Goal: Task Accomplishment & Management: Complete application form

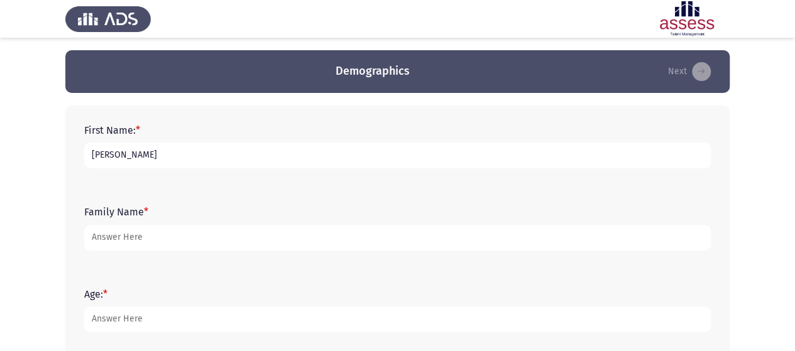
type input "[PERSON_NAME]"
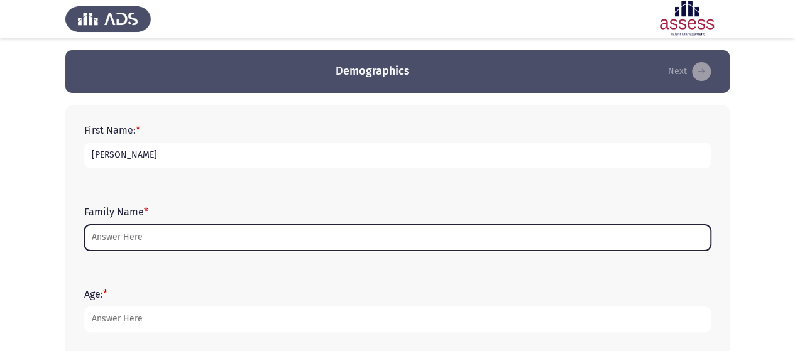
click at [165, 239] on input "Family Name *" at bounding box center [397, 238] width 627 height 26
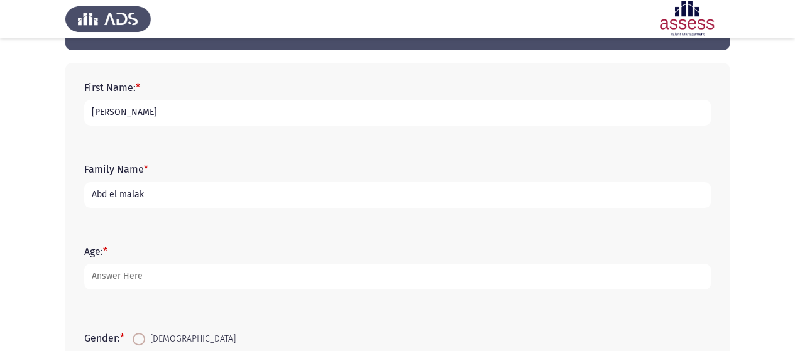
scroll to position [63, 0]
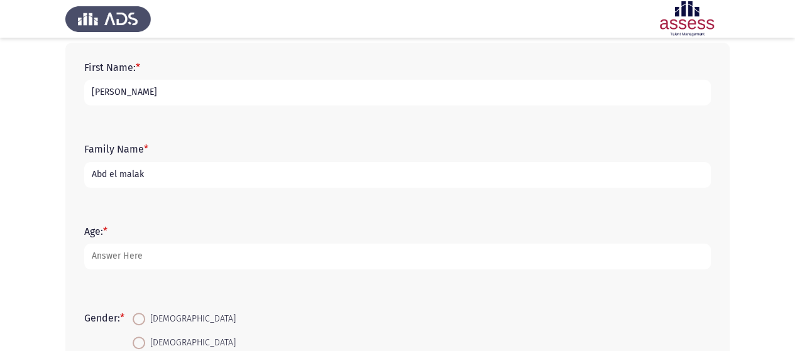
type input "Abd el malak"
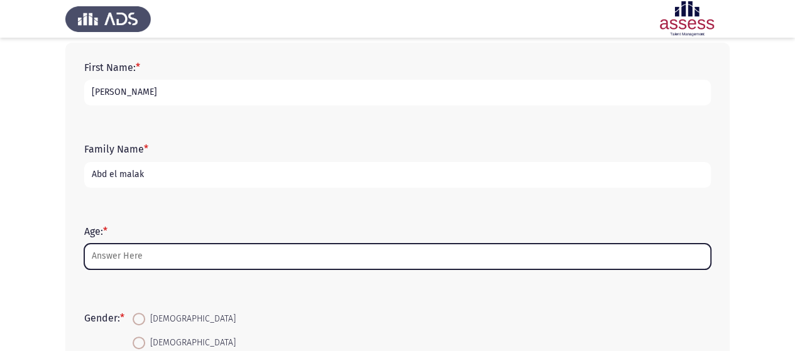
click at [165, 258] on input "Age: *" at bounding box center [397, 257] width 627 height 26
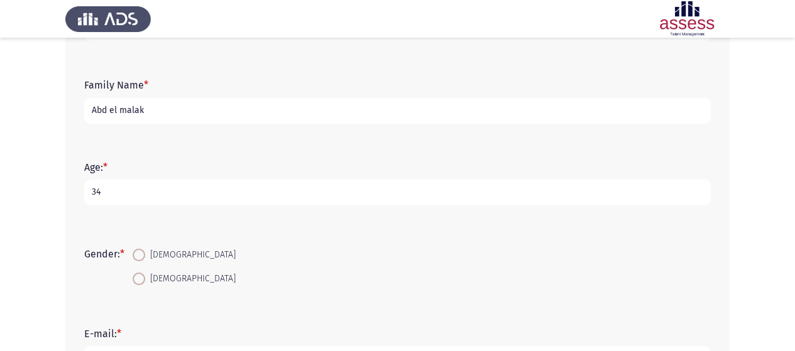
scroll to position [189, 0]
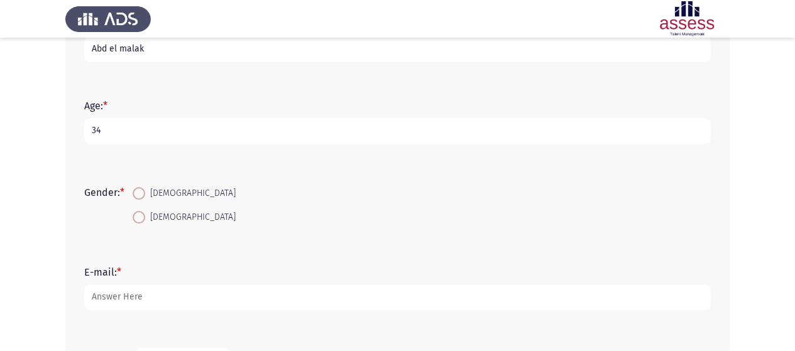
type input "34"
click at [164, 188] on span "[DEMOGRAPHIC_DATA]" at bounding box center [190, 193] width 91 height 15
click at [145, 188] on input "[DEMOGRAPHIC_DATA]" at bounding box center [139, 193] width 13 height 13
radio input "true"
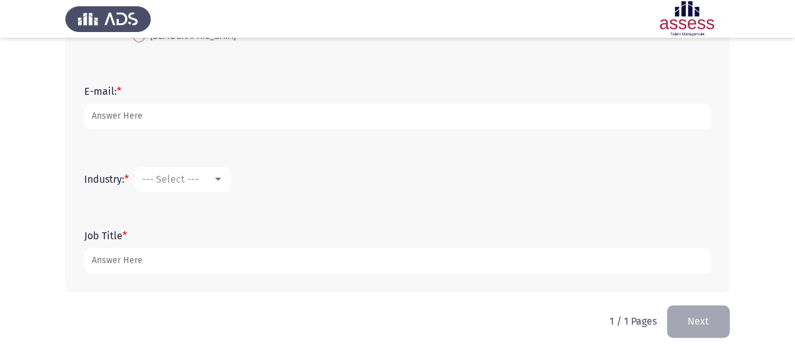
scroll to position [373, 0]
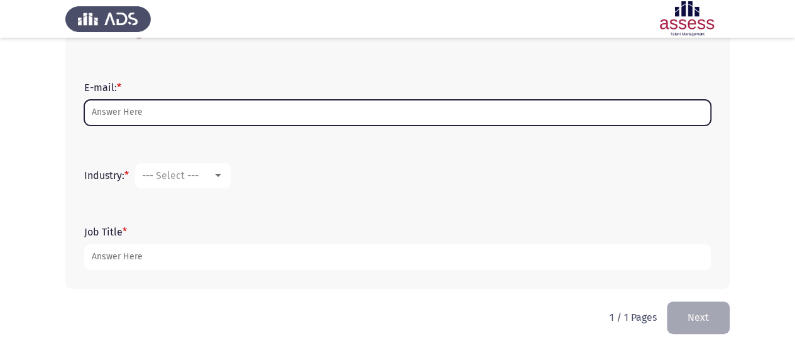
click at [155, 116] on input "E-mail: *" at bounding box center [397, 113] width 627 height 26
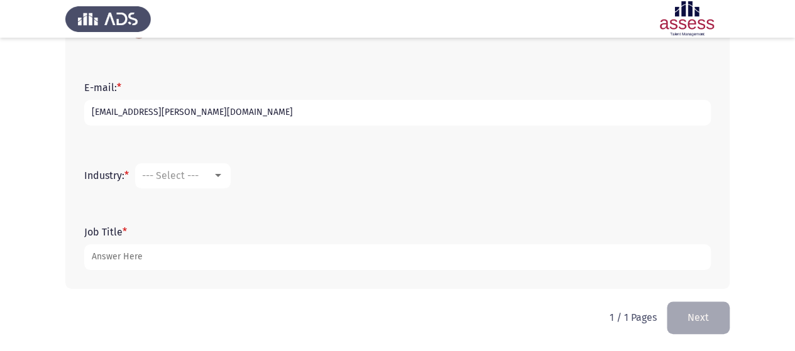
type input "[EMAIL_ADDRESS][PERSON_NAME][DOMAIN_NAME]"
click at [149, 178] on span "--- Select ---" at bounding box center [170, 176] width 57 height 12
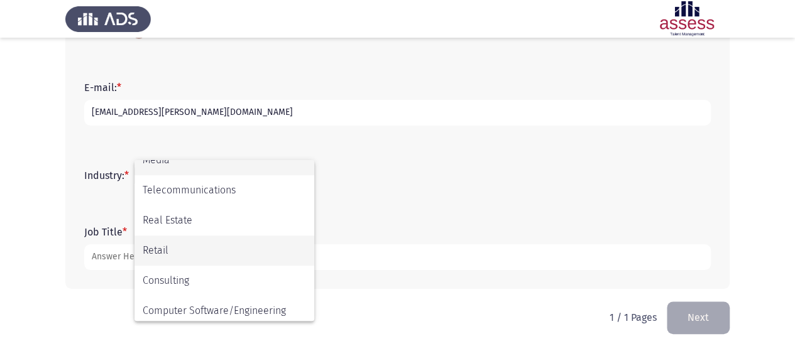
scroll to position [412, 0]
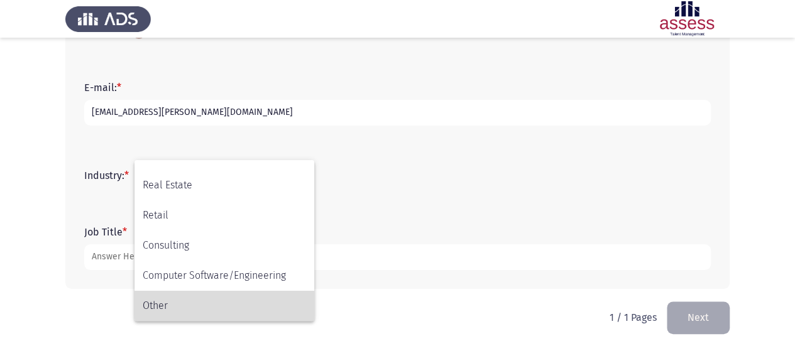
click at [211, 306] on span "Other" at bounding box center [224, 306] width 163 height 30
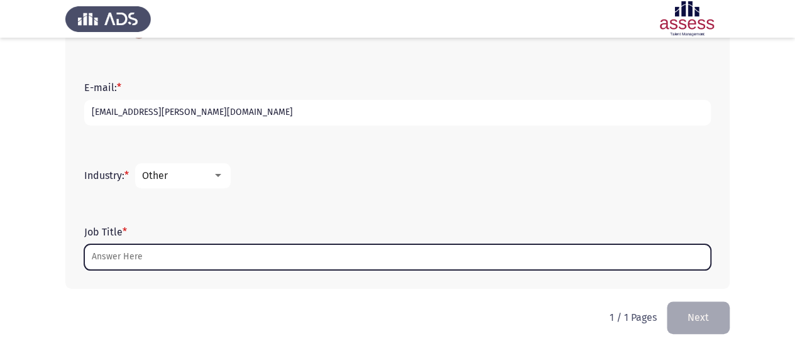
click at [182, 246] on input "Job Title *" at bounding box center [397, 257] width 627 height 26
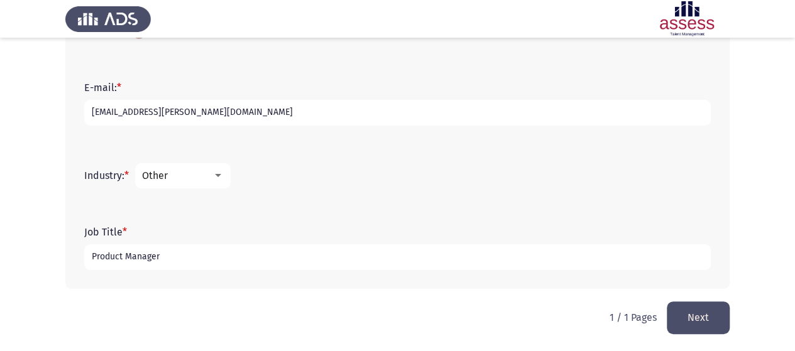
type input "Product Manager"
click at [703, 312] on button "Next" at bounding box center [698, 318] width 63 height 32
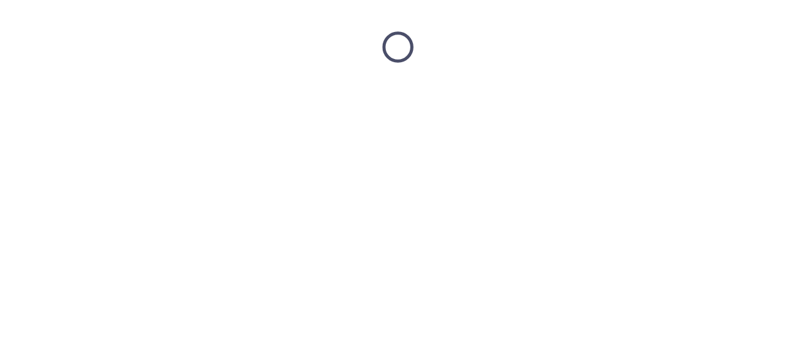
scroll to position [0, 0]
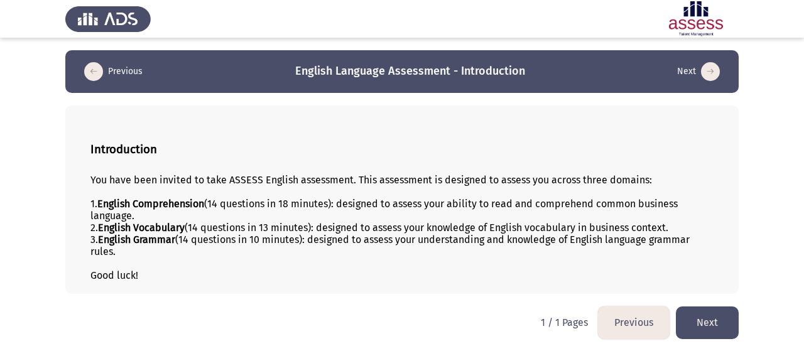
click at [726, 319] on button "Next" at bounding box center [707, 323] width 63 height 32
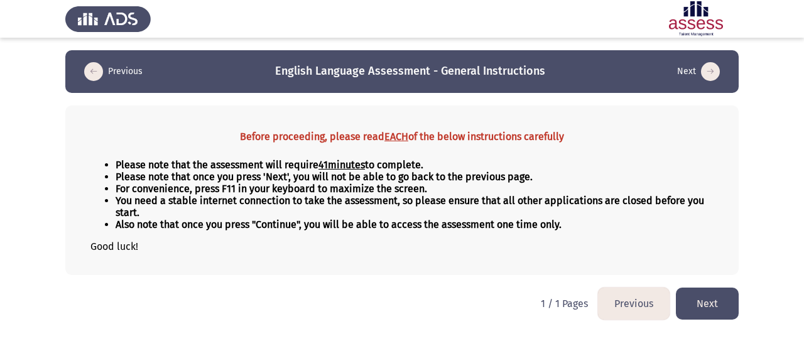
click at [703, 294] on button "Next" at bounding box center [707, 304] width 63 height 32
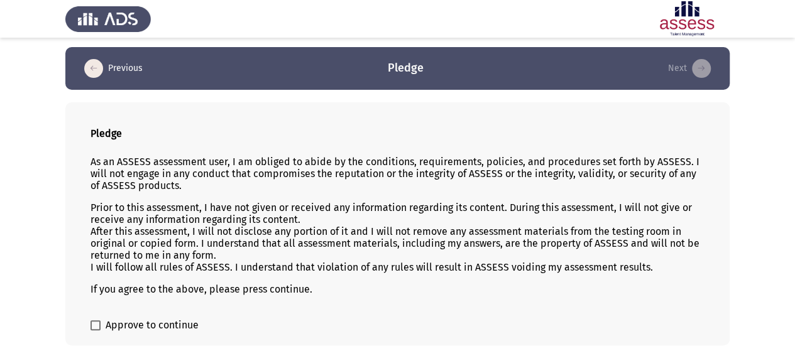
scroll to position [52, 0]
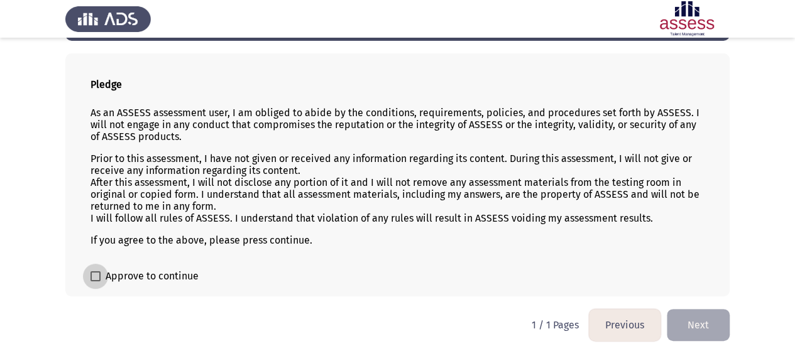
click at [96, 280] on label "Approve to continue" at bounding box center [145, 276] width 108 height 15
click at [96, 282] on input "Approve to continue" at bounding box center [95, 282] width 1 height 1
checkbox input "true"
click at [693, 319] on button "Next" at bounding box center [698, 325] width 63 height 32
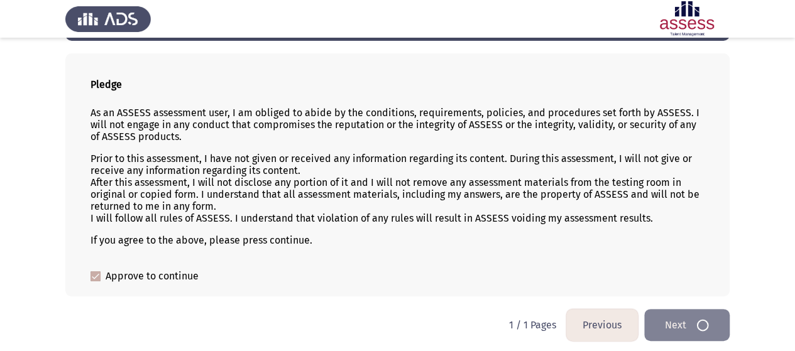
scroll to position [0, 0]
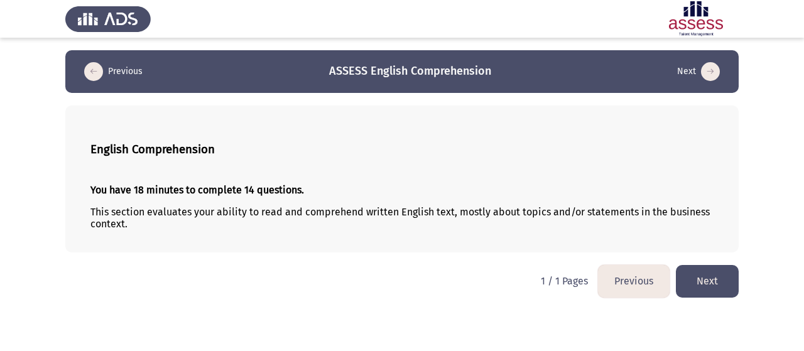
click at [719, 278] on button "Next" at bounding box center [707, 281] width 63 height 32
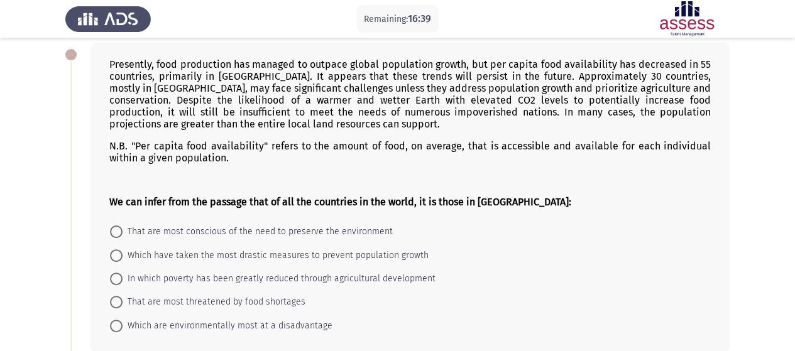
scroll to position [126, 0]
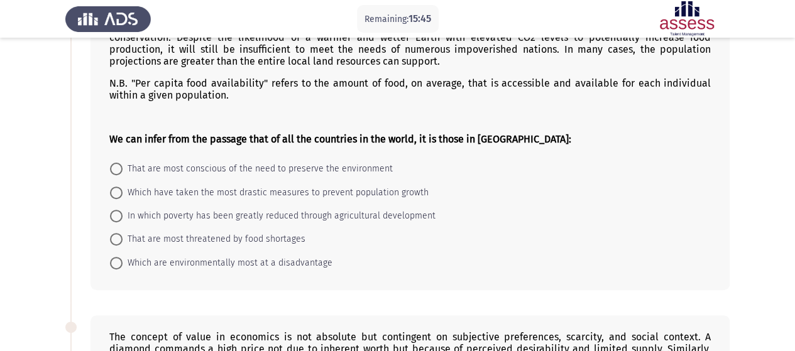
click at [121, 237] on span at bounding box center [116, 239] width 13 height 13
click at [121, 237] on input "That are most threatened by food shortages" at bounding box center [116, 239] width 13 height 13
radio input "true"
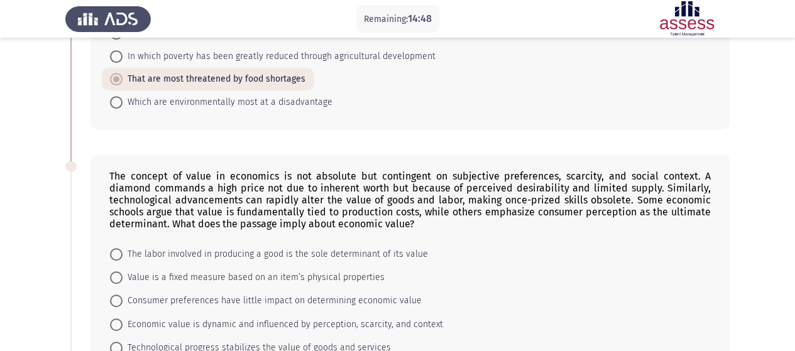
scroll to position [314, 0]
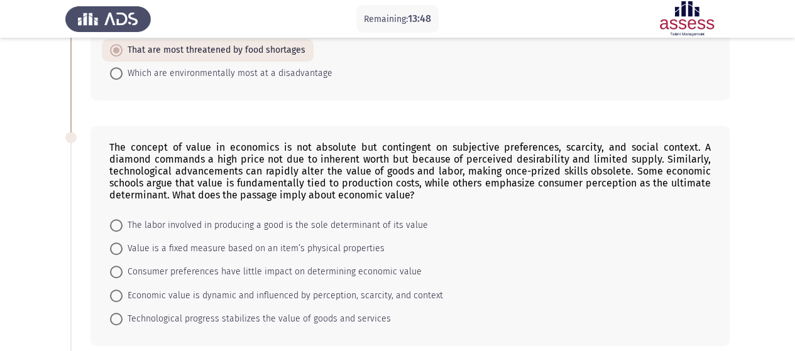
click at [120, 290] on span at bounding box center [116, 296] width 13 height 13
click at [120, 290] on input "Economic value is dynamic and influenced by perception, scarcity, and context" at bounding box center [116, 296] width 13 height 13
radio input "true"
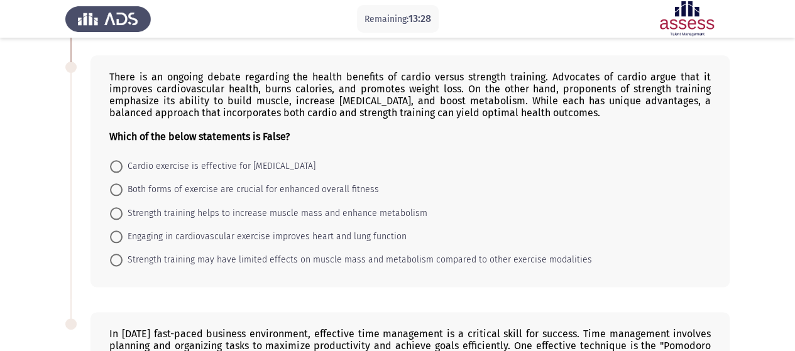
scroll to position [625, 0]
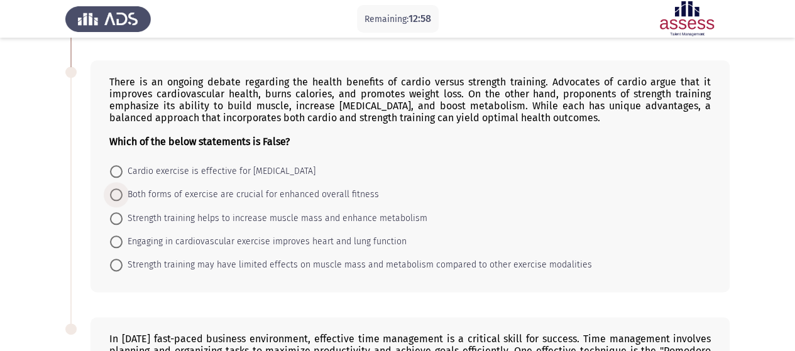
drag, startPoint x: 119, startPoint y: 190, endPoint x: 390, endPoint y: 146, distance: 273.9
click at [120, 190] on span at bounding box center [116, 195] width 13 height 13
click at [120, 190] on input "Both forms of exercise are crucial for enhanced overall fitness" at bounding box center [116, 195] width 13 height 13
radio input "true"
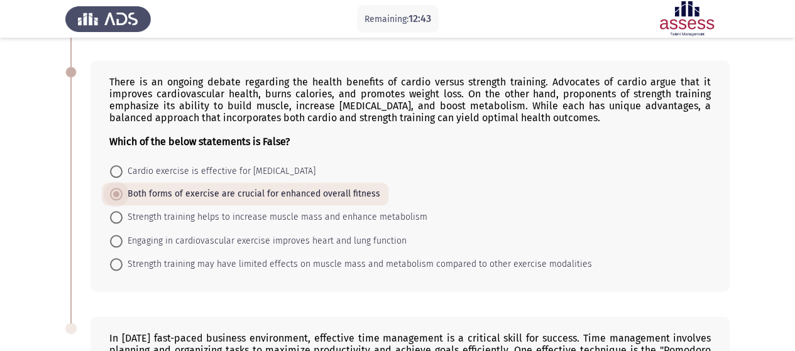
click at [116, 187] on label "Both forms of exercise are crucial for enhanced overall fitness" at bounding box center [245, 194] width 270 height 15
click at [116, 188] on input "Both forms of exercise are crucial for enhanced overall fitness" at bounding box center [116, 194] width 13 height 13
click at [450, 179] on form "Cardio exercise is effective for [MEDICAL_DATA] Both forms of exercise are cruc…" at bounding box center [409, 218] width 601 height 116
click at [113, 258] on span at bounding box center [116, 264] width 13 height 13
click at [113, 258] on input "Strength training may have limited effects on muscle mass and metabolism compar…" at bounding box center [116, 264] width 13 height 13
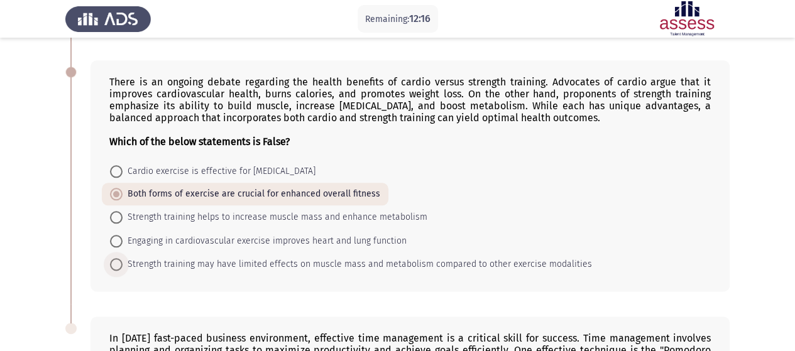
radio input "true"
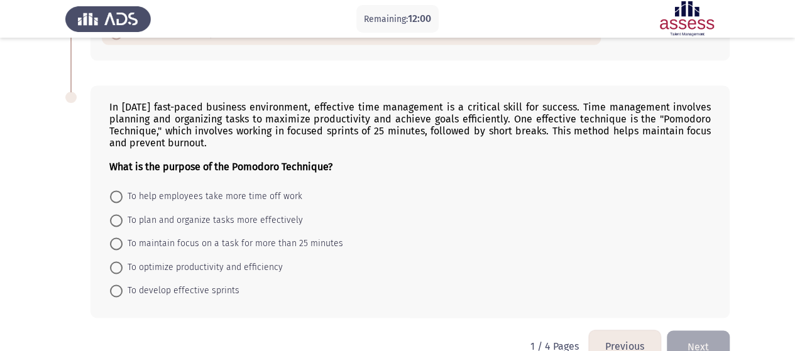
scroll to position [876, 0]
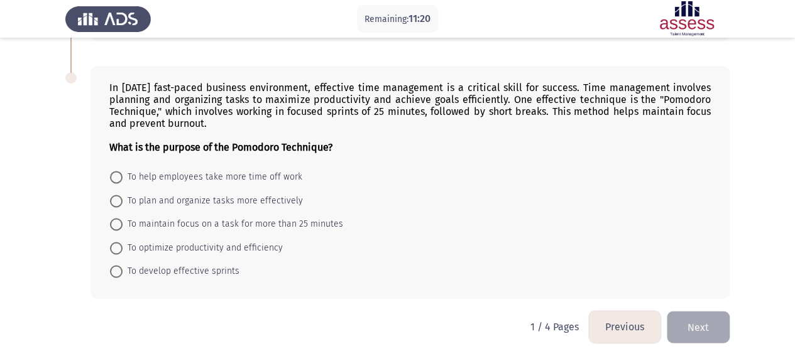
click at [243, 219] on span "To maintain focus on a task for more than 25 minutes" at bounding box center [233, 224] width 221 height 15
click at [123, 219] on input "To maintain focus on a task for more than 25 minutes" at bounding box center [116, 224] width 13 height 13
radio input "true"
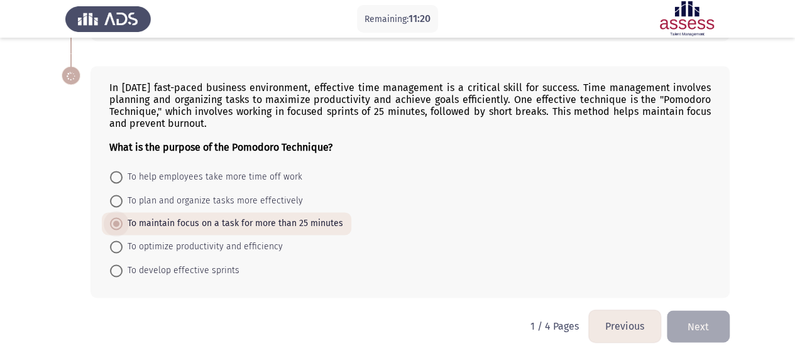
scroll to position [875, 0]
click at [255, 244] on span "To optimize productivity and efficiency" at bounding box center [203, 247] width 160 height 15
click at [123, 244] on input "To optimize productivity and efficiency" at bounding box center [116, 247] width 13 height 13
radio input "true"
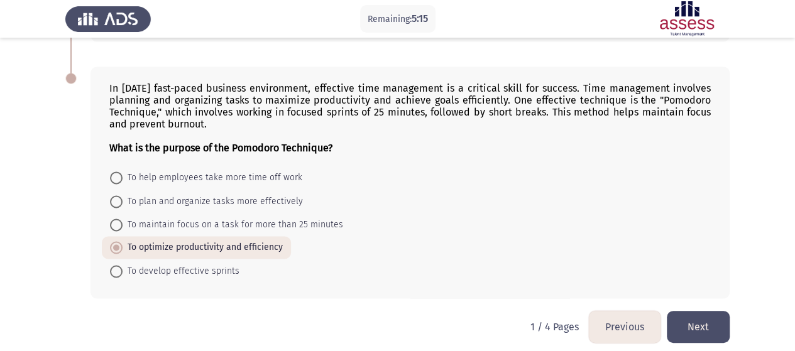
click at [703, 316] on button "Next" at bounding box center [698, 327] width 63 height 32
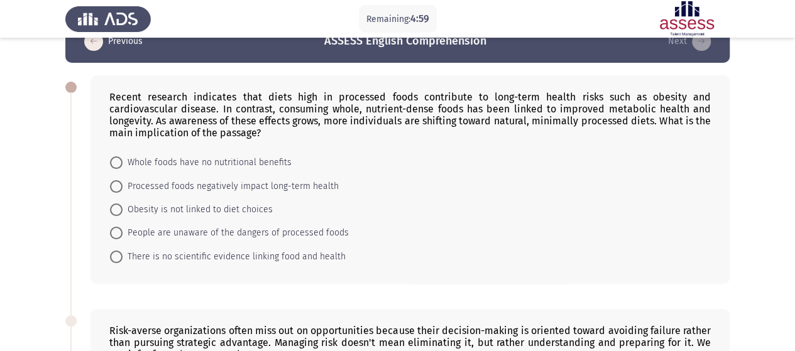
scroll to position [0, 0]
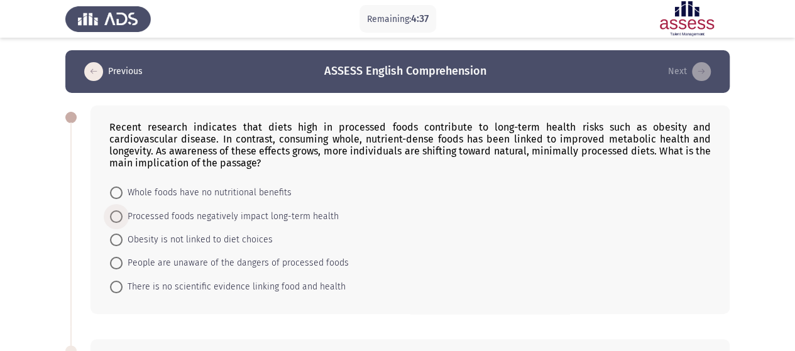
click at [317, 217] on span "Processed foods negatively impact long-term health" at bounding box center [231, 216] width 216 height 15
click at [123, 217] on input "Processed foods negatively impact long-term health" at bounding box center [116, 217] width 13 height 13
radio input "true"
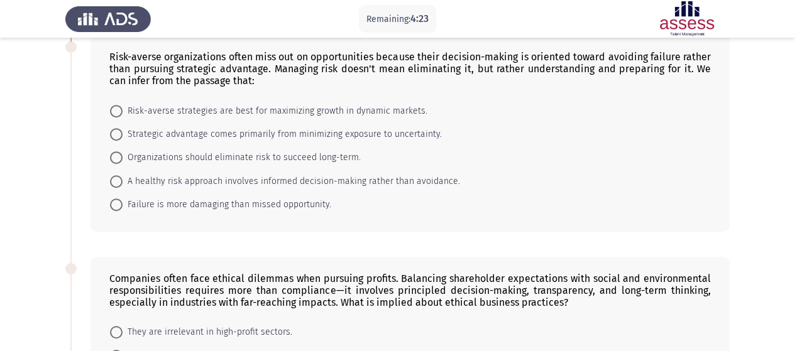
scroll to position [288, 0]
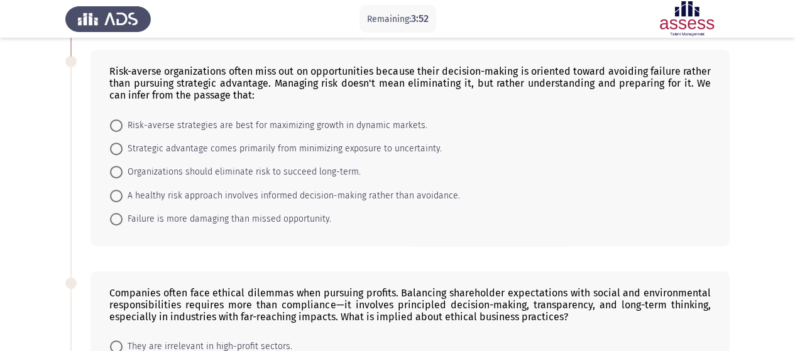
click at [113, 194] on span at bounding box center [116, 196] width 13 height 13
click at [113, 194] on input "A healthy risk approach involves informed decision-making rather than avoidance." at bounding box center [116, 196] width 13 height 13
radio input "true"
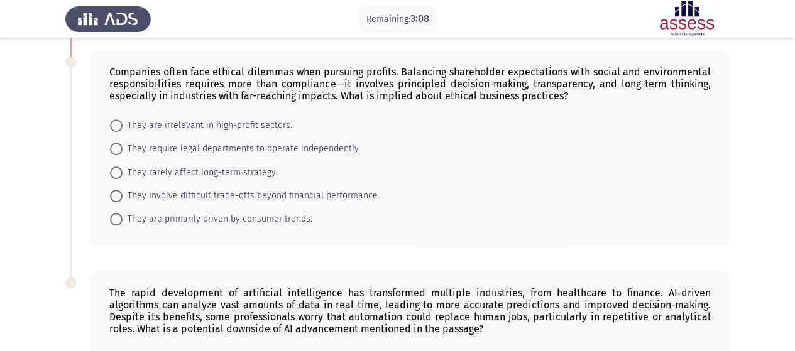
scroll to position [524, 0]
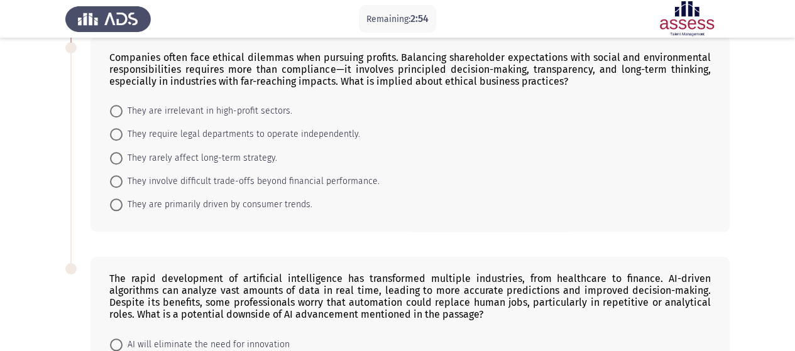
click at [114, 176] on span at bounding box center [116, 181] width 13 height 13
click at [114, 176] on input "They involve difficult trade-offs beyond financial performance." at bounding box center [116, 181] width 13 height 13
radio input "true"
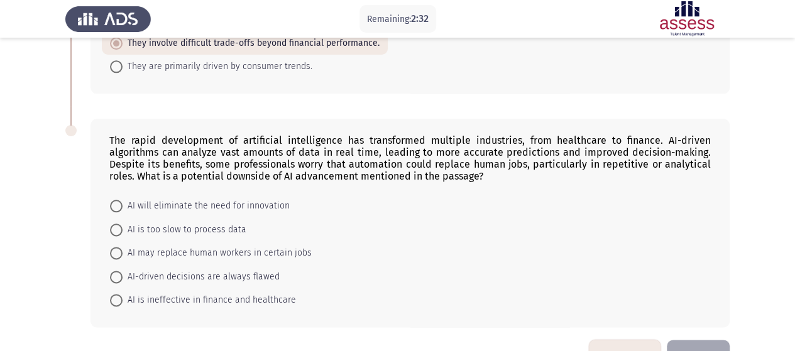
scroll to position [693, 0]
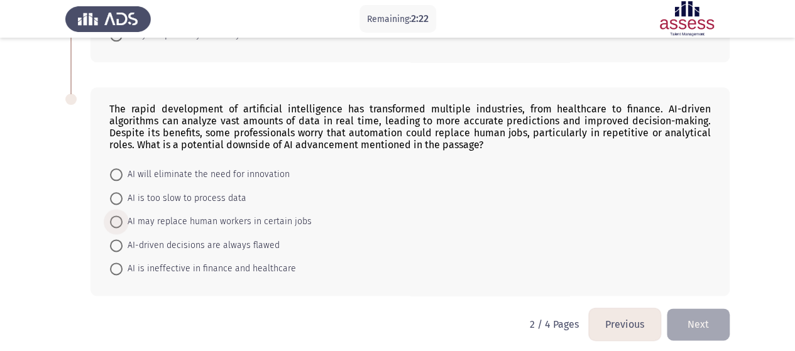
click at [123, 214] on span "AI may replace human workers in certain jobs" at bounding box center [217, 221] width 189 height 15
click at [123, 216] on input "AI may replace human workers in certain jobs" at bounding box center [116, 222] width 13 height 13
radio input "true"
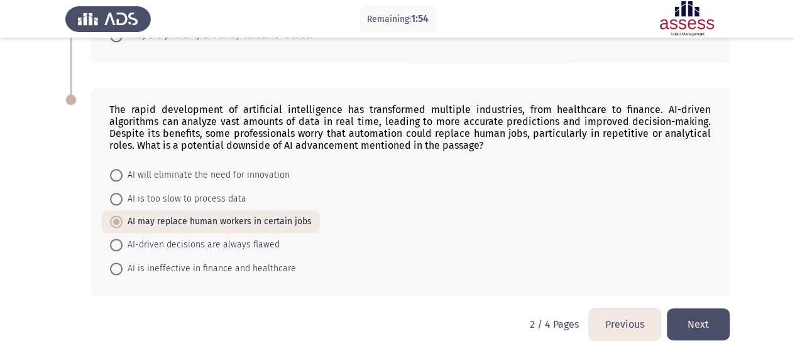
click at [700, 317] on button "Next" at bounding box center [698, 325] width 63 height 32
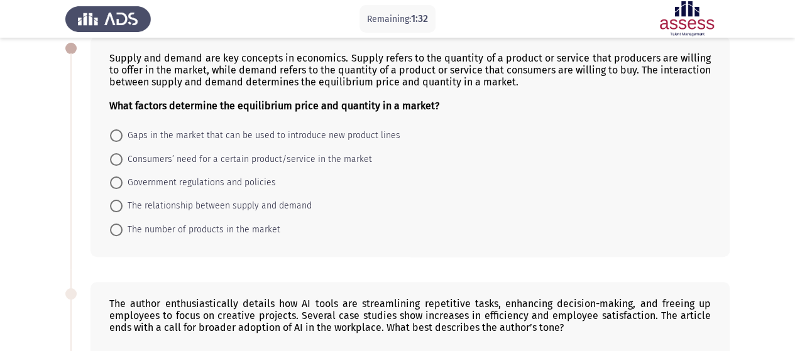
scroll to position [73, 0]
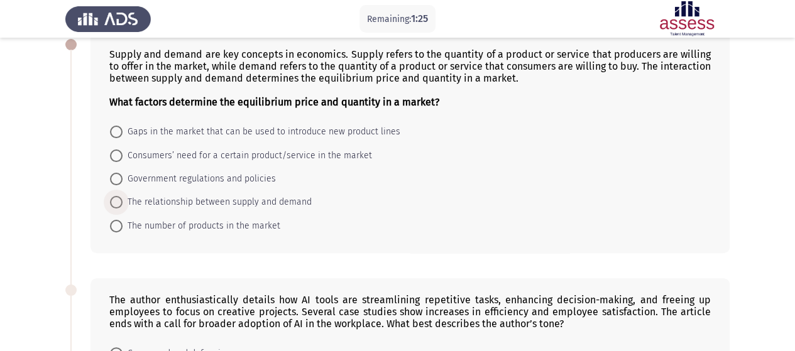
click at [119, 204] on span at bounding box center [116, 202] width 13 height 13
click at [119, 204] on input "The relationship between supply and demand" at bounding box center [116, 202] width 13 height 13
radio input "true"
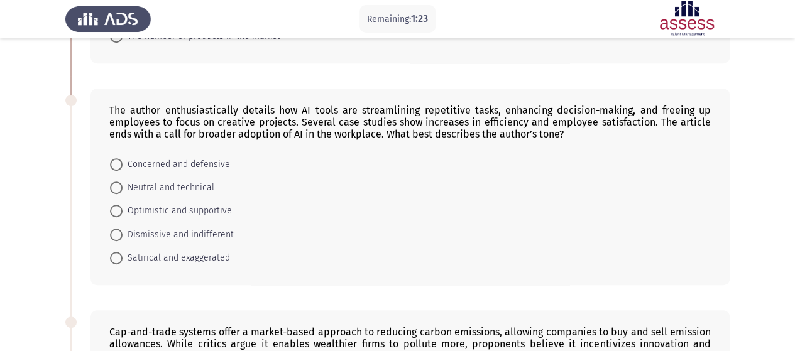
scroll to position [282, 0]
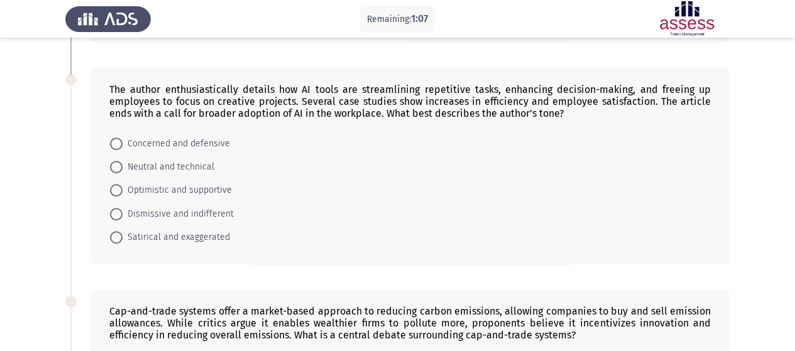
click at [118, 186] on span at bounding box center [116, 190] width 13 height 13
click at [118, 186] on input "Optimistic and supportive" at bounding box center [116, 190] width 13 height 13
radio input "true"
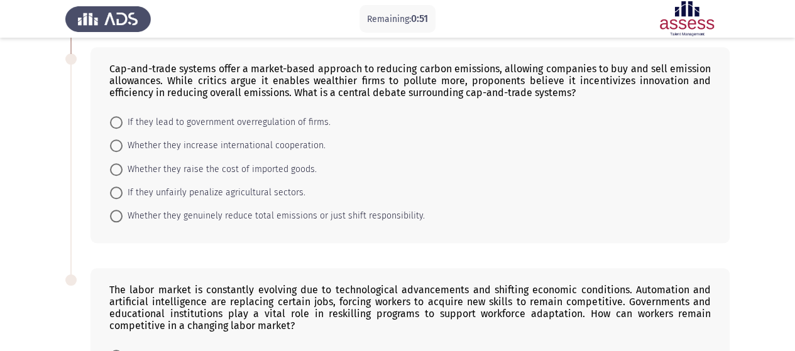
scroll to position [531, 0]
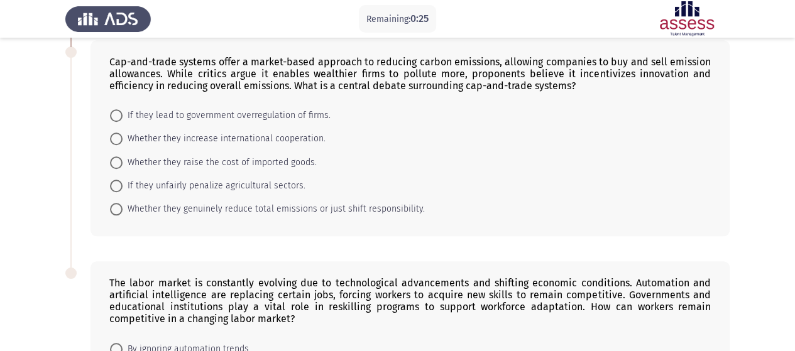
click at [123, 202] on span "Whether they genuinely reduce total emissions or just shift responsibility." at bounding box center [274, 209] width 302 height 15
click at [123, 203] on input "Whether they genuinely reduce total emissions or just shift responsibility." at bounding box center [116, 209] width 13 height 13
radio input "true"
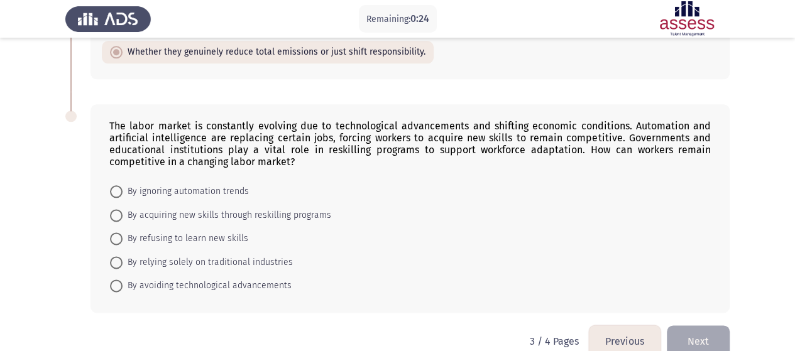
scroll to position [705, 0]
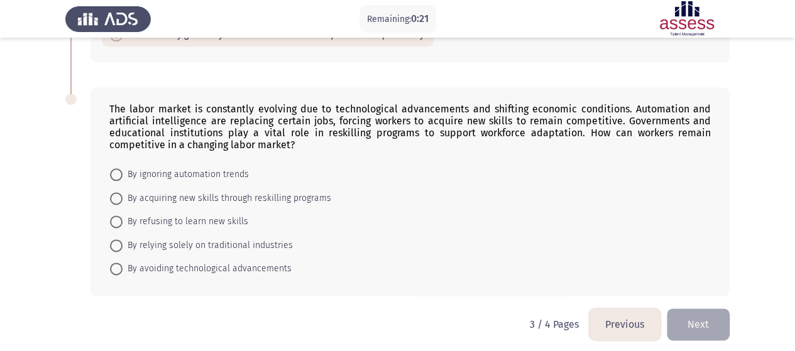
click at [116, 199] on span at bounding box center [116, 199] width 0 height 0
click at [116, 192] on input "By acquiring new skills through reskilling programs" at bounding box center [116, 198] width 13 height 13
radio input "true"
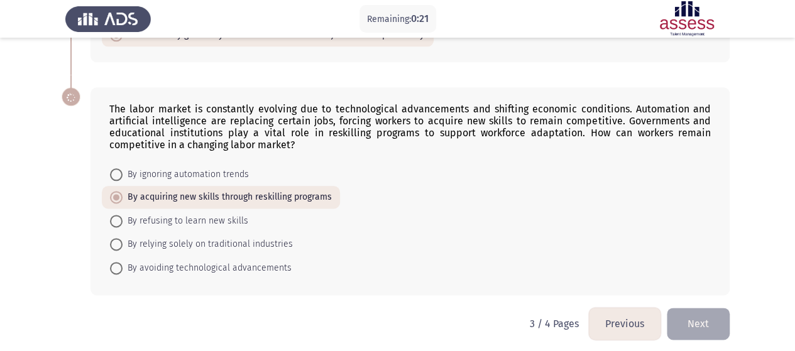
scroll to position [704, 0]
click at [691, 311] on button "Next" at bounding box center [698, 325] width 63 height 32
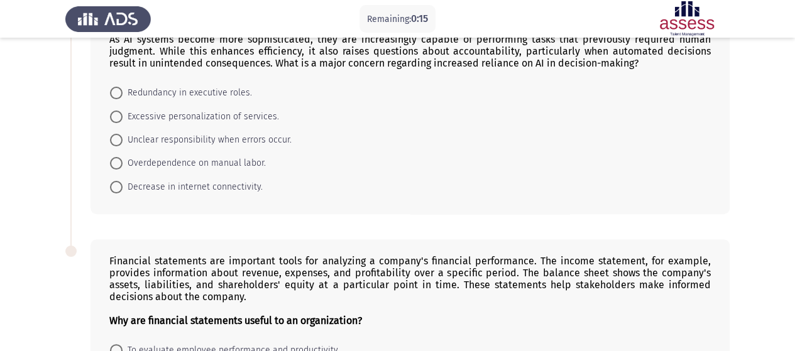
scroll to position [63, 0]
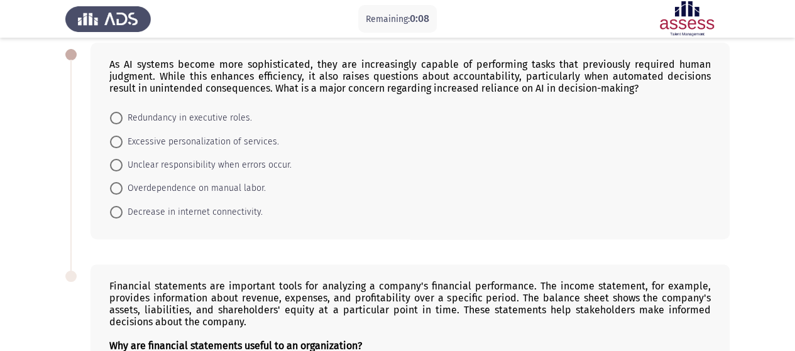
click at [118, 160] on span at bounding box center [116, 165] width 13 height 13
click at [118, 160] on input "Unclear responsibility when errors occur." at bounding box center [116, 165] width 13 height 13
radio input "true"
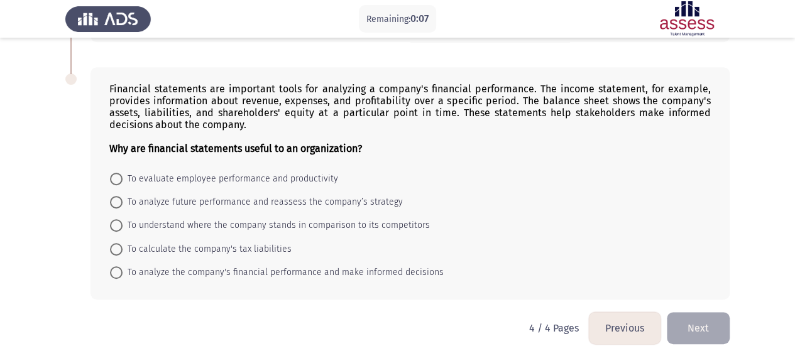
scroll to position [266, 0]
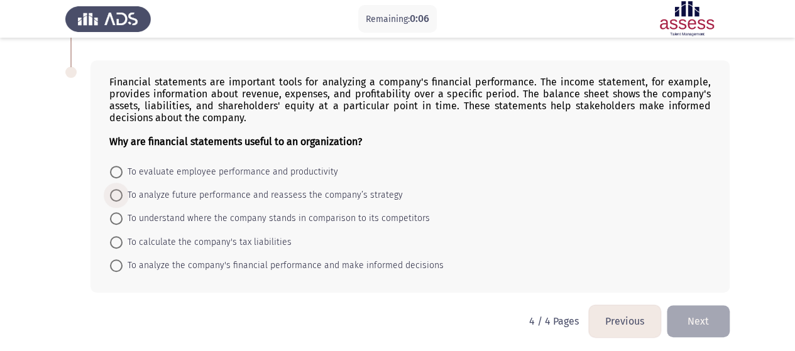
click at [124, 192] on span "To analyze future performance and reassess the company’s strategy" at bounding box center [263, 195] width 280 height 15
click at [123, 192] on input "To analyze future performance and reassess the company’s strategy" at bounding box center [116, 195] width 13 height 13
radio input "true"
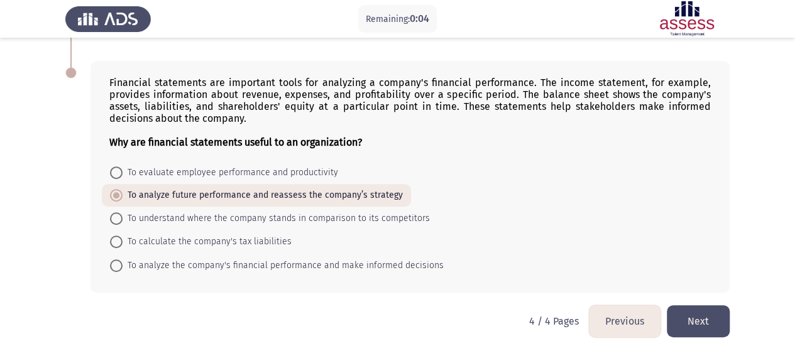
click at [691, 317] on button "Next" at bounding box center [698, 321] width 63 height 32
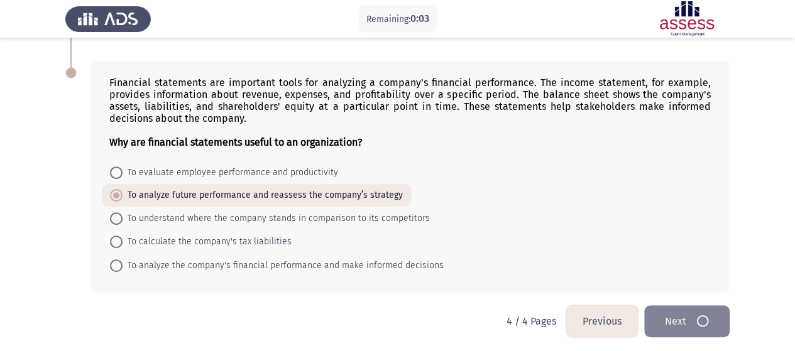
scroll to position [0, 0]
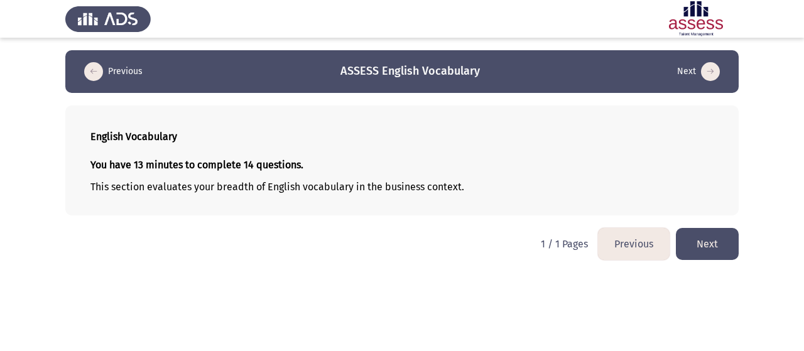
click at [684, 243] on button "Next" at bounding box center [707, 244] width 63 height 32
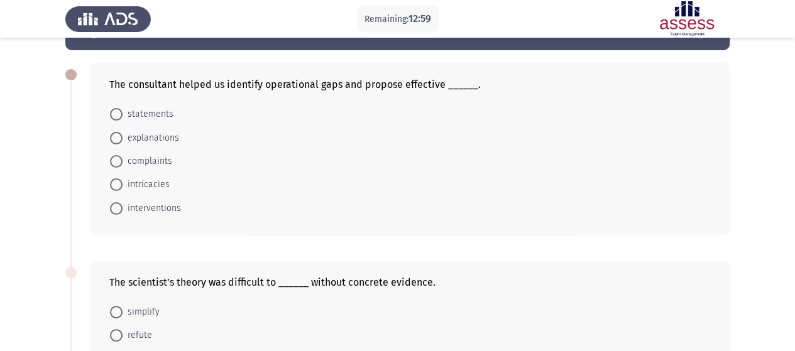
scroll to position [63, 0]
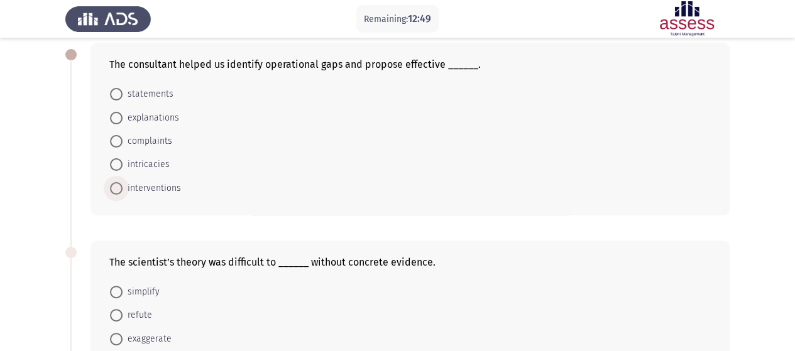
click at [122, 187] on span at bounding box center [116, 188] width 13 height 13
click at [122, 187] on input "interventions" at bounding box center [116, 188] width 13 height 13
radio input "true"
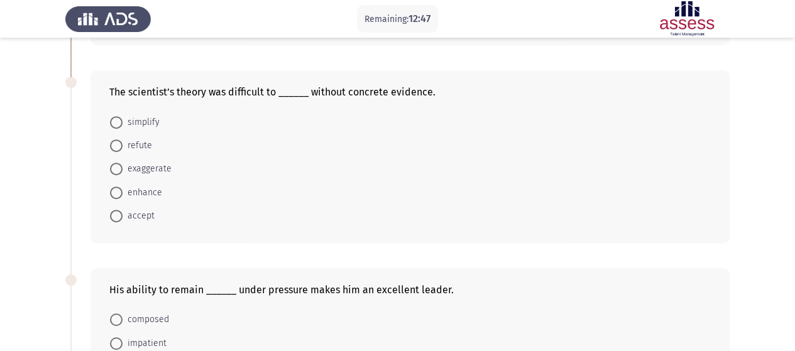
scroll to position [251, 0]
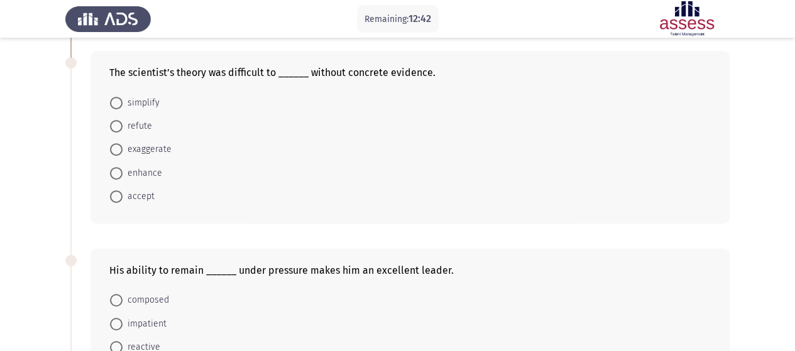
click at [123, 98] on span "simplify" at bounding box center [141, 103] width 37 height 15
click at [123, 98] on input "simplify" at bounding box center [116, 103] width 13 height 13
radio input "true"
click at [120, 194] on span at bounding box center [116, 196] width 13 height 13
click at [120, 194] on input "accept" at bounding box center [116, 196] width 13 height 13
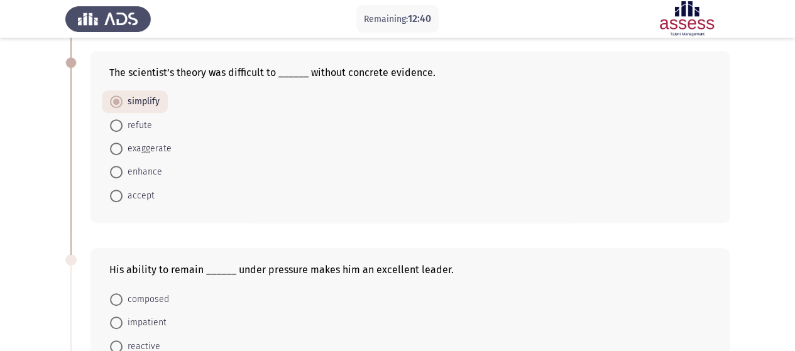
radio input "true"
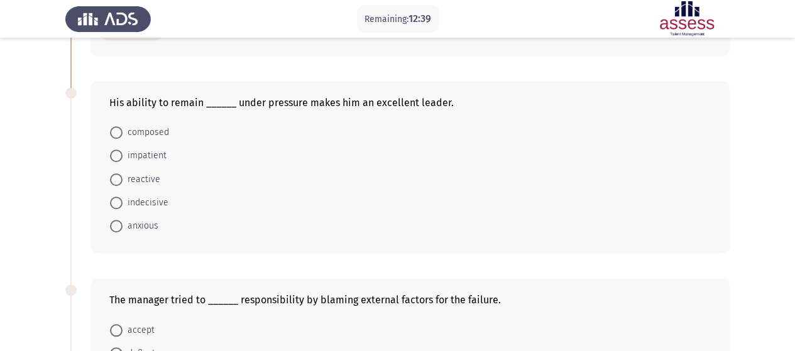
scroll to position [440, 0]
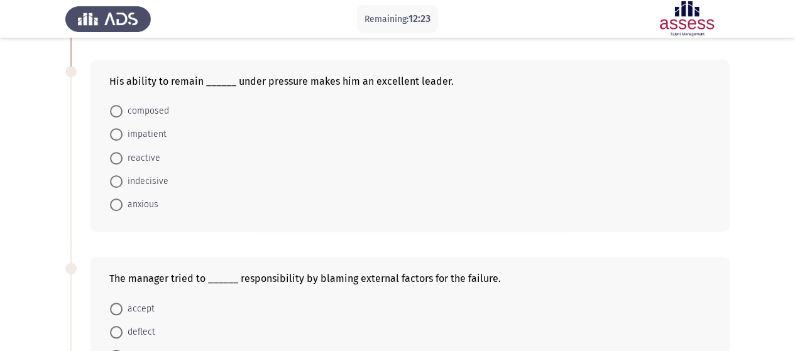
click at [118, 111] on span at bounding box center [116, 111] width 13 height 13
click at [118, 111] on input "composed" at bounding box center [116, 111] width 13 height 13
radio input "true"
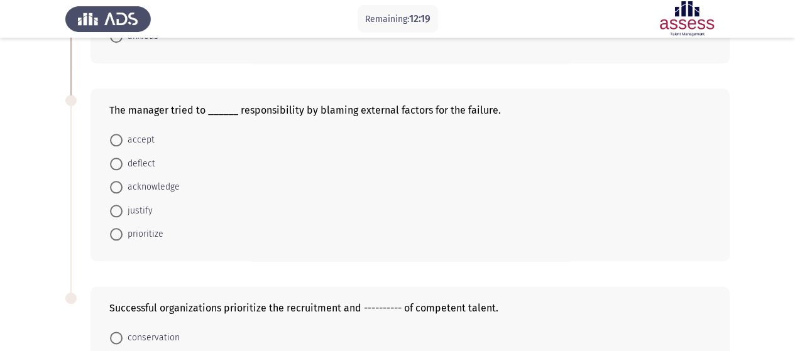
scroll to position [629, 0]
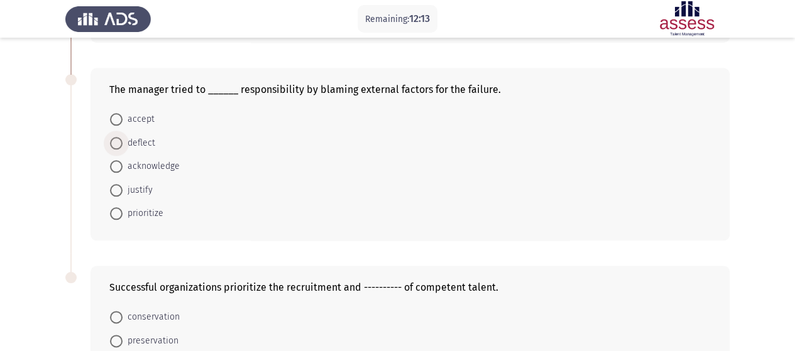
click at [118, 141] on span at bounding box center [116, 143] width 13 height 13
click at [118, 141] on input "deflect" at bounding box center [116, 143] width 13 height 13
radio input "true"
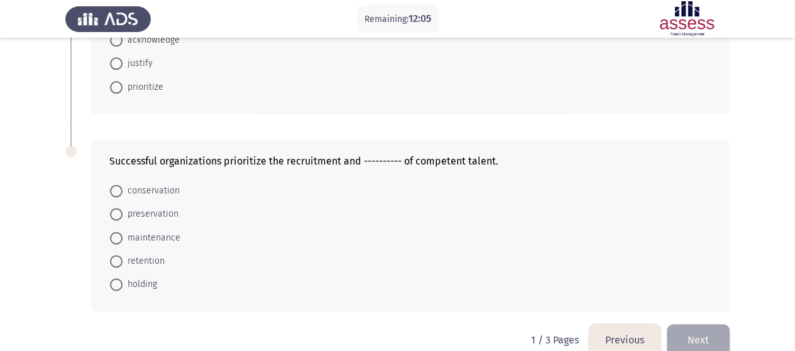
scroll to position [771, 0]
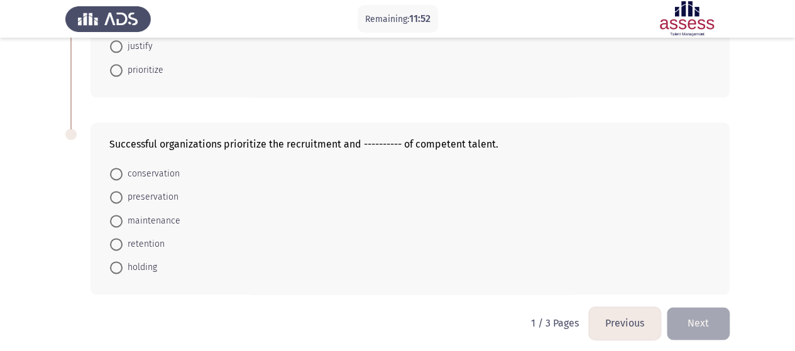
click at [119, 195] on span at bounding box center [116, 197] width 13 height 13
click at [119, 195] on input "preservation" at bounding box center [116, 197] width 13 height 13
radio input "true"
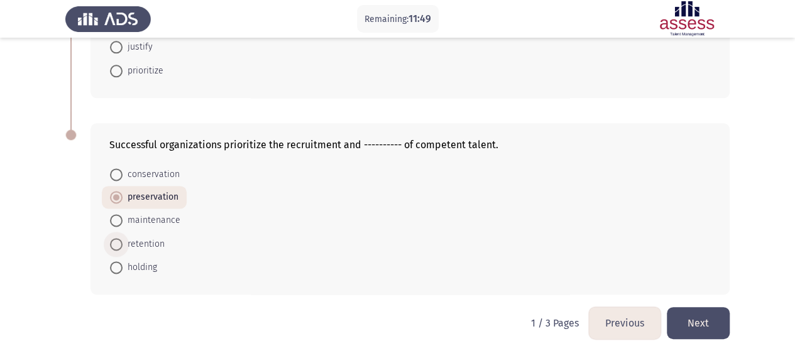
click at [118, 238] on span at bounding box center [116, 244] width 13 height 13
click at [118, 238] on input "retention" at bounding box center [116, 244] width 13 height 13
radio input "true"
click at [113, 197] on span at bounding box center [116, 198] width 13 height 13
click at [113, 197] on input "preservation" at bounding box center [116, 198] width 13 height 13
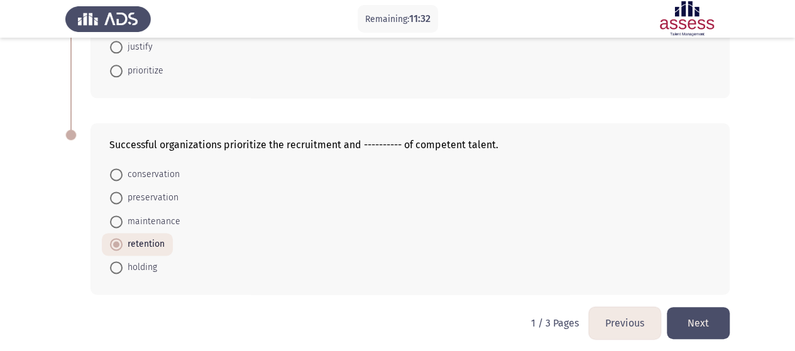
radio input "true"
click at [694, 317] on button "Next" at bounding box center [698, 323] width 63 height 32
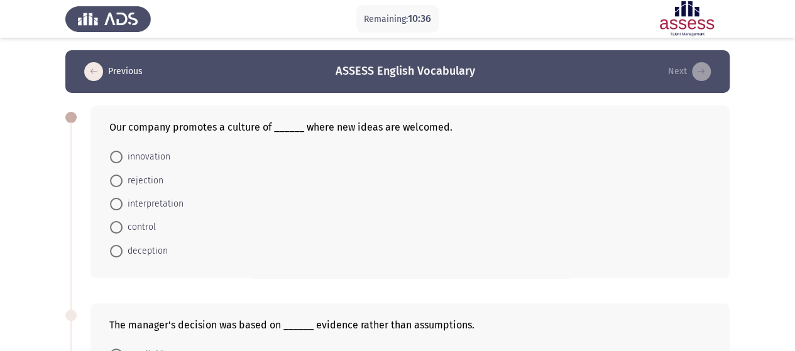
scroll to position [63, 0]
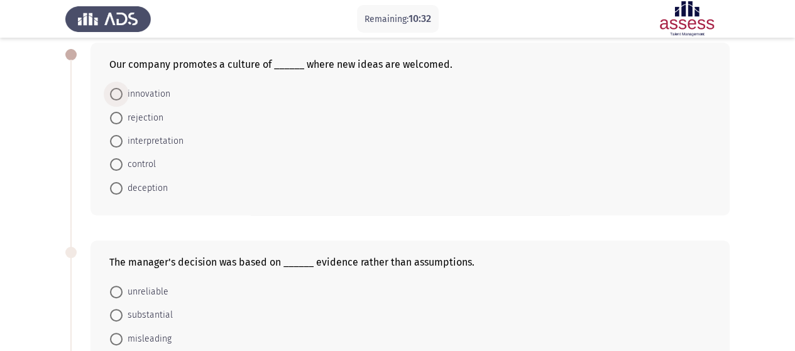
click at [116, 99] on span at bounding box center [116, 94] width 13 height 13
click at [116, 99] on input "innovation" at bounding box center [116, 94] width 13 height 13
radio input "true"
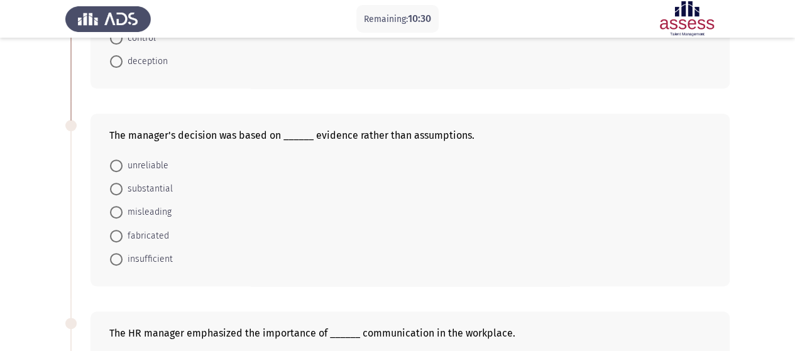
scroll to position [251, 0]
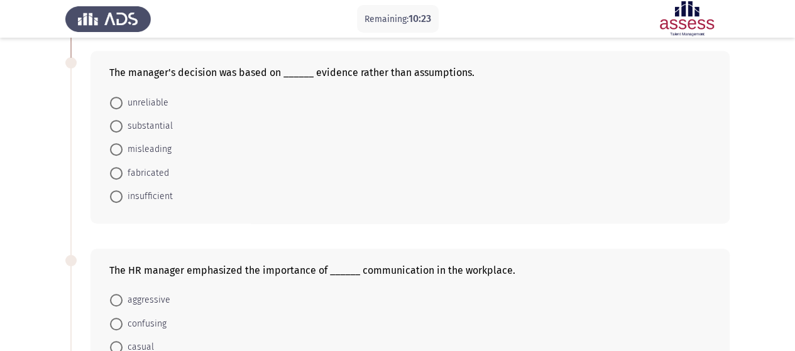
click at [115, 125] on span at bounding box center [116, 126] width 13 height 13
click at [115, 125] on input "substantial" at bounding box center [116, 126] width 13 height 13
radio input "true"
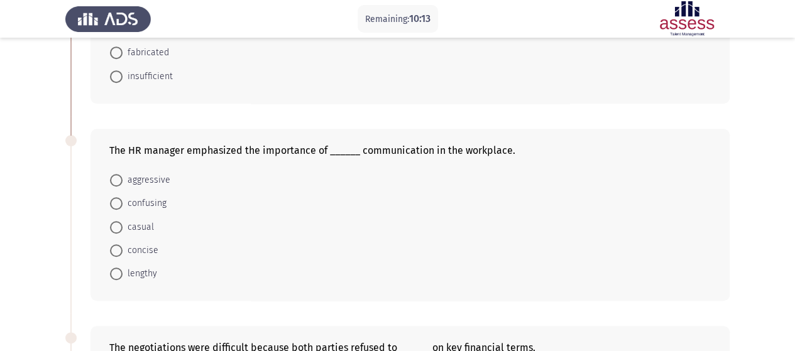
scroll to position [440, 0]
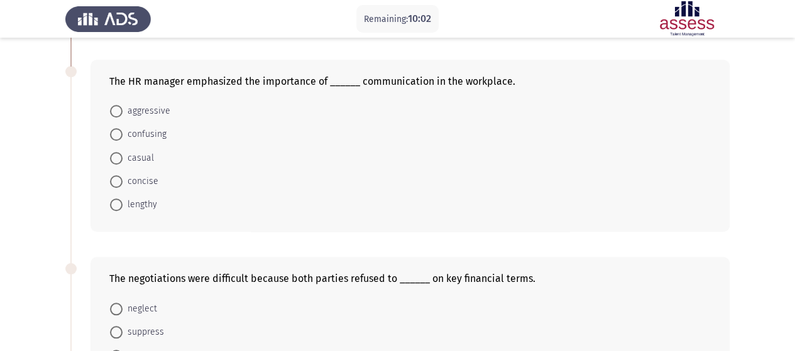
click at [116, 175] on span at bounding box center [116, 181] width 13 height 13
click at [116, 175] on input "concise" at bounding box center [116, 181] width 13 height 13
radio input "true"
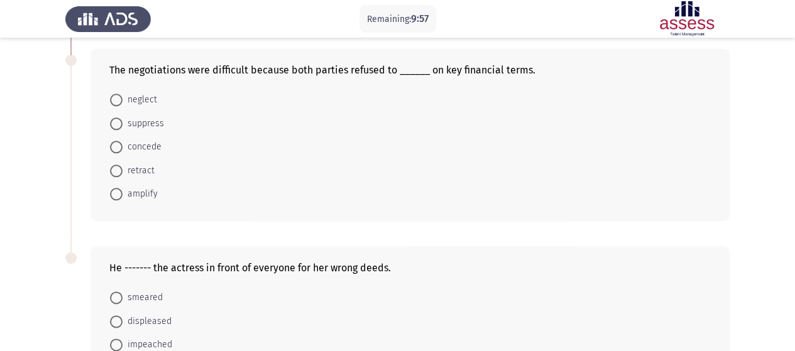
scroll to position [629, 0]
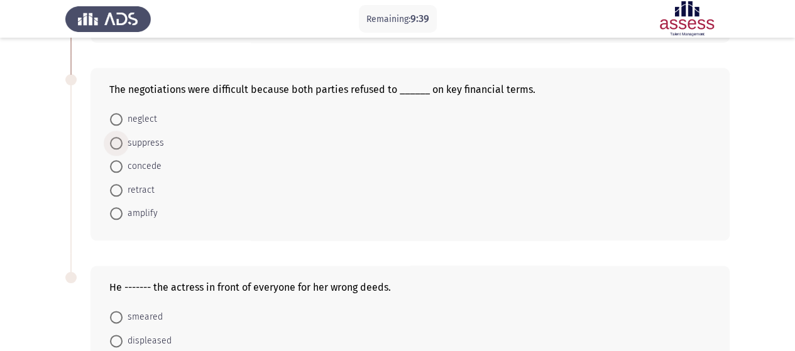
click at [116, 136] on label "suppress" at bounding box center [137, 143] width 54 height 15
click at [116, 137] on input "suppress" at bounding box center [116, 143] width 13 height 13
radio input "true"
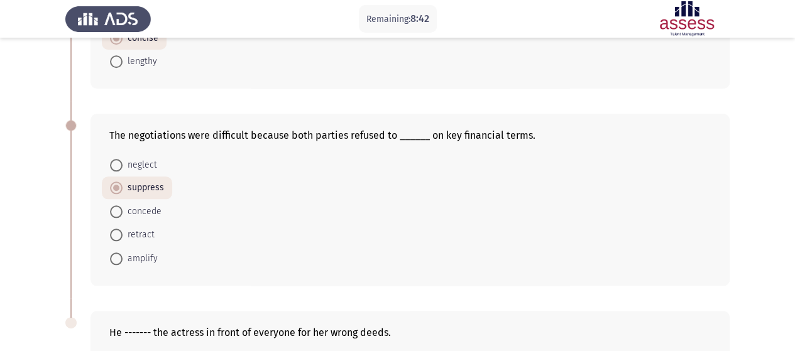
scroll to position [771, 0]
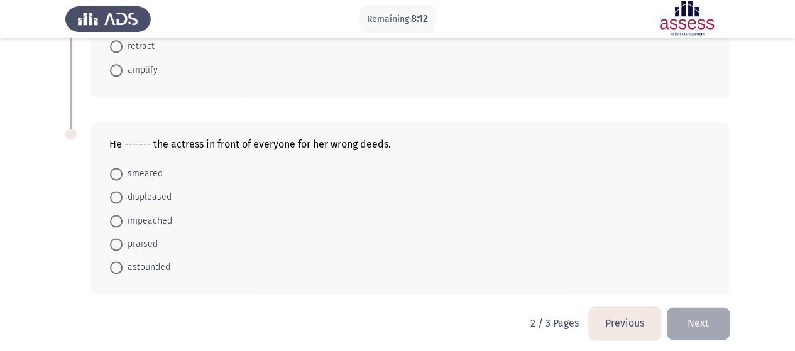
click at [116, 218] on span at bounding box center [116, 221] width 13 height 13
click at [116, 218] on input "impeached" at bounding box center [116, 221] width 13 height 13
radio input "true"
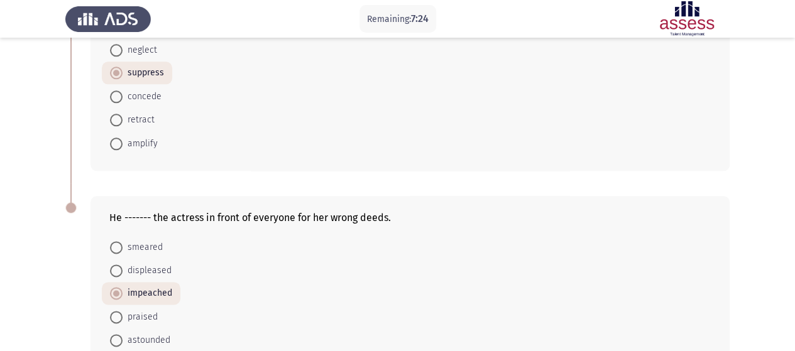
scroll to position [771, 0]
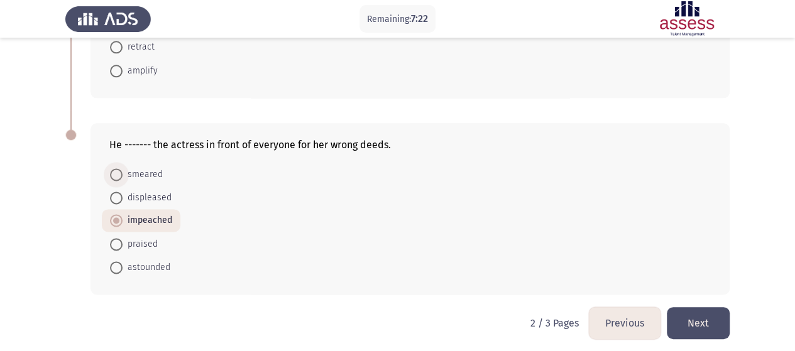
click at [113, 171] on span at bounding box center [116, 174] width 13 height 13
click at [113, 171] on input "smeared" at bounding box center [116, 174] width 13 height 13
radio input "true"
click at [710, 315] on button "Next" at bounding box center [698, 323] width 63 height 32
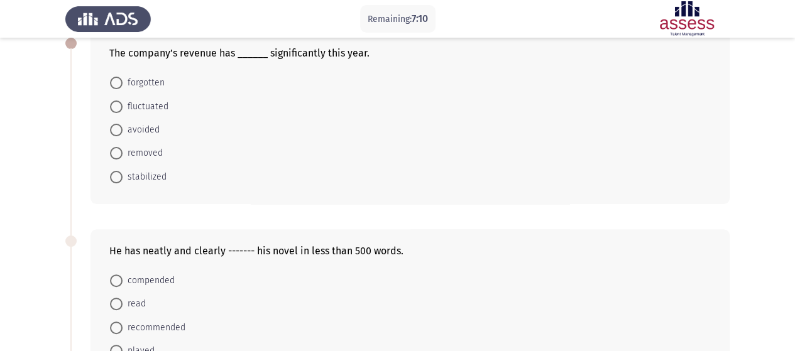
scroll to position [63, 0]
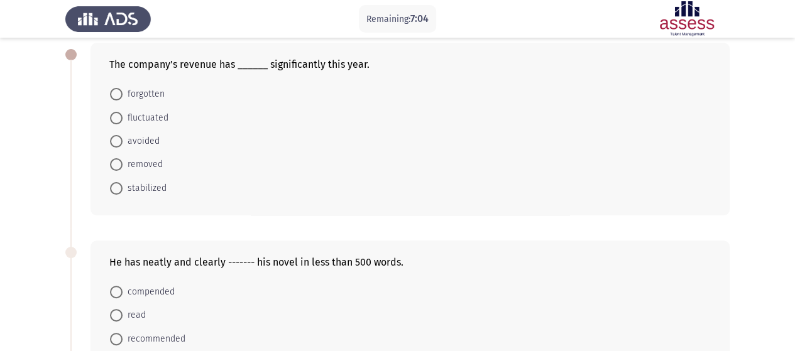
click at [113, 123] on span at bounding box center [116, 118] width 13 height 13
click at [113, 123] on input "fluctuated" at bounding box center [116, 118] width 13 height 13
radio input "true"
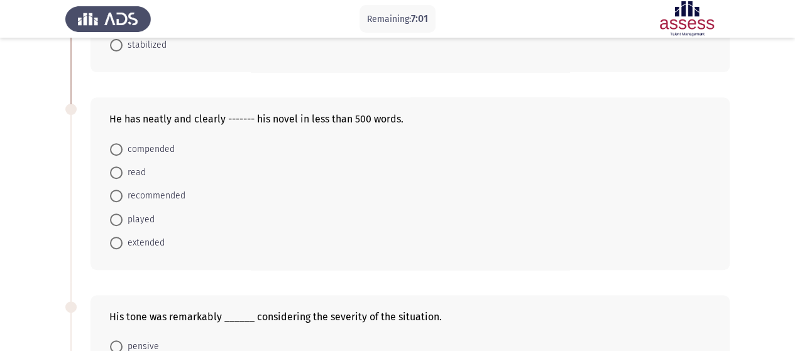
scroll to position [221, 0]
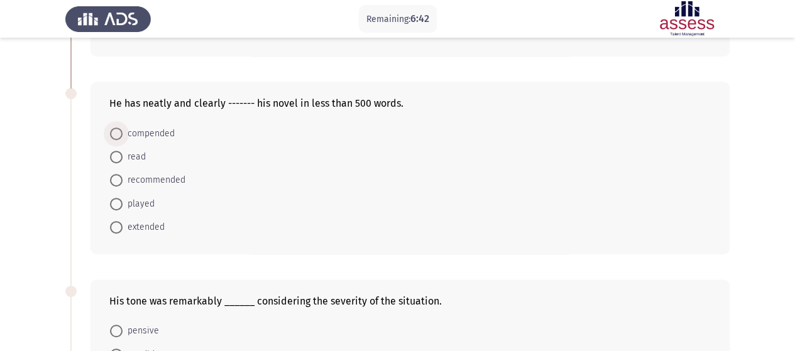
click at [118, 130] on span at bounding box center [116, 134] width 13 height 13
click at [118, 130] on input "compended" at bounding box center [116, 134] width 13 height 13
radio input "true"
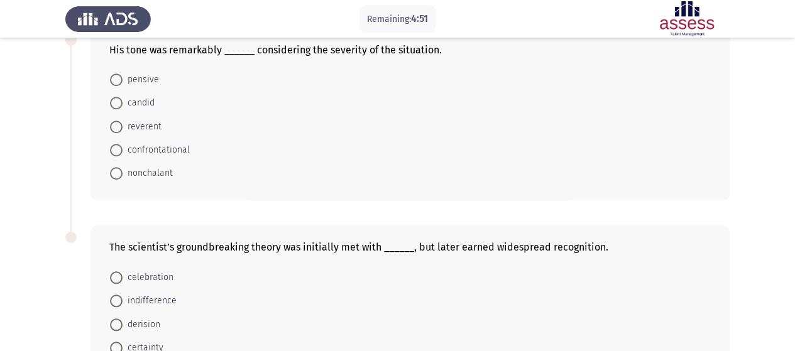
scroll to position [513, 0]
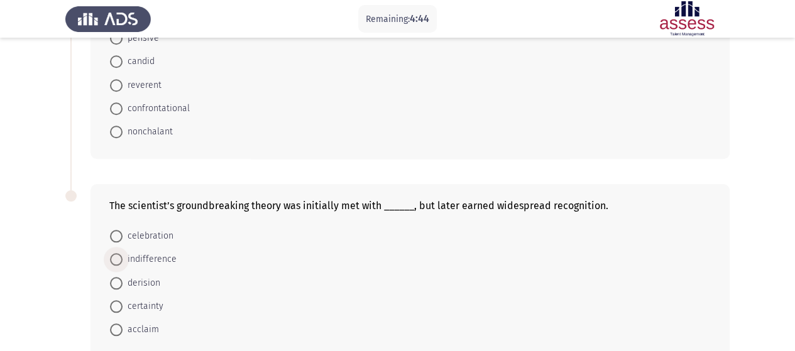
click at [141, 255] on span "indifference" at bounding box center [150, 259] width 54 height 15
click at [123, 255] on input "indifference" at bounding box center [116, 259] width 13 height 13
radio input "true"
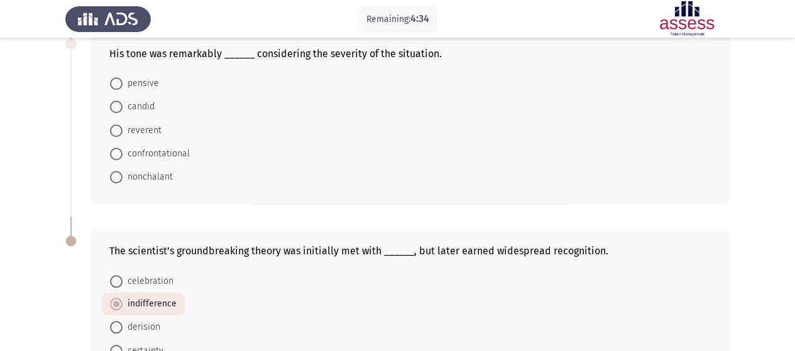
scroll to position [387, 0]
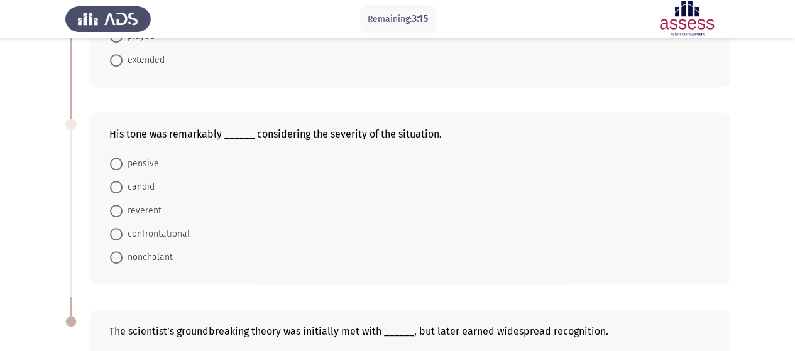
click at [112, 209] on span at bounding box center [116, 211] width 13 height 13
click at [112, 209] on input "reverent" at bounding box center [116, 211] width 13 height 13
radio input "true"
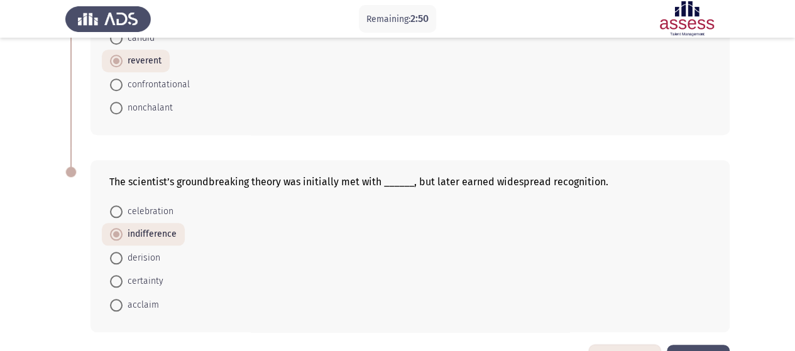
scroll to position [574, 0]
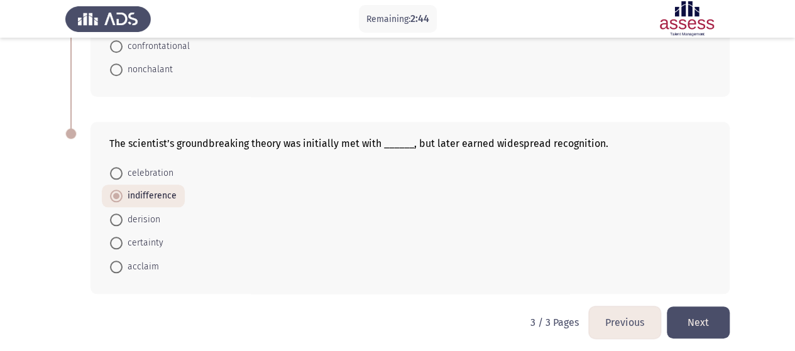
click at [718, 309] on button "Next" at bounding box center [698, 323] width 63 height 32
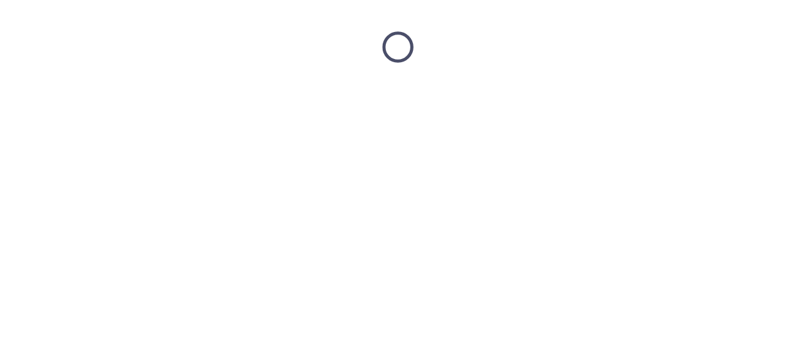
scroll to position [0, 0]
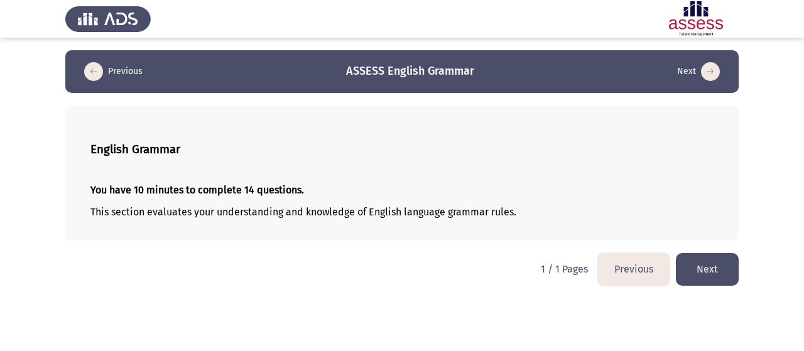
click at [698, 264] on button "Next" at bounding box center [707, 269] width 63 height 32
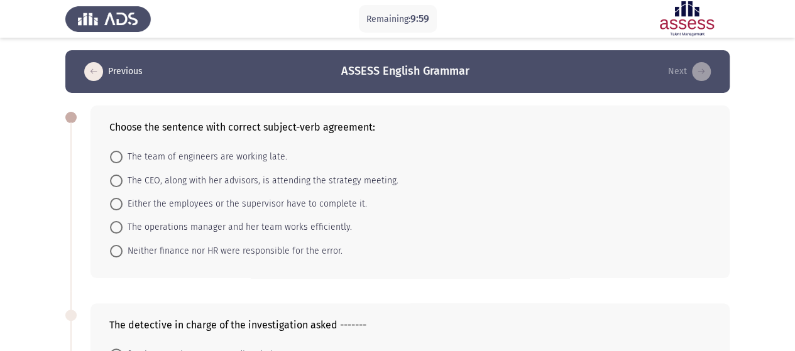
scroll to position [63, 0]
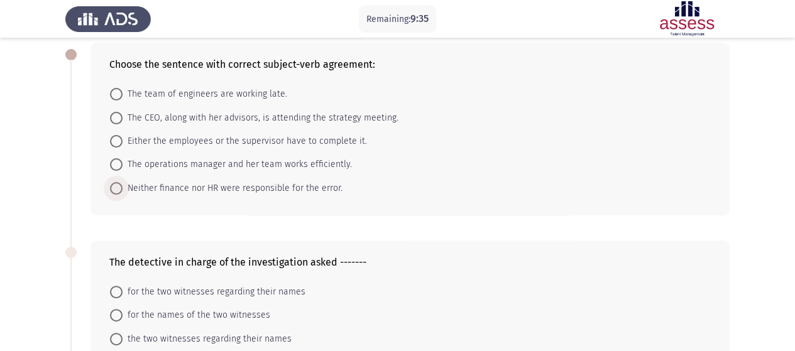
click at [118, 191] on span at bounding box center [116, 188] width 13 height 13
click at [118, 191] on input "Neither finance nor HR were responsible for the error." at bounding box center [116, 188] width 13 height 13
radio input "true"
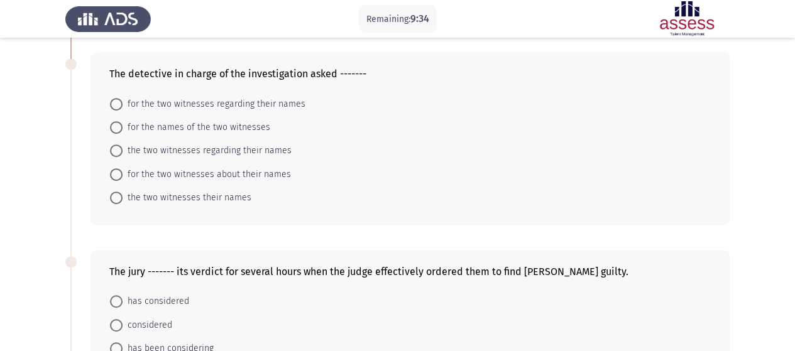
scroll to position [251, 0]
click at [119, 127] on span at bounding box center [116, 126] width 13 height 13
click at [119, 127] on input "for the names of the two witnesses" at bounding box center [116, 126] width 13 height 13
radio input "true"
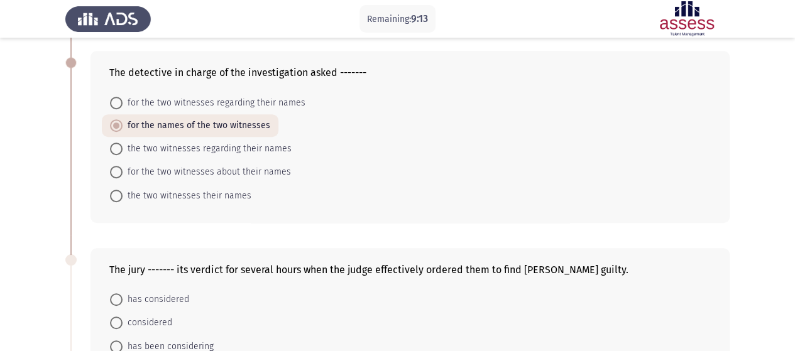
drag, startPoint x: 102, startPoint y: 70, endPoint x: 258, endPoint y: 168, distance: 183.8
click at [254, 175] on div "The detective in charge of the investigation asked ------- for the two witnesse…" at bounding box center [410, 137] width 639 height 172
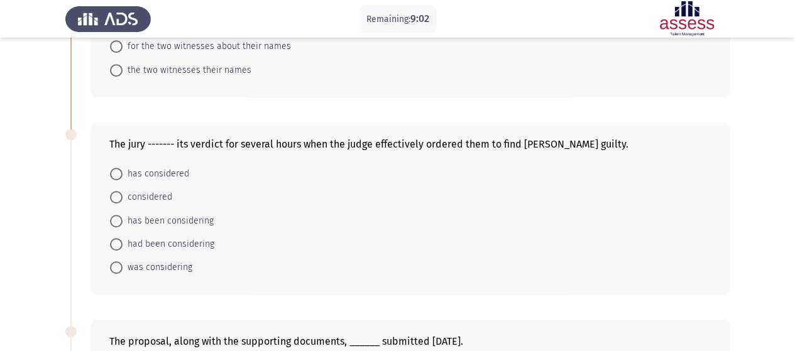
scroll to position [440, 0]
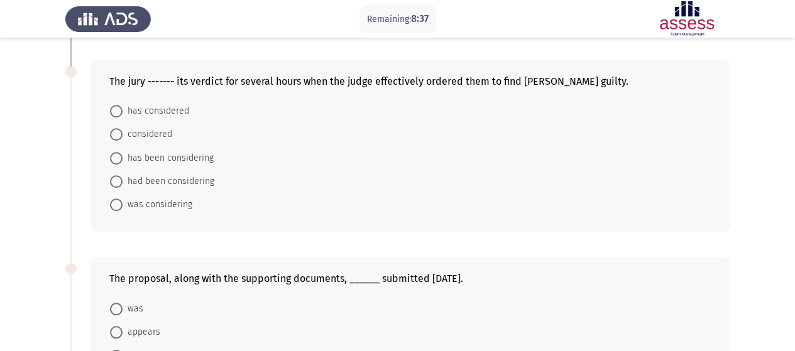
click at [113, 156] on span at bounding box center [116, 158] width 13 height 13
click at [113, 156] on input "has been considering" at bounding box center [116, 158] width 13 height 13
radio input "true"
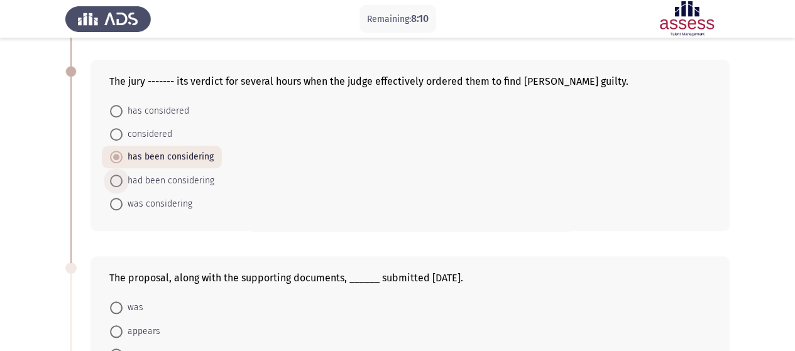
click at [132, 180] on span "had been considering" at bounding box center [169, 180] width 92 height 15
click at [123, 180] on input "had been considering" at bounding box center [116, 181] width 13 height 13
radio input "true"
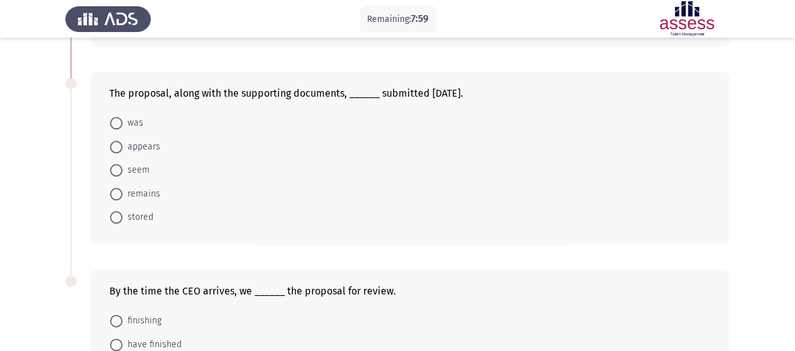
scroll to position [629, 0]
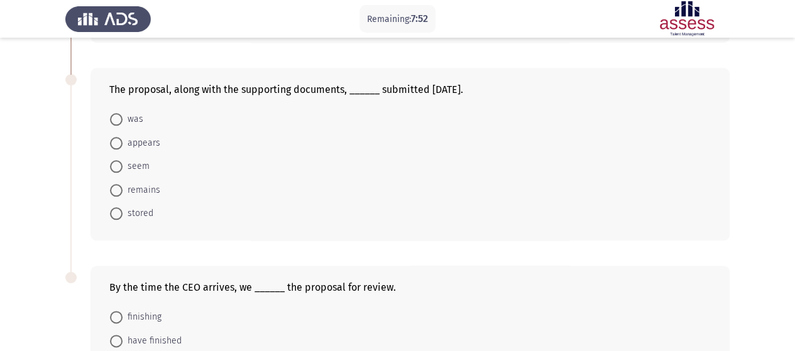
click at [118, 120] on span at bounding box center [116, 119] width 13 height 13
click at [118, 120] on input "was" at bounding box center [116, 119] width 13 height 13
radio input "true"
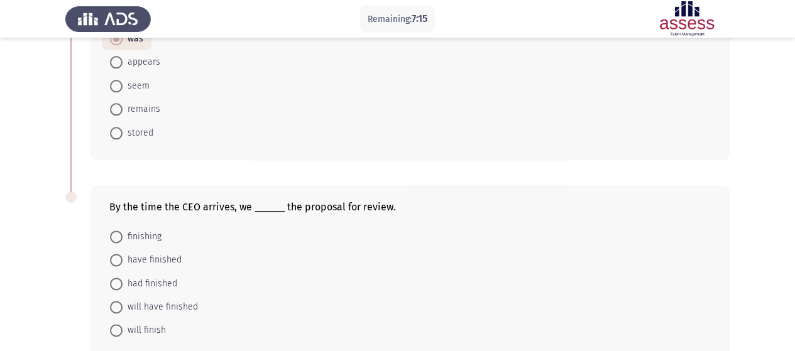
scroll to position [771, 0]
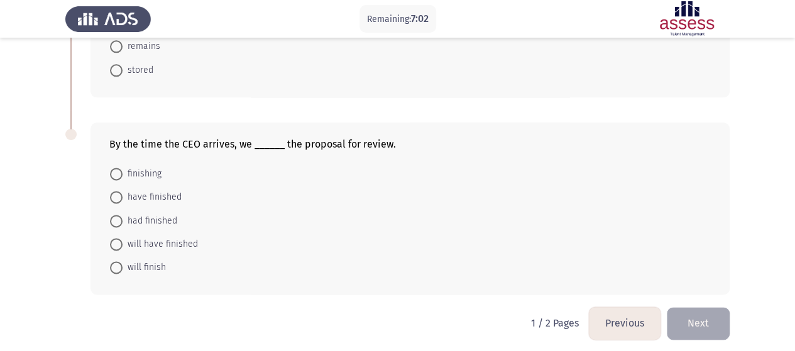
click at [114, 265] on span at bounding box center [116, 267] width 13 height 13
click at [114, 265] on input "will finish" at bounding box center [116, 267] width 13 height 13
radio input "true"
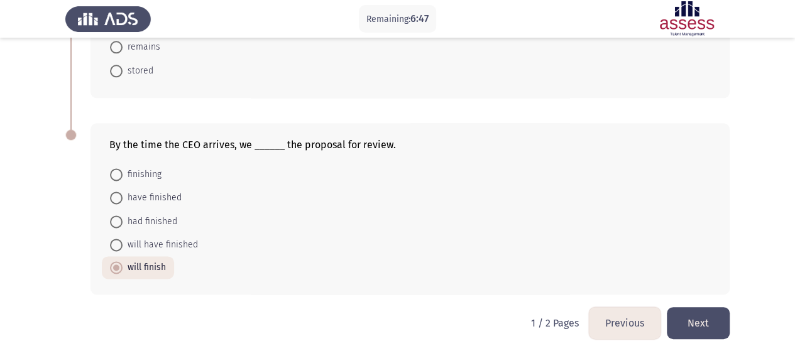
click at [689, 316] on button "Next" at bounding box center [698, 323] width 63 height 32
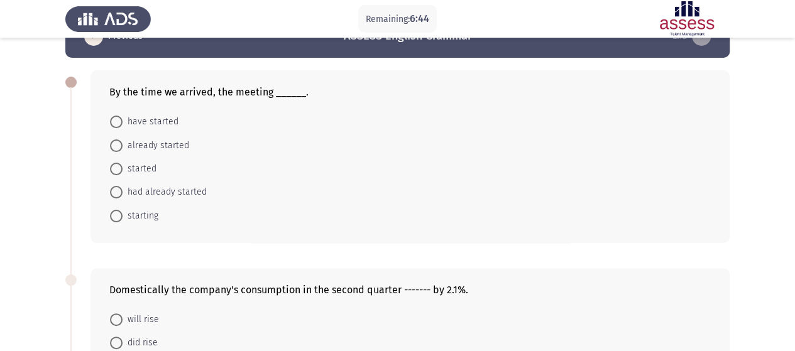
scroll to position [63, 0]
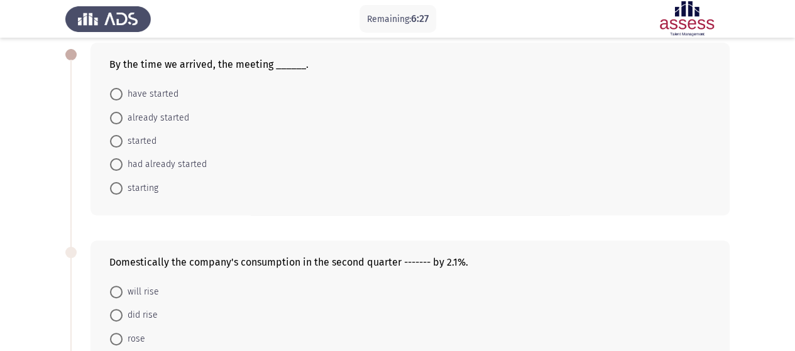
click at [118, 163] on span at bounding box center [116, 164] width 13 height 13
click at [118, 163] on input "had already started" at bounding box center [116, 164] width 13 height 13
radio input "true"
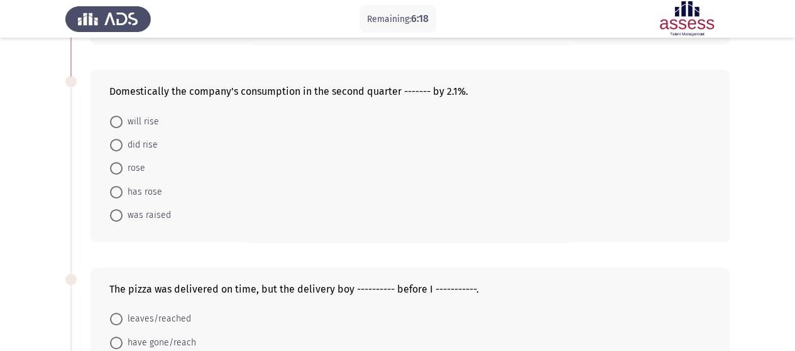
scroll to position [251, 0]
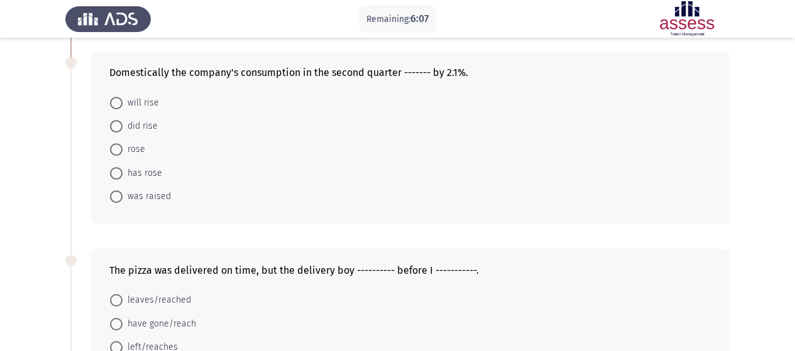
click at [118, 107] on span at bounding box center [116, 103] width 13 height 13
click at [118, 107] on input "will rise" at bounding box center [116, 103] width 13 height 13
radio input "true"
click at [158, 194] on span "was raised" at bounding box center [147, 196] width 48 height 15
click at [123, 194] on input "was raised" at bounding box center [116, 196] width 13 height 13
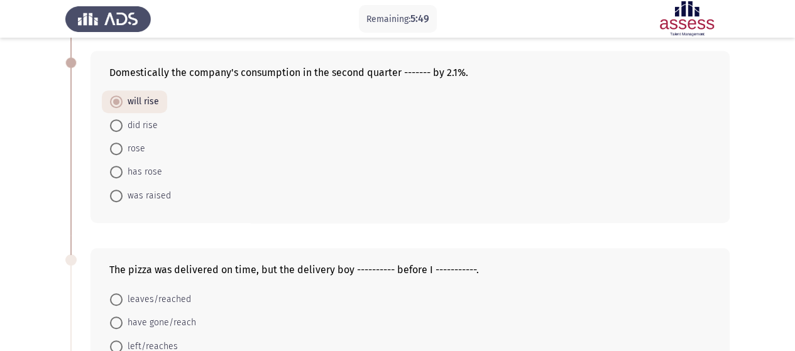
radio input "true"
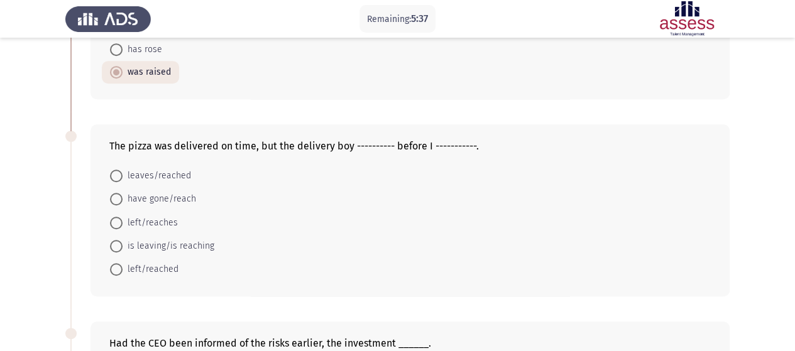
scroll to position [377, 0]
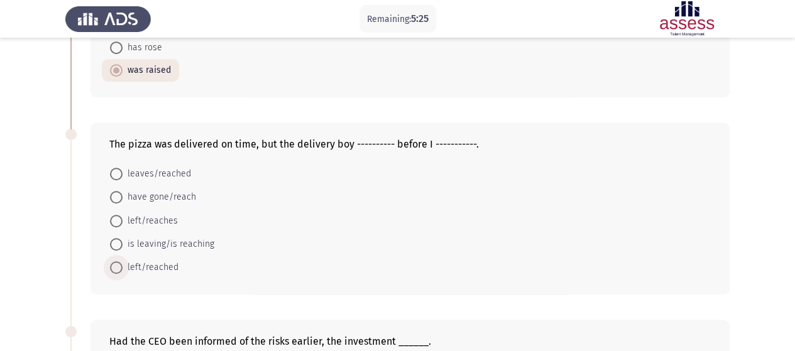
click at [118, 261] on span at bounding box center [116, 267] width 13 height 13
click at [118, 261] on input "left/reached" at bounding box center [116, 267] width 13 height 13
radio input "true"
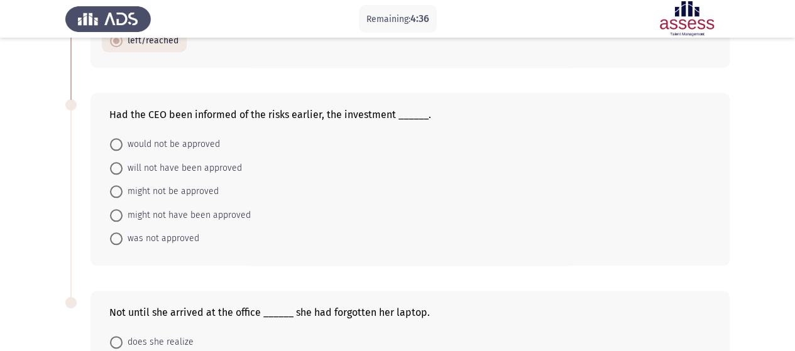
scroll to position [629, 0]
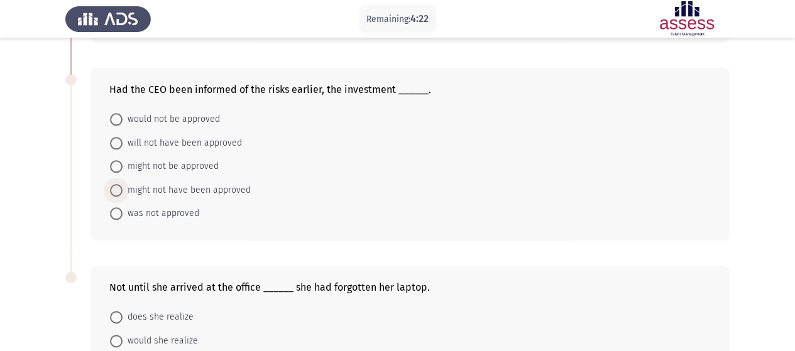
click at [118, 189] on span at bounding box center [116, 190] width 13 height 13
click at [118, 189] on input "might not have been approved" at bounding box center [116, 190] width 13 height 13
radio input "true"
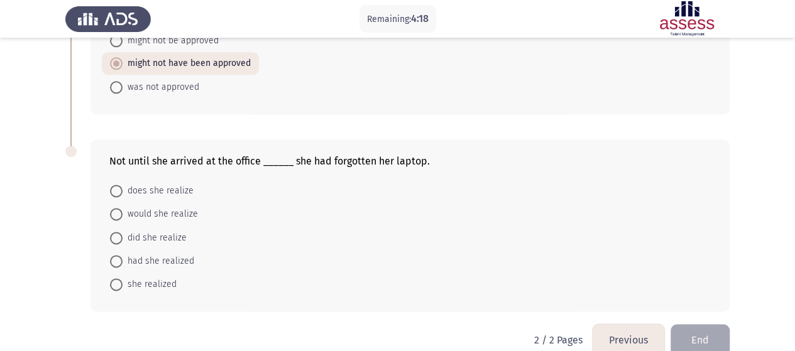
scroll to position [771, 0]
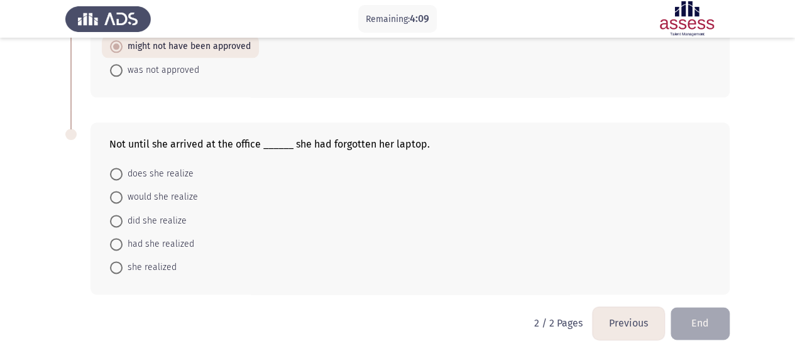
click at [116, 238] on span at bounding box center [116, 244] width 13 height 13
click at [116, 238] on input "had she realized" at bounding box center [116, 244] width 13 height 13
radio input "true"
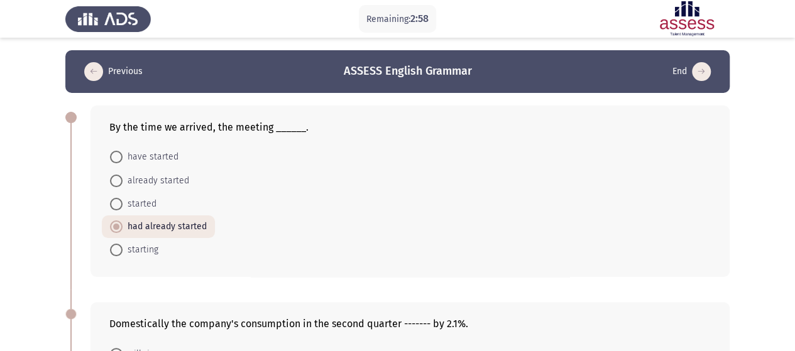
scroll to position [771, 0]
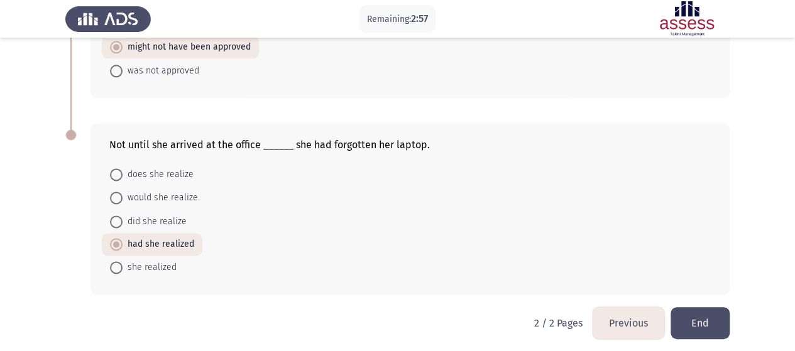
click at [685, 317] on button "End" at bounding box center [700, 323] width 59 height 32
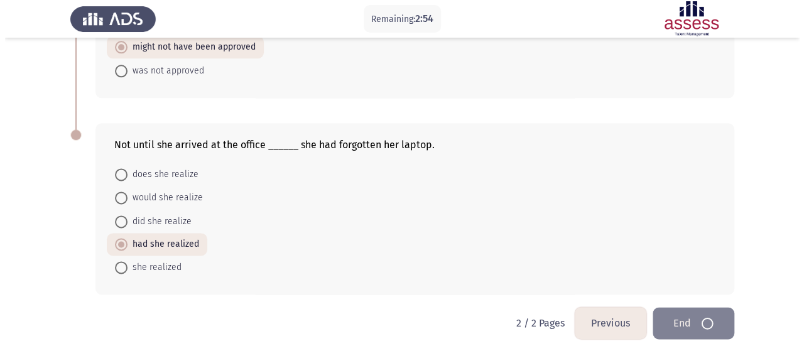
scroll to position [0, 0]
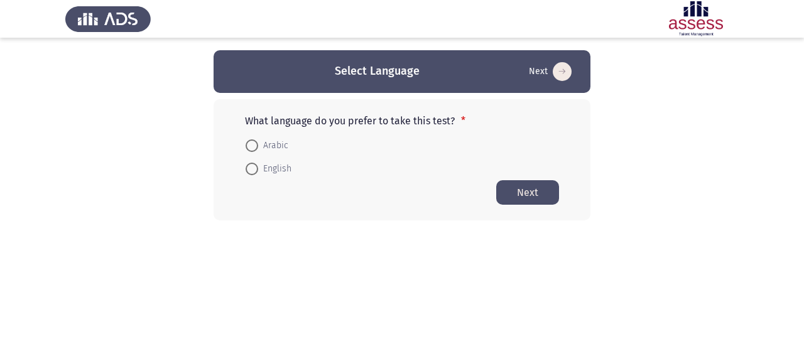
click at [258, 164] on span at bounding box center [252, 169] width 13 height 13
click at [258, 164] on input "English" at bounding box center [252, 169] width 13 height 13
radio input "true"
click at [534, 191] on button "Next" at bounding box center [528, 192] width 63 height 25
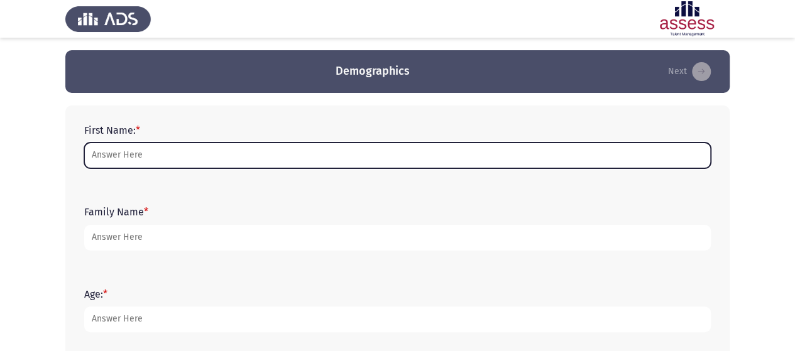
click at [175, 158] on input "First Name: *" at bounding box center [397, 156] width 627 height 26
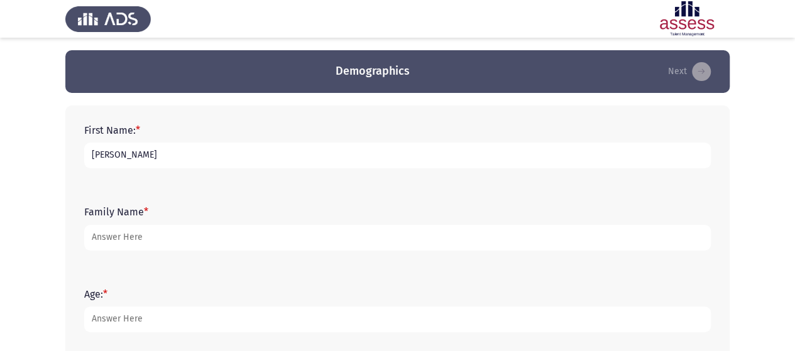
type input "[PERSON_NAME]"
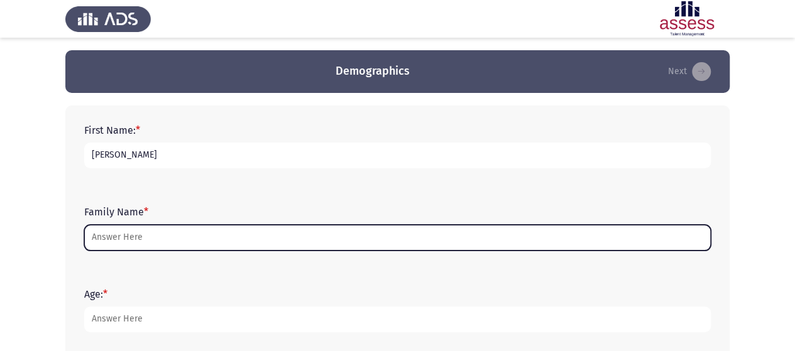
click at [190, 238] on input "Family Name *" at bounding box center [397, 238] width 627 height 26
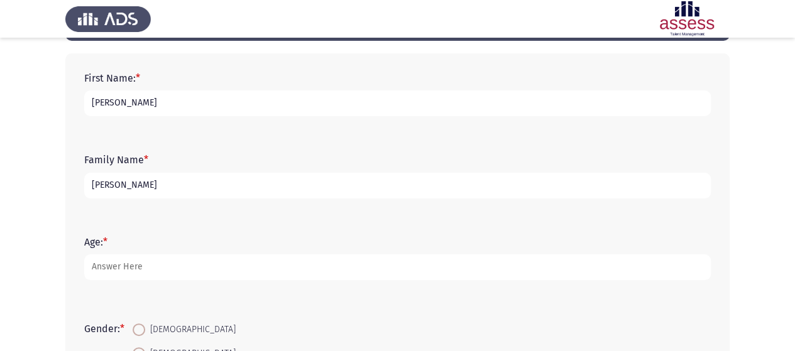
scroll to position [126, 0]
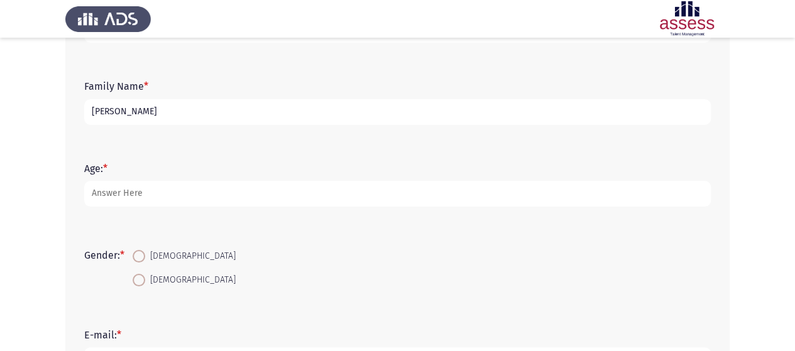
type input "Abd elmalak"
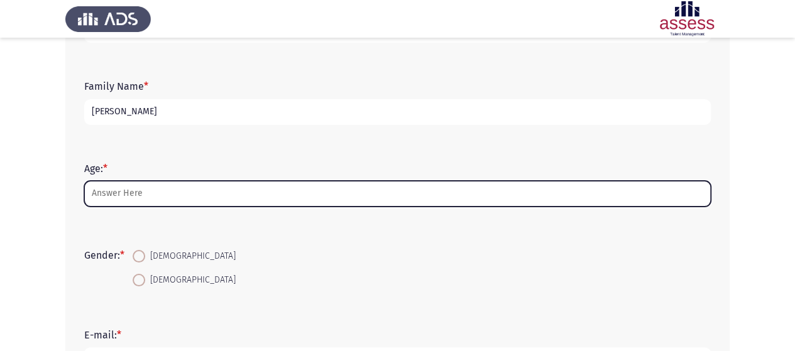
click at [175, 197] on input "Age: *" at bounding box center [397, 194] width 627 height 26
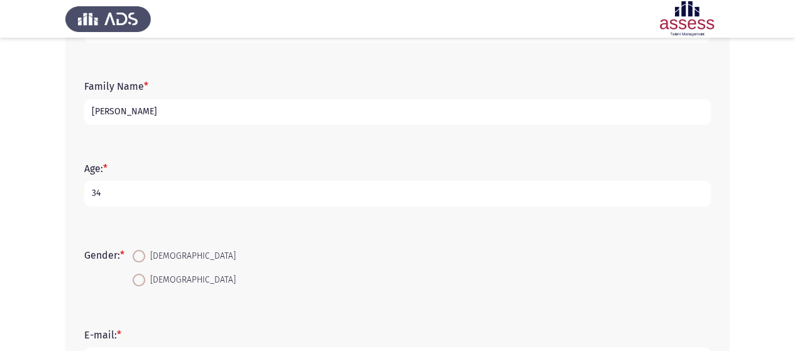
type input "34"
drag, startPoint x: 160, startPoint y: 257, endPoint x: 116, endPoint y: 263, distance: 44.4
click at [160, 257] on span "[DEMOGRAPHIC_DATA]" at bounding box center [190, 256] width 91 height 15
click at [145, 257] on input "[DEMOGRAPHIC_DATA]" at bounding box center [139, 256] width 13 height 13
radio input "true"
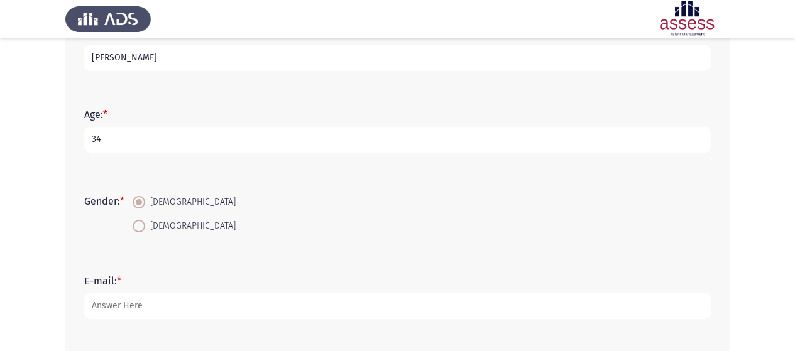
scroll to position [251, 0]
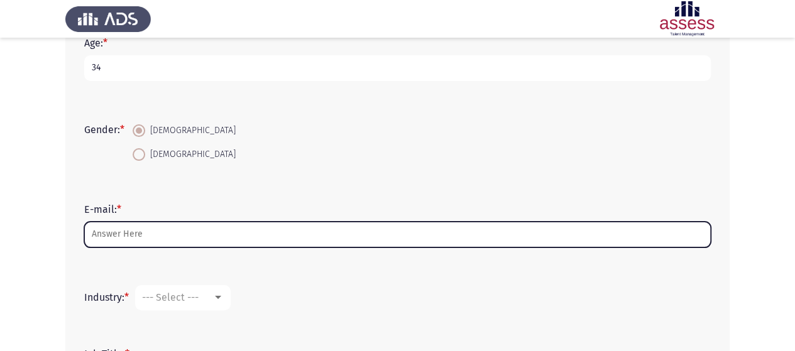
click at [121, 235] on input "E-mail: *" at bounding box center [397, 235] width 627 height 26
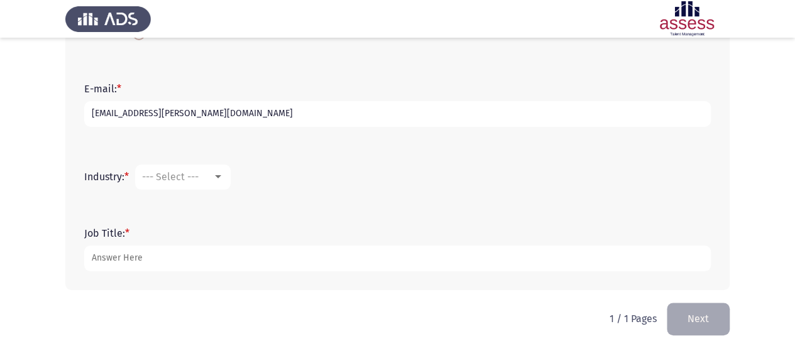
scroll to position [373, 0]
type input "[EMAIL_ADDRESS][PERSON_NAME][DOMAIN_NAME]"
click at [153, 175] on span "--- Select ---" at bounding box center [170, 176] width 57 height 12
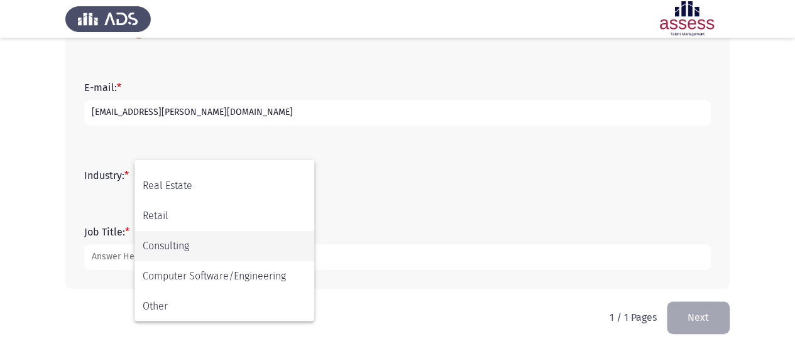
scroll to position [412, 0]
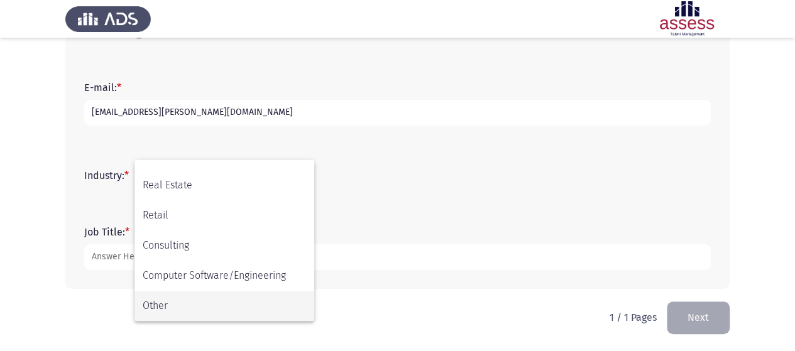
click at [206, 309] on span "Other" at bounding box center [224, 306] width 163 height 30
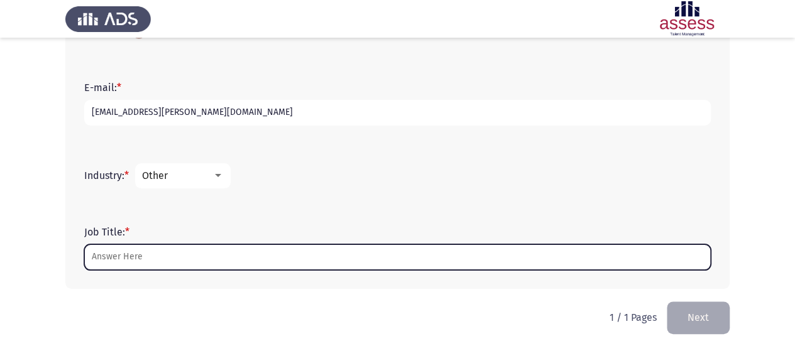
click at [152, 260] on input "Job Title: *" at bounding box center [397, 257] width 627 height 26
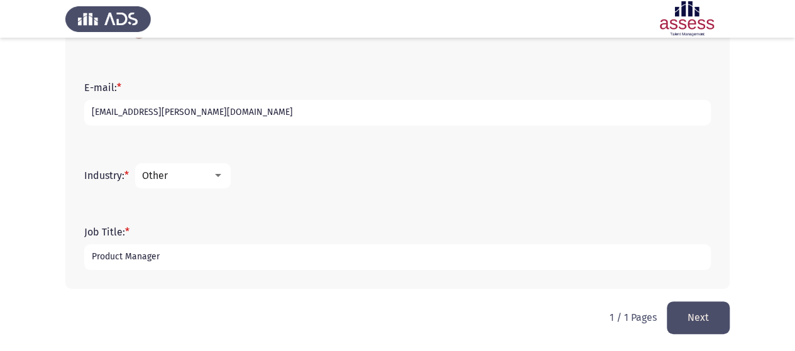
type input "Product Manager"
click at [710, 311] on button "Next" at bounding box center [698, 318] width 63 height 32
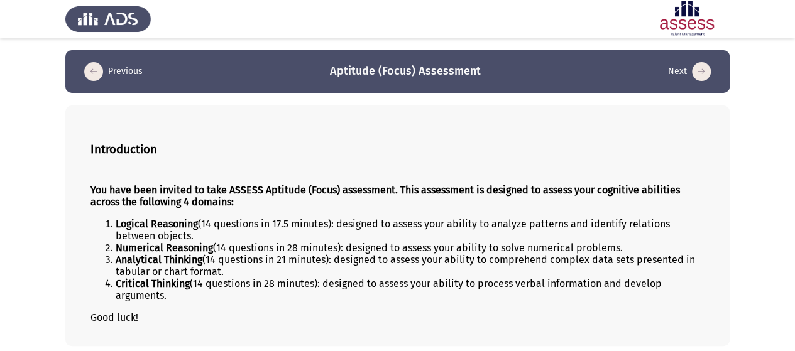
scroll to position [50, 0]
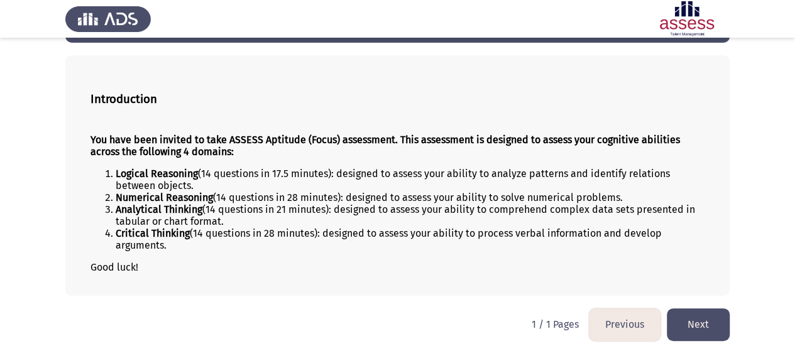
click at [702, 310] on button "Next" at bounding box center [698, 325] width 63 height 32
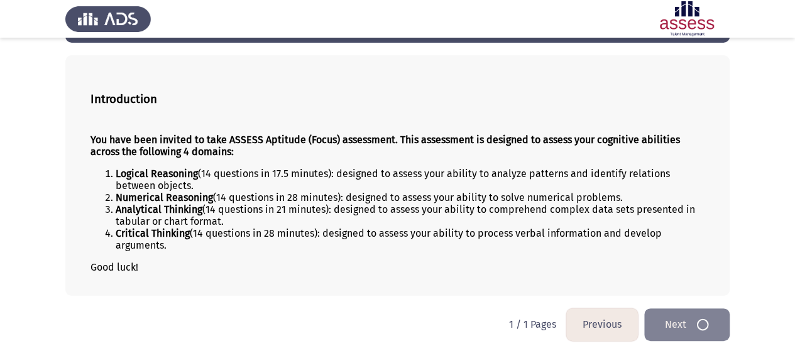
scroll to position [0, 0]
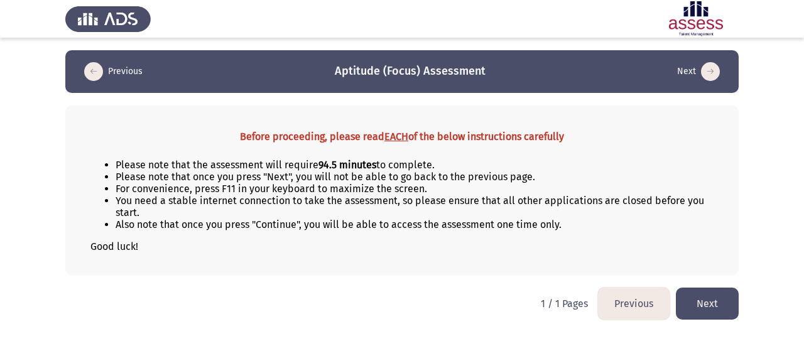
click at [707, 302] on button "Next" at bounding box center [707, 304] width 63 height 32
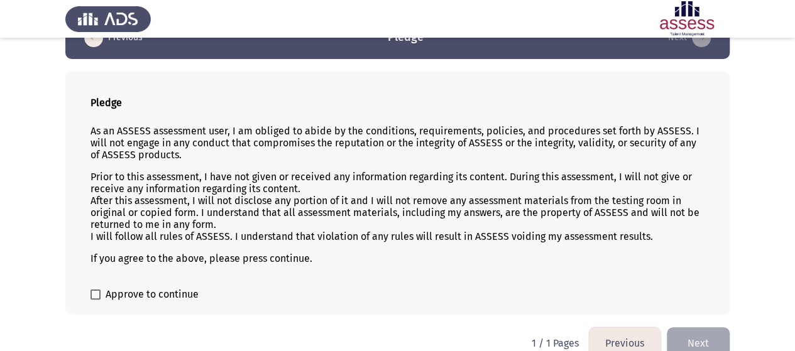
scroll to position [52, 0]
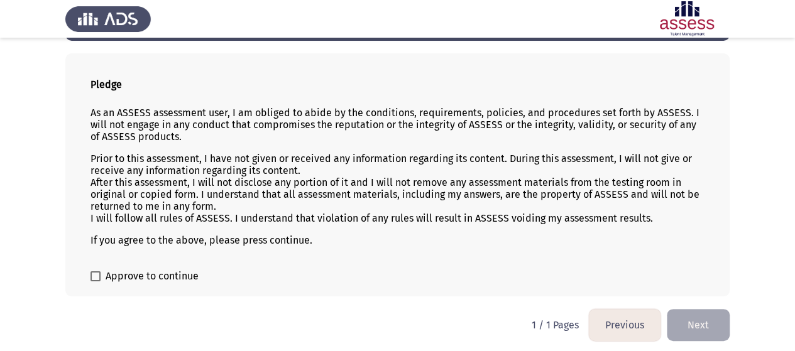
click at [99, 273] on span at bounding box center [96, 277] width 10 height 10
click at [96, 282] on input "Approve to continue" at bounding box center [95, 282] width 1 height 1
checkbox input "true"
click at [709, 317] on button "Next" at bounding box center [698, 325] width 63 height 32
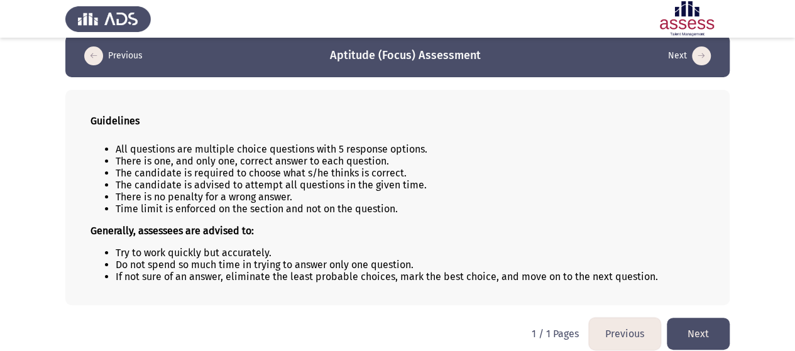
scroll to position [25, 0]
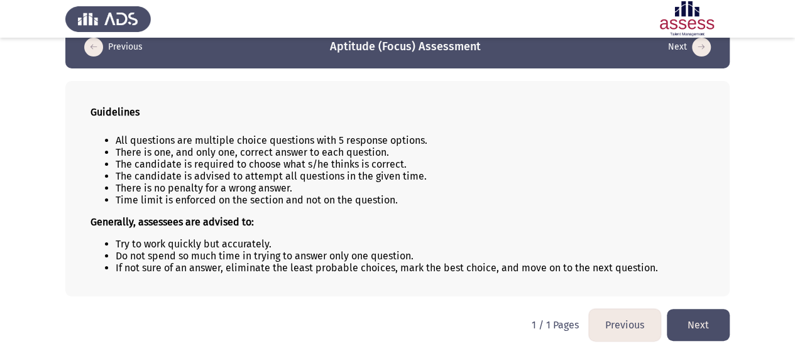
click at [704, 325] on button "Next" at bounding box center [698, 325] width 63 height 32
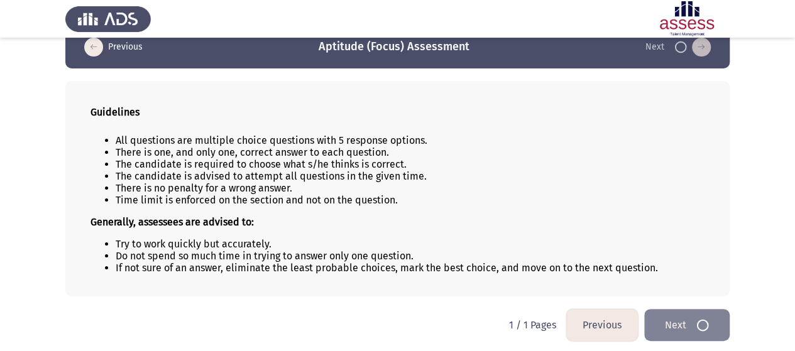
scroll to position [0, 0]
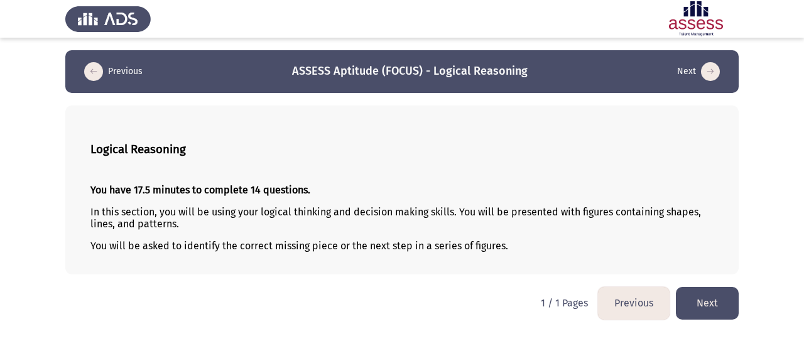
click at [698, 305] on button "Next" at bounding box center [707, 303] width 63 height 32
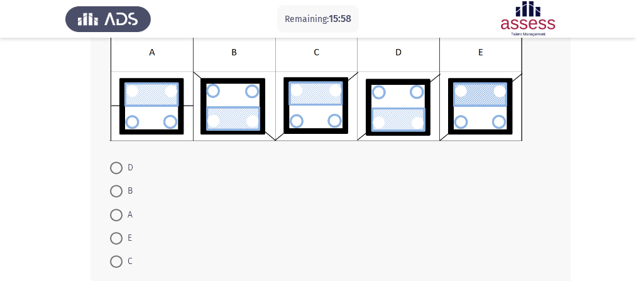
scroll to position [214, 0]
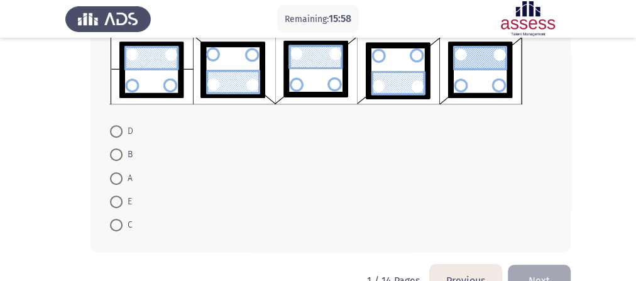
click at [121, 199] on span at bounding box center [116, 201] width 13 height 13
click at [121, 199] on input "E" at bounding box center [116, 201] width 13 height 13
radio input "true"
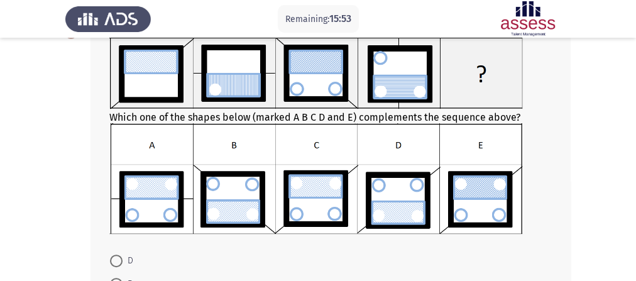
scroll to position [247, 0]
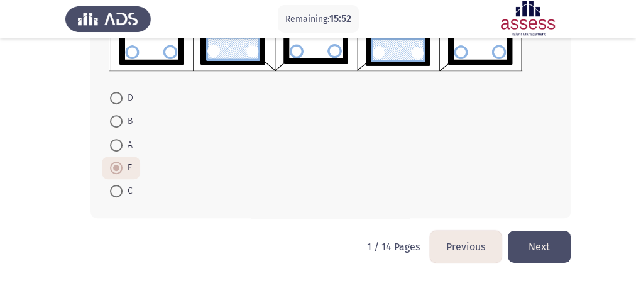
click at [551, 245] on button "Next" at bounding box center [539, 247] width 63 height 32
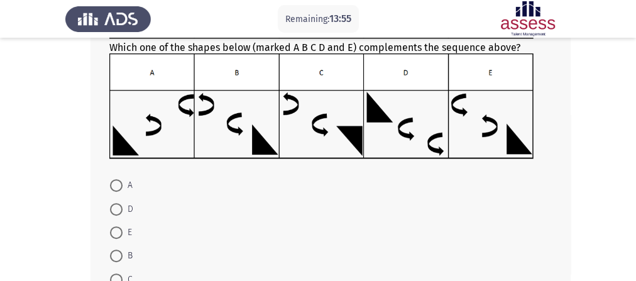
scroll to position [201, 0]
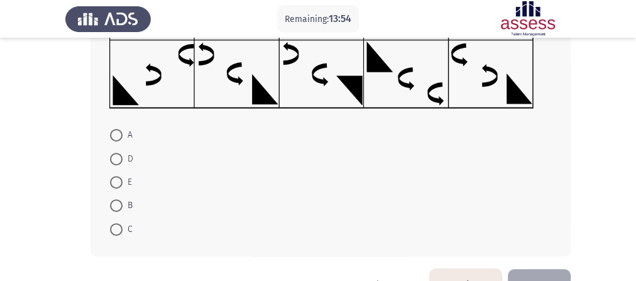
click at [125, 187] on span "E" at bounding box center [127, 182] width 9 height 15
click at [123, 187] on input "E" at bounding box center [116, 182] width 13 height 13
radio input "true"
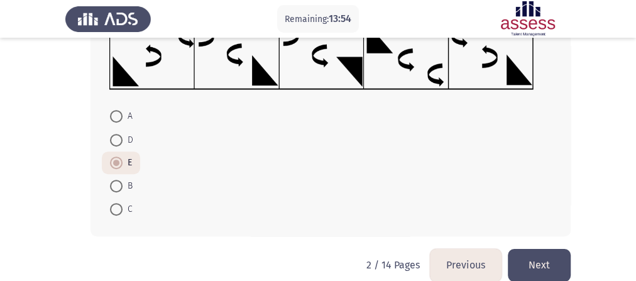
scroll to position [239, 0]
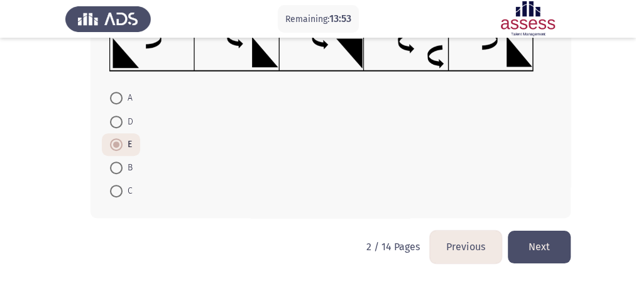
drag, startPoint x: 546, startPoint y: 250, endPoint x: 547, endPoint y: 243, distance: 7.6
click at [546, 249] on button "Next" at bounding box center [539, 247] width 63 height 32
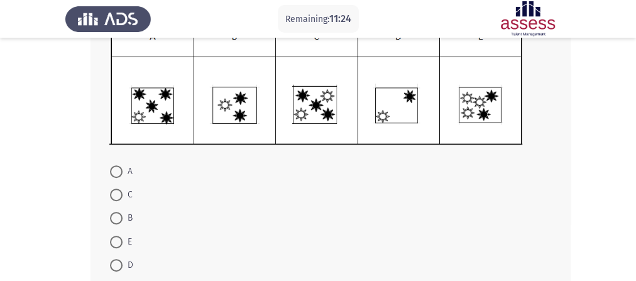
scroll to position [201, 0]
click at [126, 216] on span "B" at bounding box center [128, 217] width 10 height 15
click at [123, 216] on input "B" at bounding box center [116, 217] width 13 height 13
radio input "true"
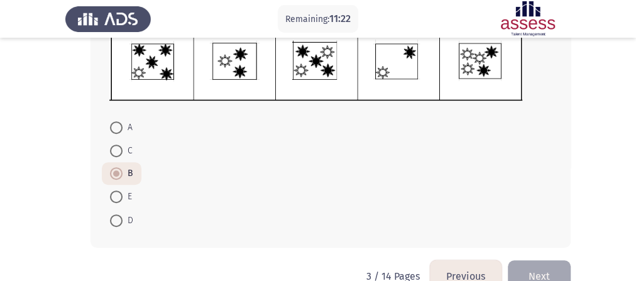
scroll to position [274, 0]
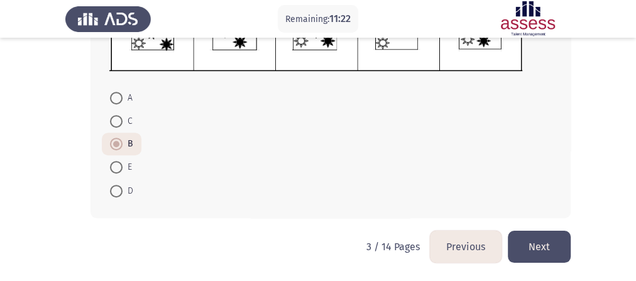
click at [536, 241] on button "Next" at bounding box center [539, 247] width 63 height 32
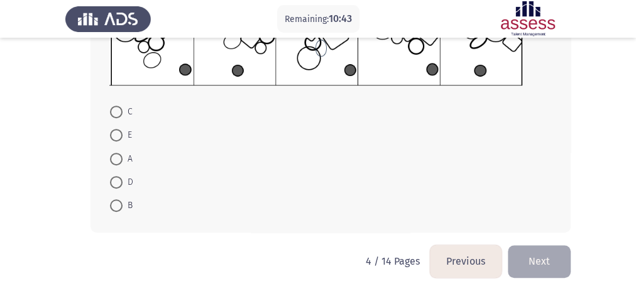
scroll to position [273, 0]
click at [118, 143] on mat-radio-button "E" at bounding box center [121, 134] width 38 height 23
click at [119, 139] on span at bounding box center [116, 134] width 13 height 13
click at [119, 139] on input "E" at bounding box center [116, 134] width 13 height 13
radio input "true"
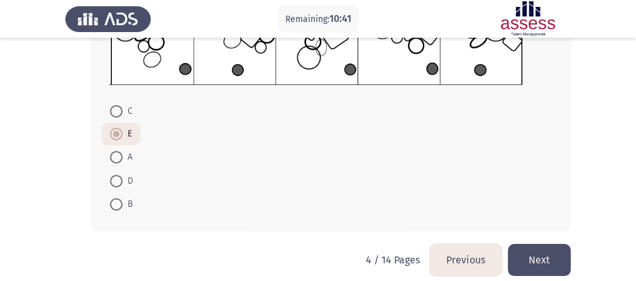
click at [546, 252] on button "Next" at bounding box center [539, 260] width 63 height 32
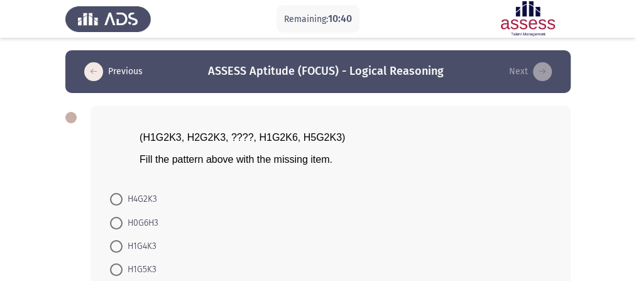
scroll to position [50, 0]
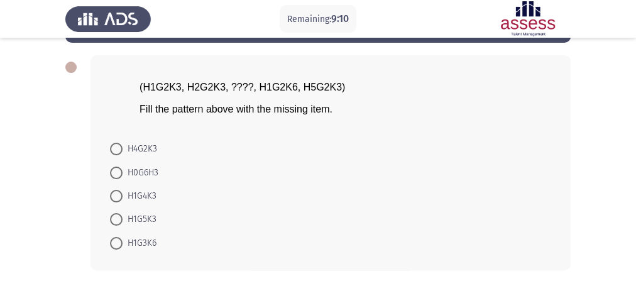
click at [114, 196] on span at bounding box center [116, 196] width 13 height 13
click at [114, 196] on input "H1G4K3" at bounding box center [116, 196] width 13 height 13
radio input "true"
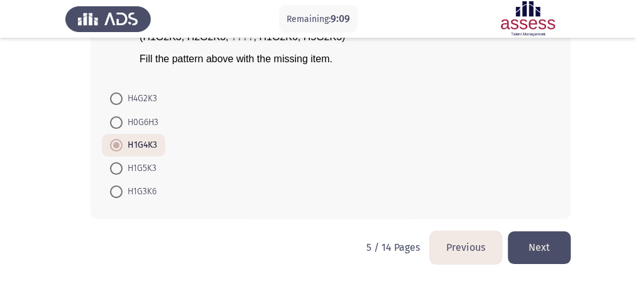
scroll to position [101, 0]
click at [551, 256] on button "Next" at bounding box center [539, 247] width 63 height 32
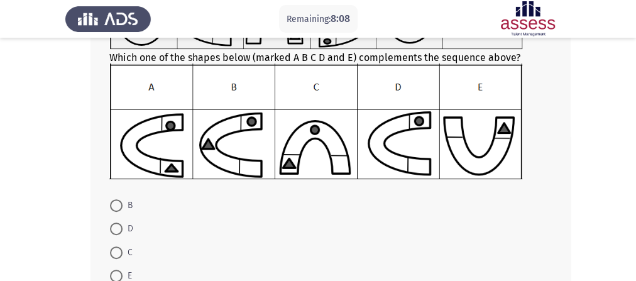
scroll to position [238, 0]
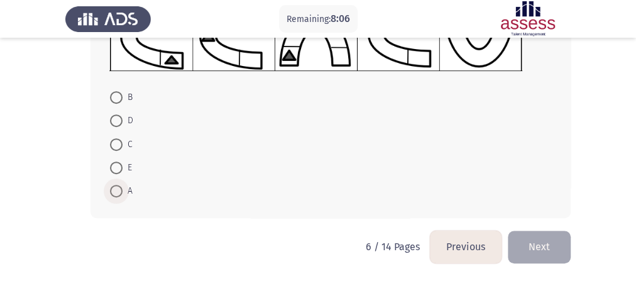
click at [124, 193] on span "A" at bounding box center [128, 191] width 10 height 15
click at [123, 193] on input "A" at bounding box center [116, 191] width 13 height 13
radio input "true"
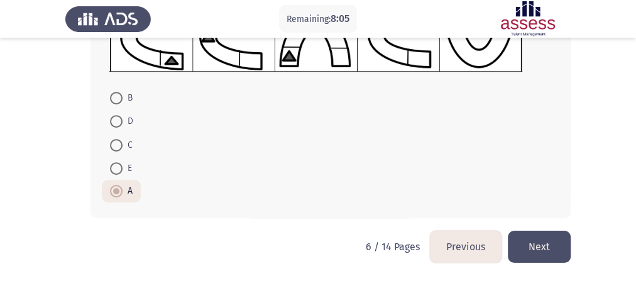
click at [539, 244] on button "Next" at bounding box center [539, 247] width 63 height 32
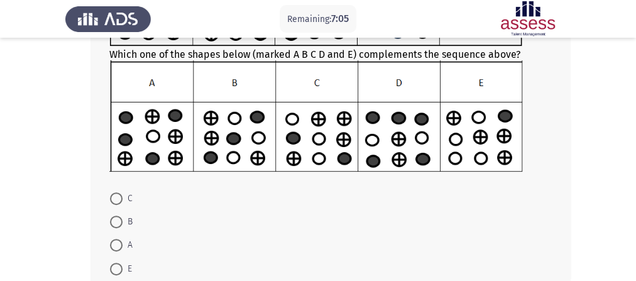
scroll to position [151, 0]
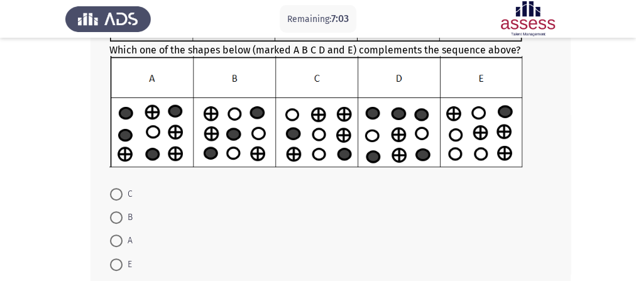
click at [119, 222] on span at bounding box center [116, 217] width 13 height 13
click at [119, 222] on input "B" at bounding box center [116, 217] width 13 height 13
radio input "true"
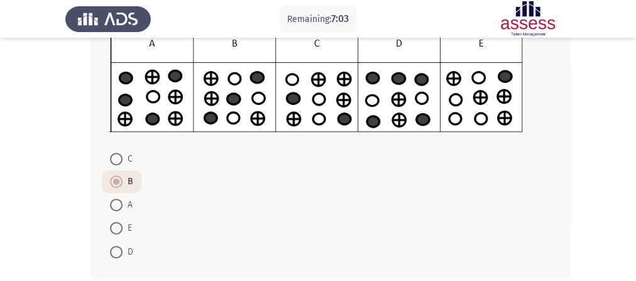
scroll to position [247, 0]
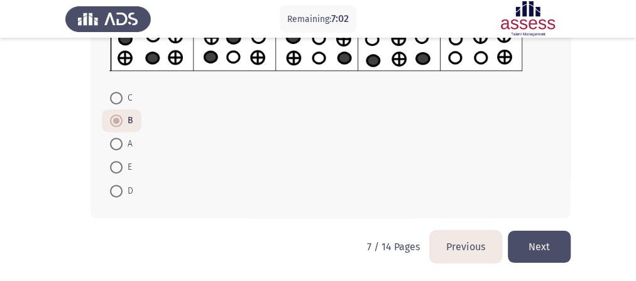
click at [557, 235] on button "Next" at bounding box center [539, 247] width 63 height 32
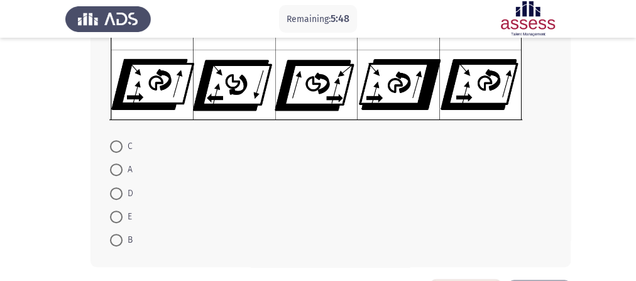
scroll to position [201, 0]
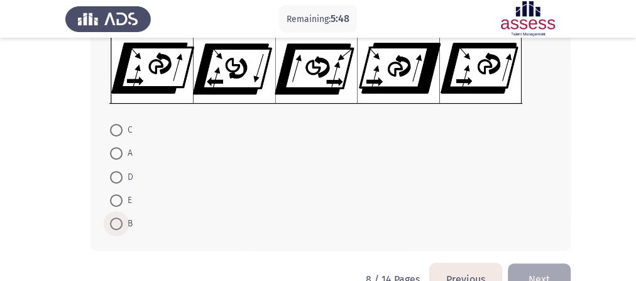
drag, startPoint x: 118, startPoint y: 223, endPoint x: 243, endPoint y: 246, distance: 127.8
click at [118, 225] on span at bounding box center [116, 223] width 13 height 13
click at [118, 225] on input "B" at bounding box center [116, 223] width 13 height 13
radio input "true"
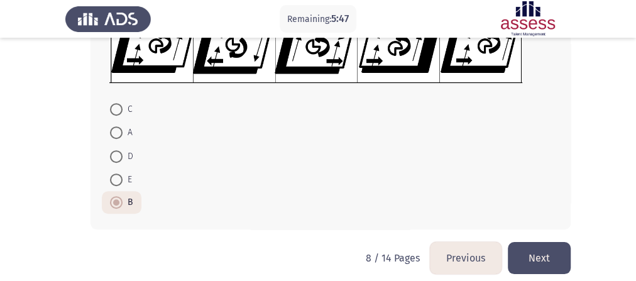
scroll to position [233, 0]
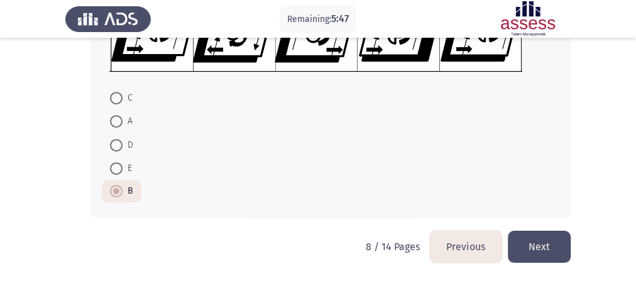
click at [545, 251] on button "Next" at bounding box center [539, 247] width 63 height 32
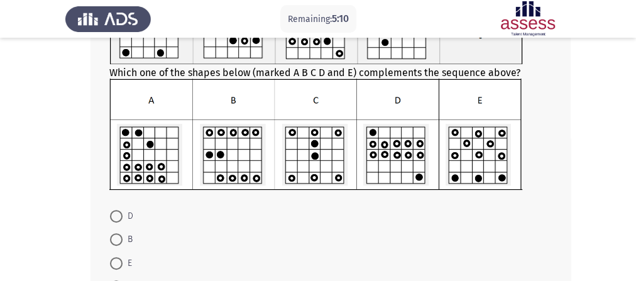
scroll to position [151, 0]
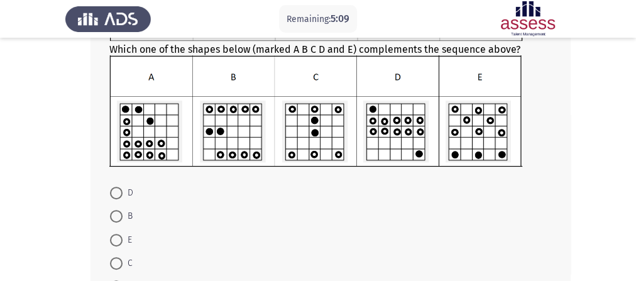
click at [126, 216] on span "B" at bounding box center [128, 216] width 10 height 15
click at [123, 216] on input "B" at bounding box center [116, 216] width 13 height 13
radio input "true"
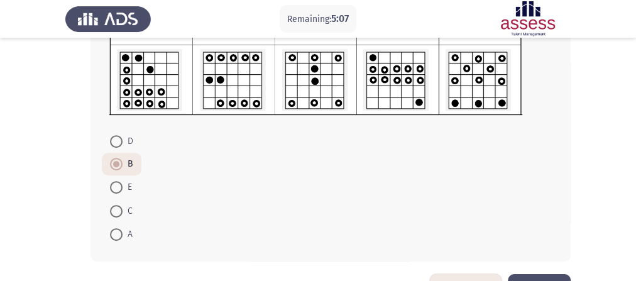
scroll to position [246, 0]
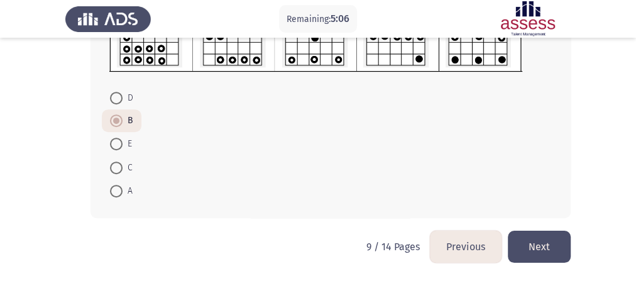
click at [541, 241] on button "Next" at bounding box center [539, 247] width 63 height 32
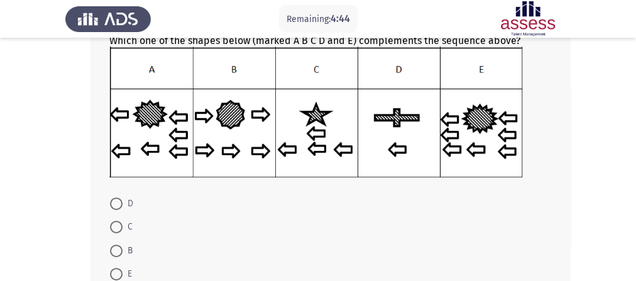
scroll to position [178, 0]
click at [124, 208] on span "D" at bounding box center [128, 204] width 11 height 15
click at [123, 208] on input "D" at bounding box center [116, 204] width 13 height 13
radio input "true"
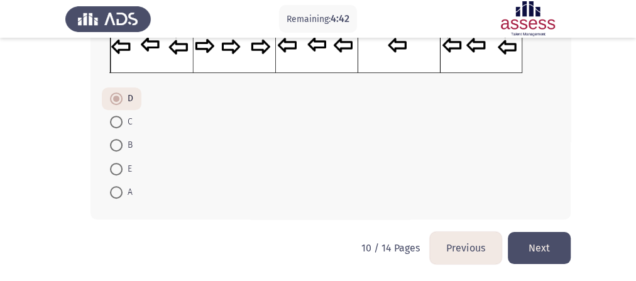
scroll to position [285, 0]
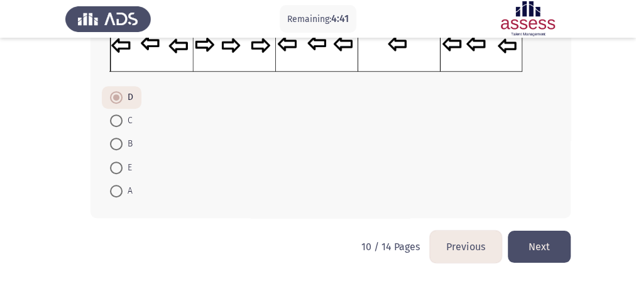
click at [535, 250] on button "Next" at bounding box center [539, 247] width 63 height 32
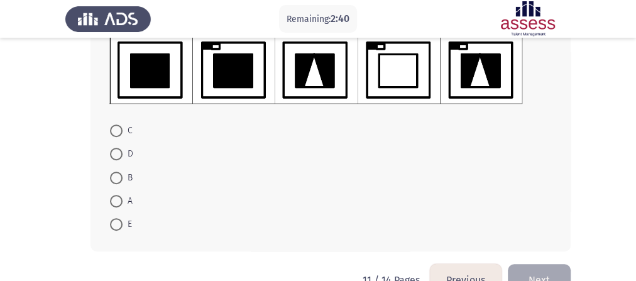
scroll to position [248, 0]
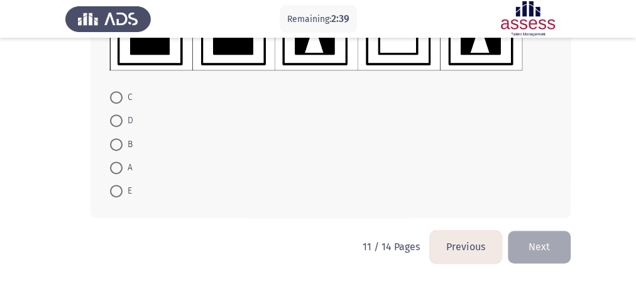
drag, startPoint x: 126, startPoint y: 190, endPoint x: 264, endPoint y: 204, distance: 139.0
click at [126, 190] on span "E" at bounding box center [127, 191] width 9 height 15
click at [123, 190] on input "E" at bounding box center [116, 191] width 13 height 13
radio input "true"
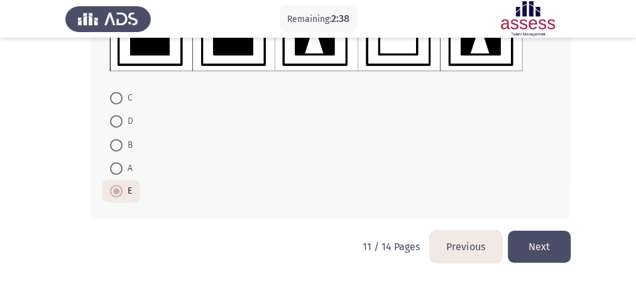
click at [544, 250] on button "Next" at bounding box center [539, 247] width 63 height 32
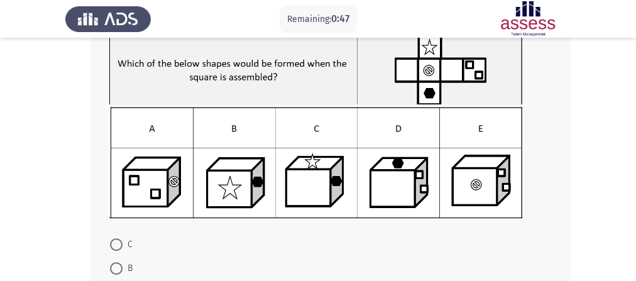
scroll to position [85, 0]
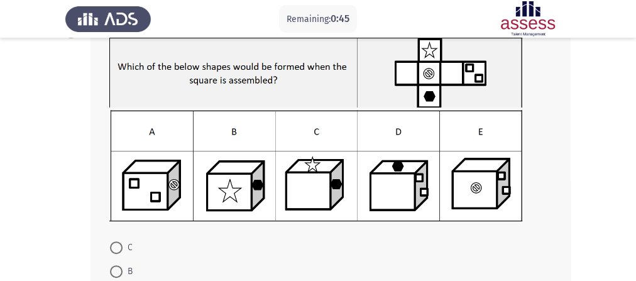
click at [123, 266] on span "B" at bounding box center [128, 271] width 10 height 15
click at [123, 266] on input "B" at bounding box center [116, 271] width 13 height 13
radio input "true"
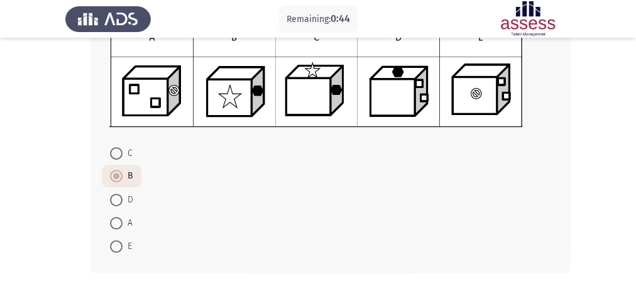
scroll to position [234, 0]
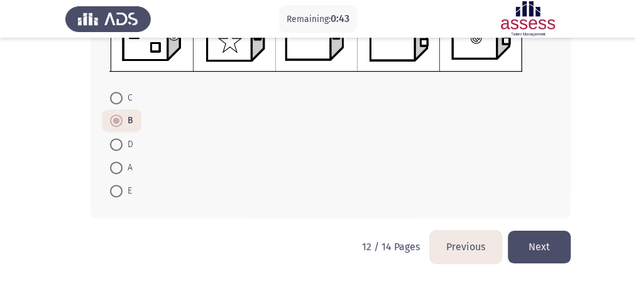
click at [541, 240] on button "Next" at bounding box center [539, 247] width 63 height 32
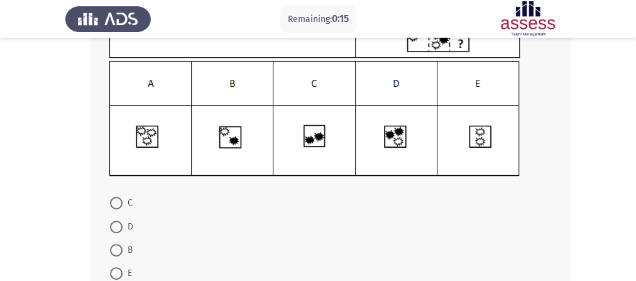
scroll to position [151, 0]
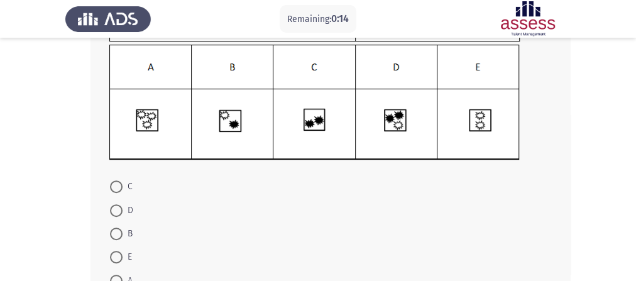
click at [123, 214] on span "D" at bounding box center [128, 210] width 11 height 15
click at [123, 214] on input "D" at bounding box center [116, 210] width 13 height 13
radio input "true"
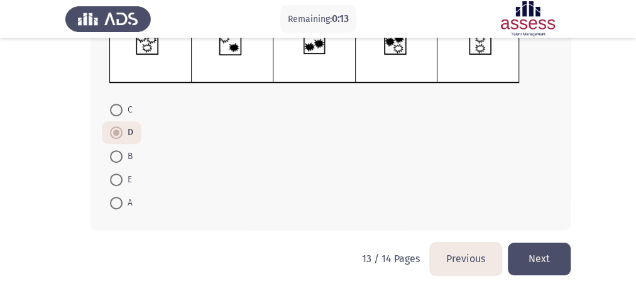
scroll to position [239, 0]
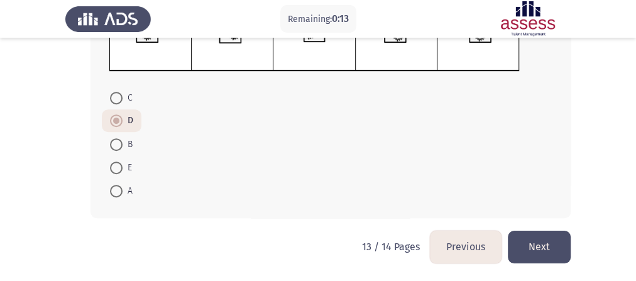
click at [534, 244] on button "Next" at bounding box center [539, 247] width 63 height 32
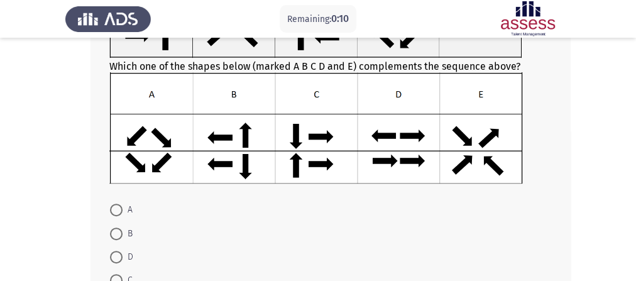
scroll to position [151, 0]
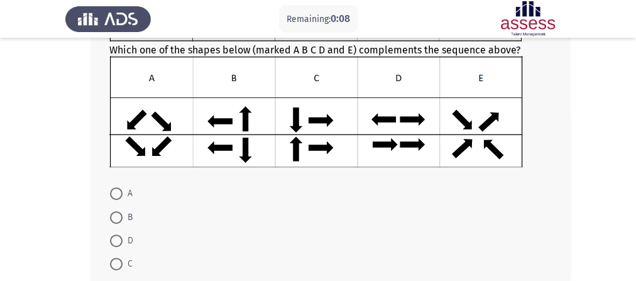
click at [116, 214] on span at bounding box center [116, 217] width 13 height 13
click at [116, 214] on input "B" at bounding box center [116, 217] width 13 height 13
radio input "true"
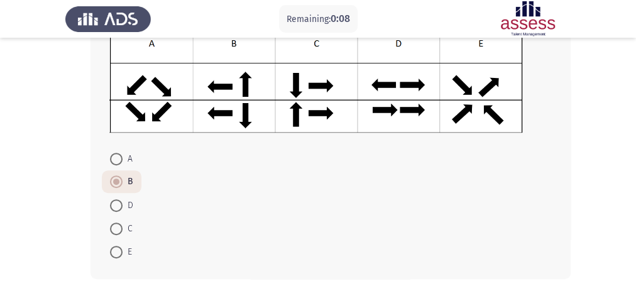
scroll to position [247, 0]
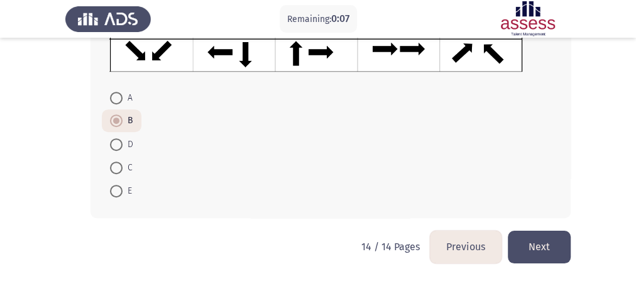
click at [535, 247] on button "Next" at bounding box center [539, 247] width 63 height 32
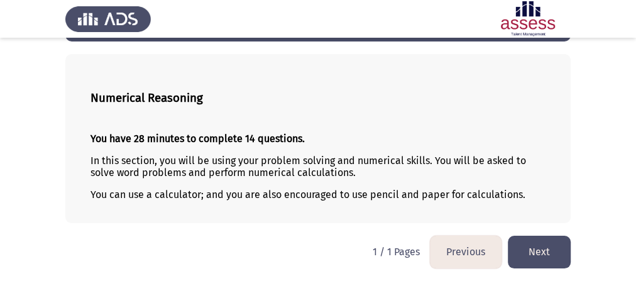
scroll to position [52, 0]
click at [549, 248] on button "Next" at bounding box center [539, 252] width 63 height 32
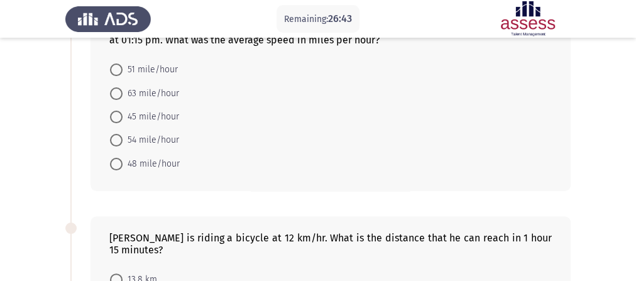
scroll to position [101, 0]
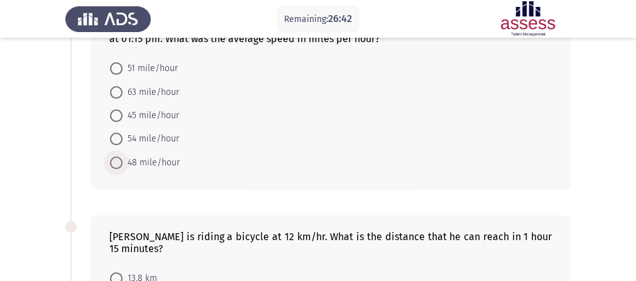
click at [146, 165] on span "48 mile/hour" at bounding box center [151, 162] width 57 height 15
click at [123, 165] on input "48 mile/hour" at bounding box center [116, 162] width 13 height 13
radio input "true"
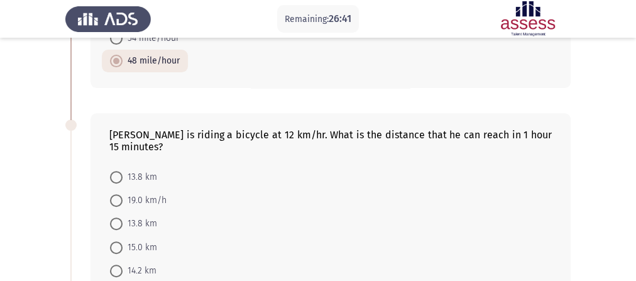
scroll to position [251, 0]
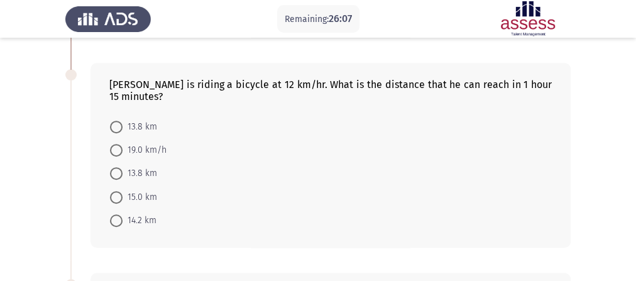
click at [123, 201] on span "15.0 km" at bounding box center [140, 197] width 35 height 15
click at [123, 201] on input "15.0 km" at bounding box center [116, 197] width 13 height 13
radio input "true"
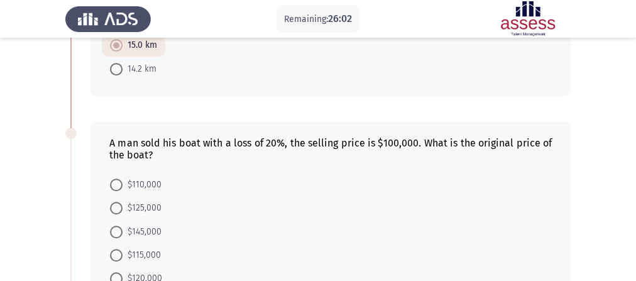
scroll to position [453, 0]
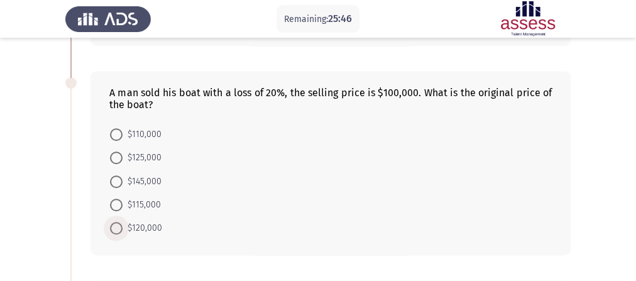
click at [139, 231] on span "$120,000" at bounding box center [143, 228] width 40 height 15
click at [123, 231] on input "$120,000" at bounding box center [116, 228] width 13 height 13
radio input "true"
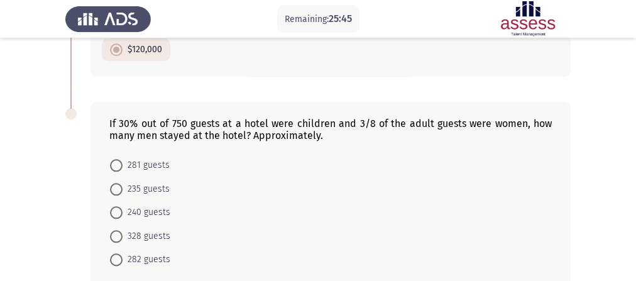
scroll to position [654, 0]
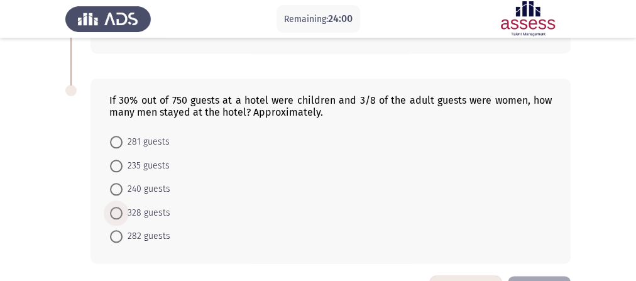
click at [134, 217] on span "328 guests" at bounding box center [147, 213] width 48 height 15
click at [123, 217] on input "328 guests" at bounding box center [116, 213] width 13 height 13
radio input "true"
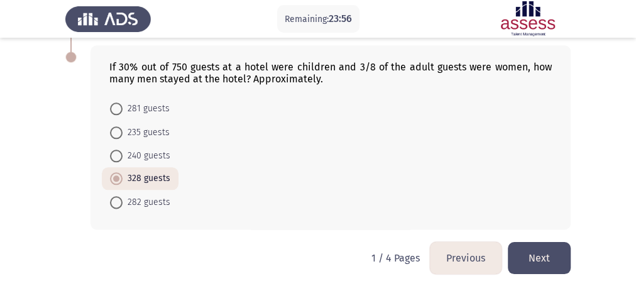
scroll to position [700, 0]
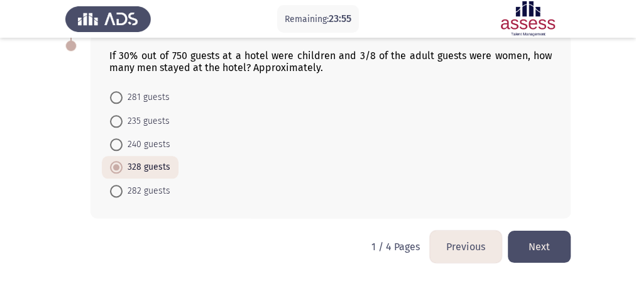
click at [535, 251] on button "Next" at bounding box center [539, 247] width 63 height 32
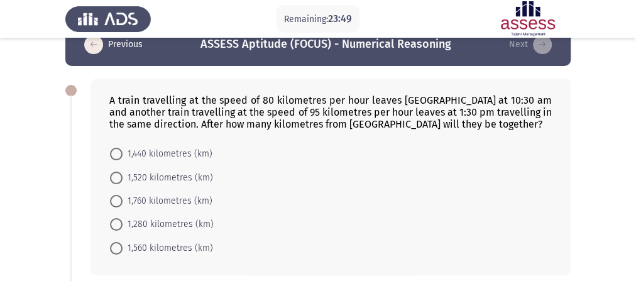
scroll to position [50, 0]
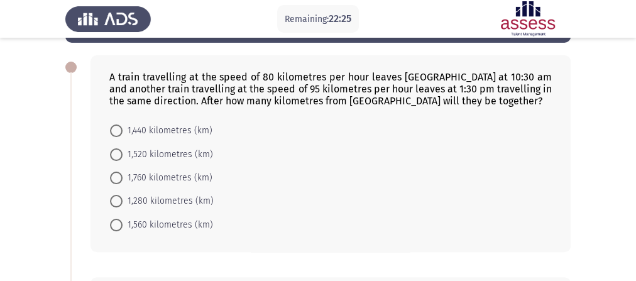
click at [166, 156] on span "1,520 kilometres (km)" at bounding box center [168, 154] width 91 height 15
click at [123, 156] on input "1,520 kilometres (km)" at bounding box center [116, 154] width 13 height 13
radio input "true"
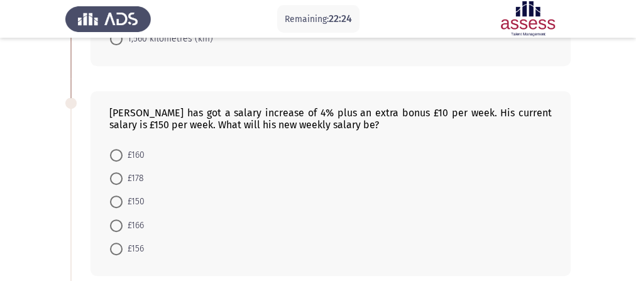
scroll to position [251, 0]
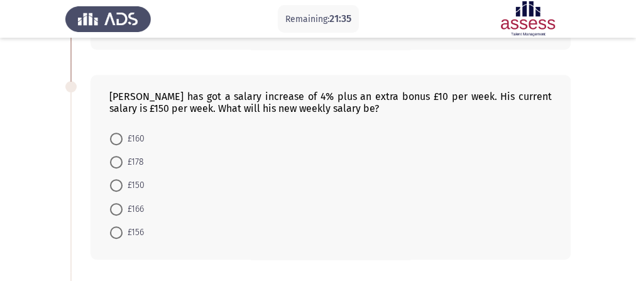
click at [129, 211] on span "£166" at bounding box center [133, 209] width 21 height 15
click at [123, 211] on input "£166" at bounding box center [116, 209] width 13 height 13
radio input "true"
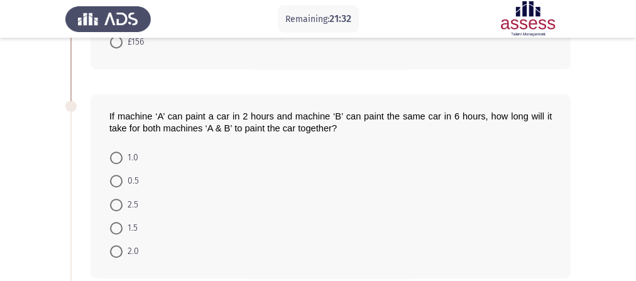
scroll to position [503, 0]
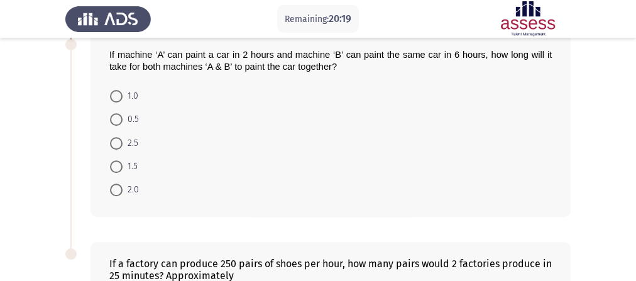
click at [132, 172] on span "1.5" at bounding box center [130, 166] width 15 height 15
click at [123, 172] on input "1.5" at bounding box center [116, 166] width 13 height 13
radio input "true"
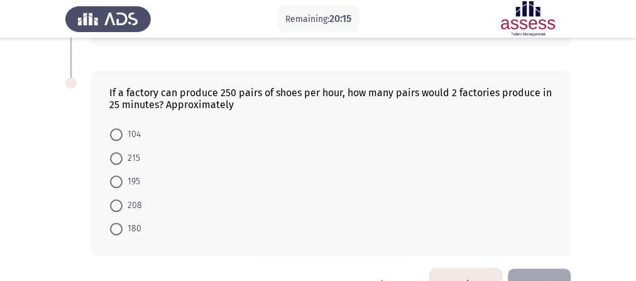
scroll to position [678, 0]
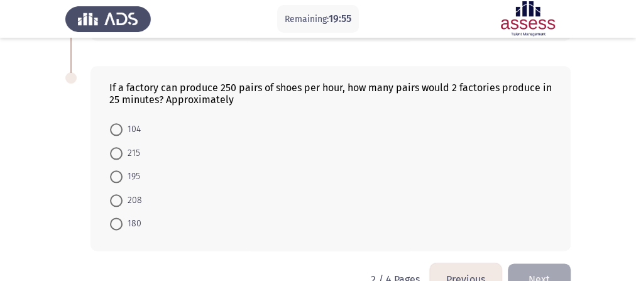
click at [133, 127] on span "104" at bounding box center [132, 129] width 18 height 15
click at [123, 127] on input "104" at bounding box center [116, 129] width 13 height 13
radio input "true"
click at [137, 207] on span "208" at bounding box center [132, 199] width 19 height 15
click at [123, 206] on input "208" at bounding box center [116, 199] width 13 height 13
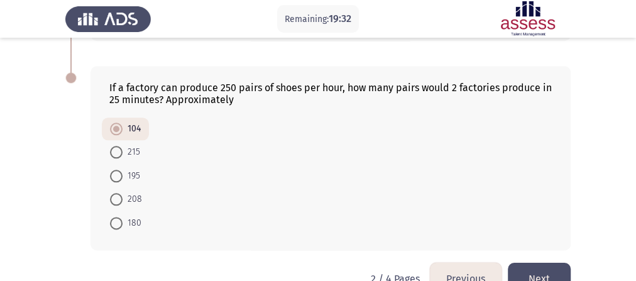
radio input "true"
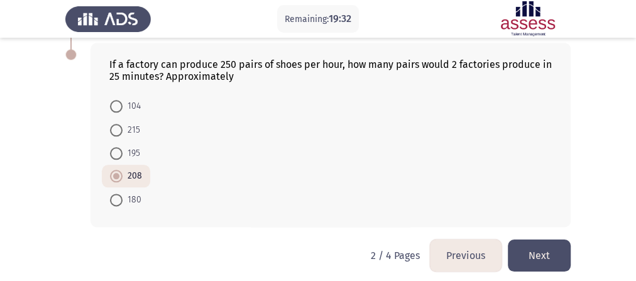
scroll to position [711, 0]
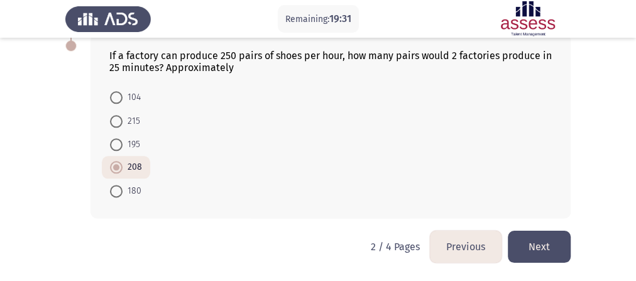
click at [550, 249] on button "Next" at bounding box center [539, 247] width 63 height 32
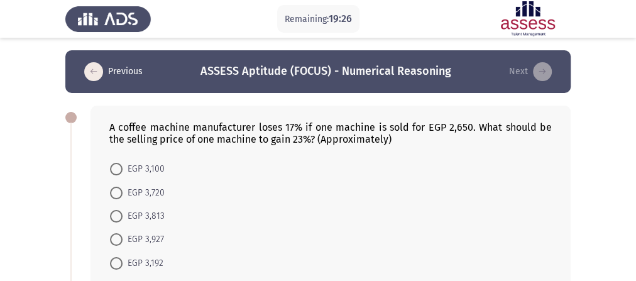
scroll to position [50, 0]
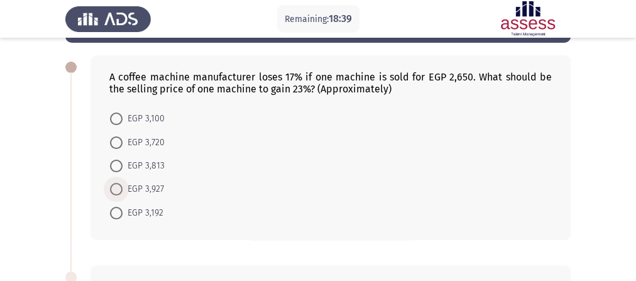
click at [145, 190] on span "EGP 3,927" at bounding box center [143, 189] width 41 height 15
click at [123, 190] on input "EGP 3,927" at bounding box center [116, 189] width 13 height 13
radio input "true"
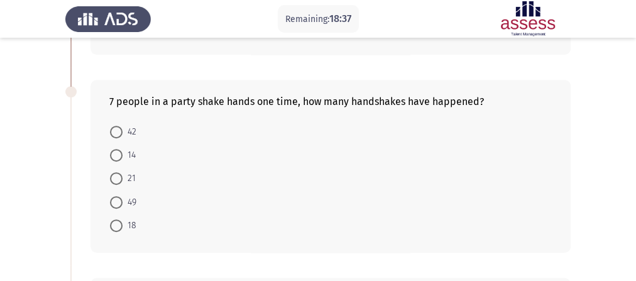
scroll to position [251, 0]
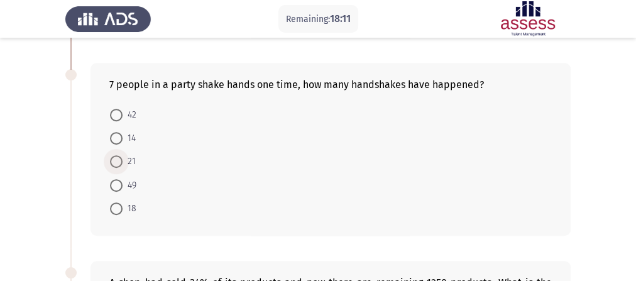
click at [129, 164] on span "21" at bounding box center [129, 161] width 13 height 15
click at [123, 164] on input "21" at bounding box center [116, 161] width 13 height 13
radio input "true"
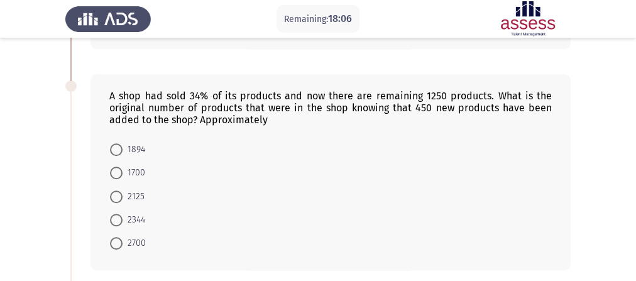
scroll to position [453, 0]
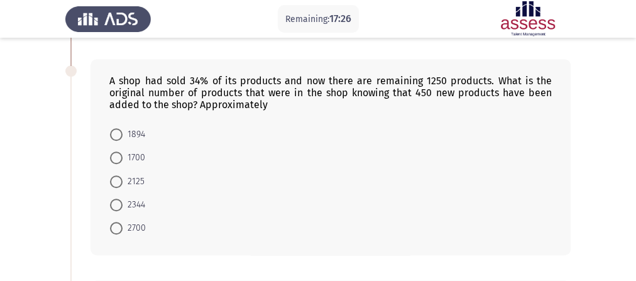
click at [124, 184] on span "2125" at bounding box center [134, 181] width 22 height 15
click at [123, 184] on input "2125" at bounding box center [116, 181] width 13 height 13
radio input "true"
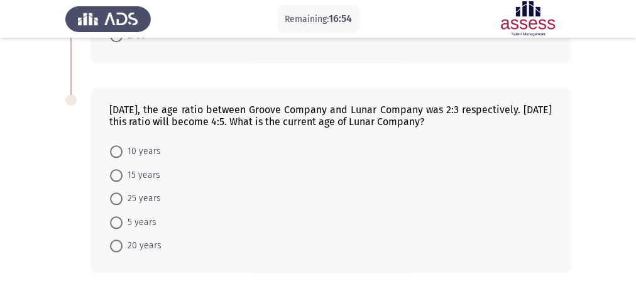
scroll to position [700, 0]
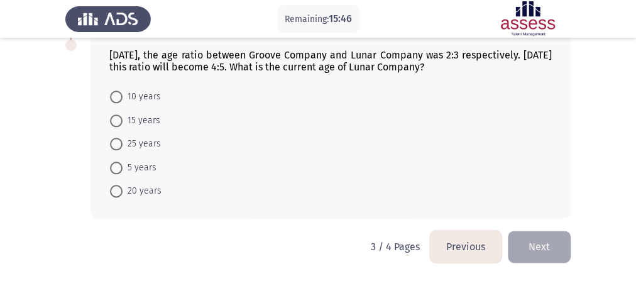
click at [137, 97] on span "10 years" at bounding box center [142, 96] width 38 height 15
click at [123, 97] on input "10 years" at bounding box center [116, 97] width 13 height 13
radio input "true"
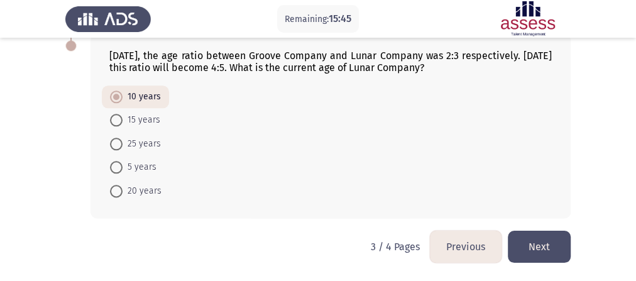
click at [541, 243] on button "Next" at bounding box center [539, 247] width 63 height 32
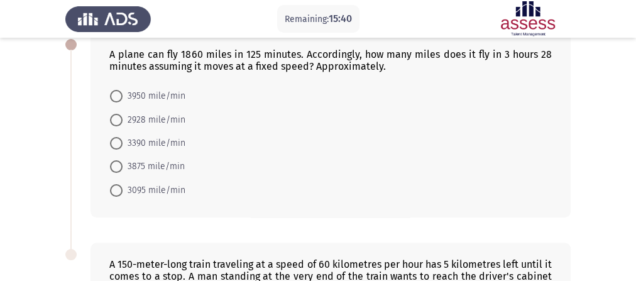
scroll to position [5, 0]
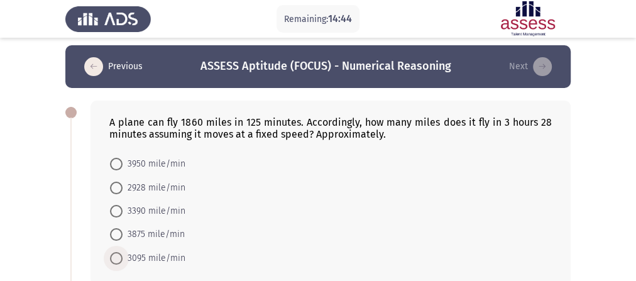
click at [147, 261] on span "3095 mile/min" at bounding box center [154, 258] width 63 height 15
click at [123, 261] on input "3095 mile/min" at bounding box center [116, 258] width 13 height 13
radio input "true"
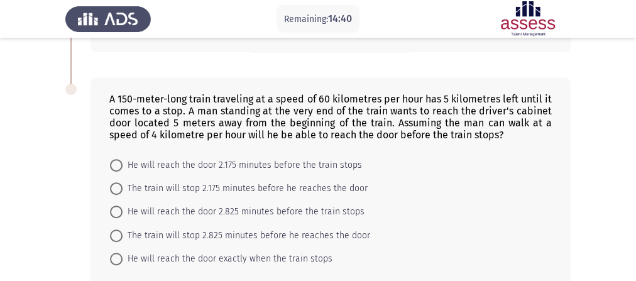
scroll to position [256, 0]
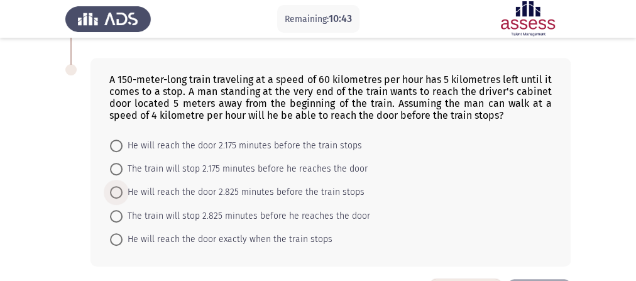
click at [115, 194] on span at bounding box center [116, 192] width 13 height 13
click at [115, 194] on input "He will reach the door 2.825 minutes before the train stops" at bounding box center [116, 192] width 13 height 13
radio input "true"
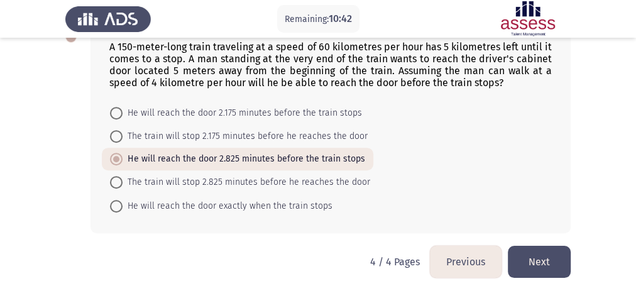
scroll to position [305, 0]
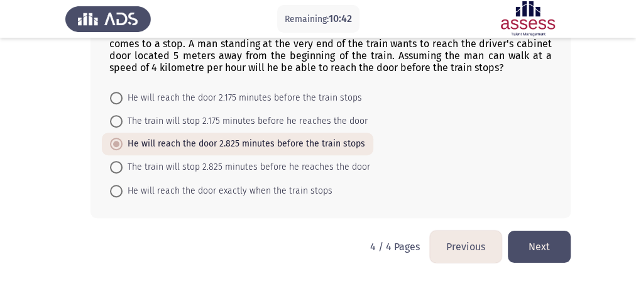
click at [546, 256] on button "Next" at bounding box center [539, 247] width 63 height 32
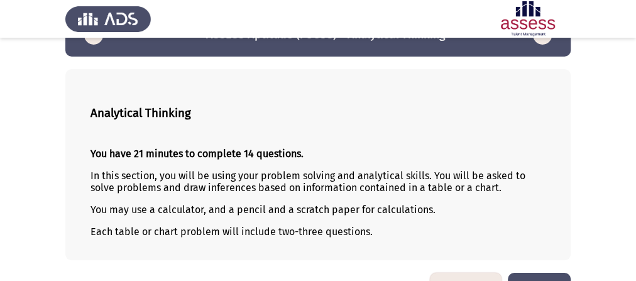
scroll to position [74, 0]
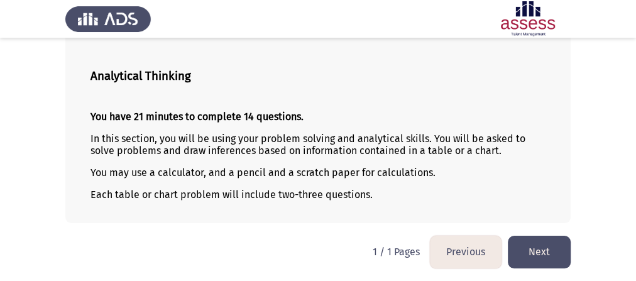
click at [546, 248] on button "Next" at bounding box center [539, 252] width 63 height 32
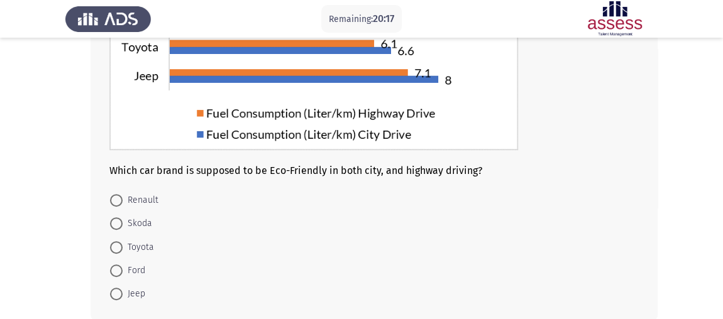
scroll to position [221, 0]
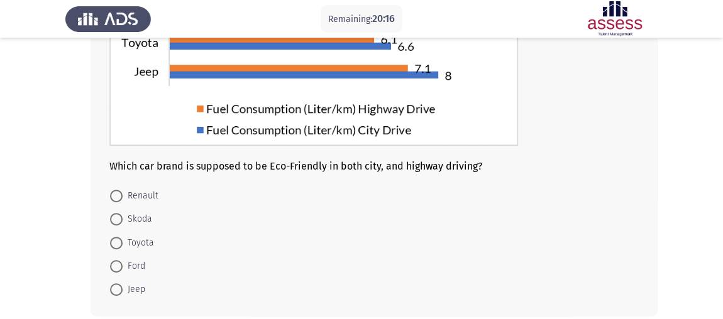
click at [138, 269] on span "Ford" at bounding box center [134, 266] width 23 height 15
click at [123, 269] on input "Ford" at bounding box center [116, 266] width 13 height 13
radio input "true"
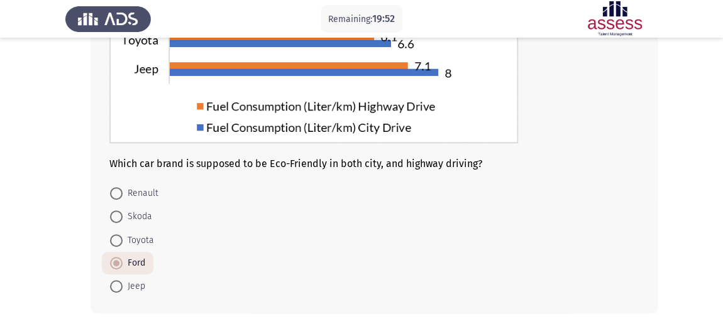
scroll to position [281, 0]
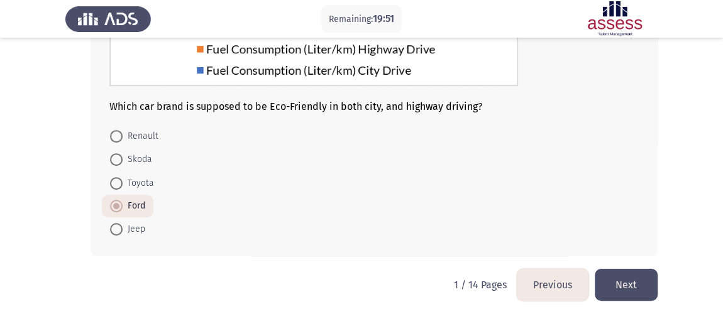
click at [635, 274] on button "Next" at bounding box center [626, 285] width 63 height 32
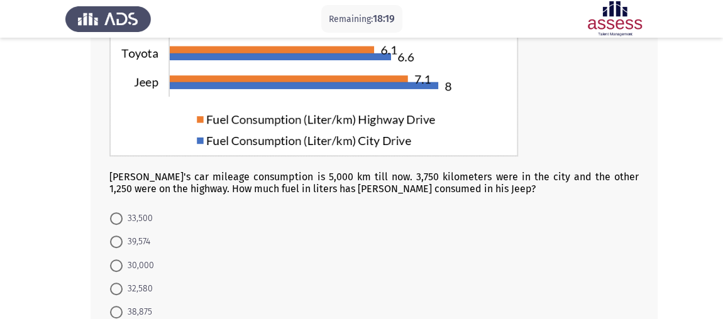
scroll to position [228, 0]
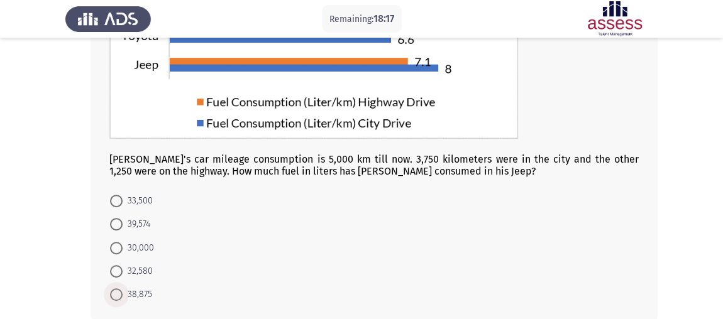
click at [136, 297] on span "38,875" at bounding box center [138, 294] width 30 height 15
click at [123, 297] on input "38,875" at bounding box center [116, 294] width 13 height 13
radio input "true"
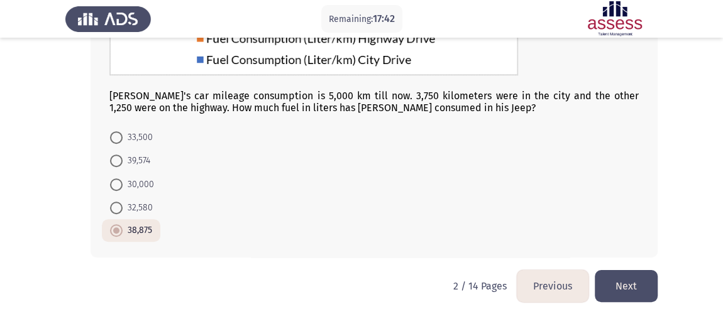
scroll to position [294, 0]
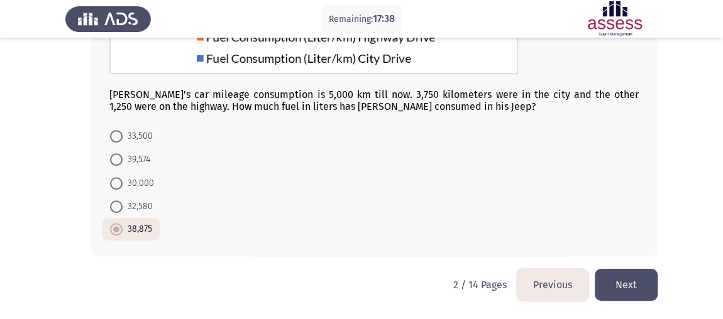
click at [643, 287] on button "Next" at bounding box center [626, 285] width 63 height 32
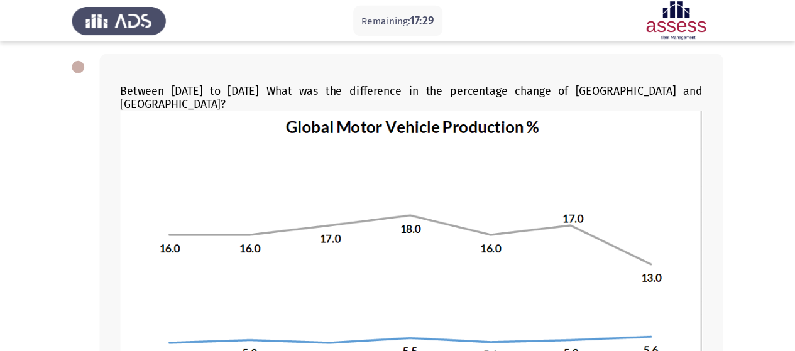
scroll to position [57, 0]
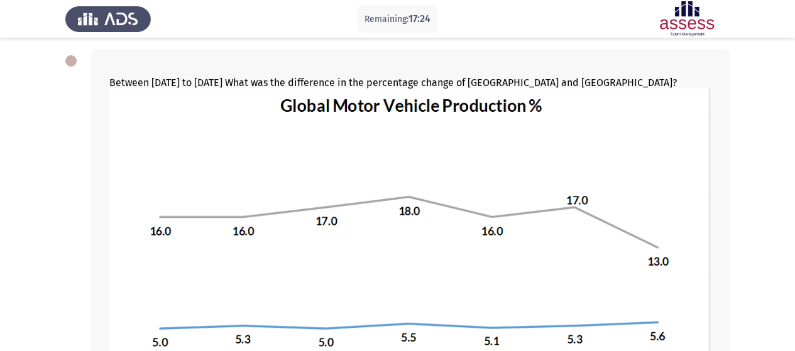
click at [758, 141] on app-assessment-container "Remaining: 17:24 Previous ASSESS Aptitude (FOCUS) - Analytical Thinking Next Be…" at bounding box center [397, 306] width 795 height 625
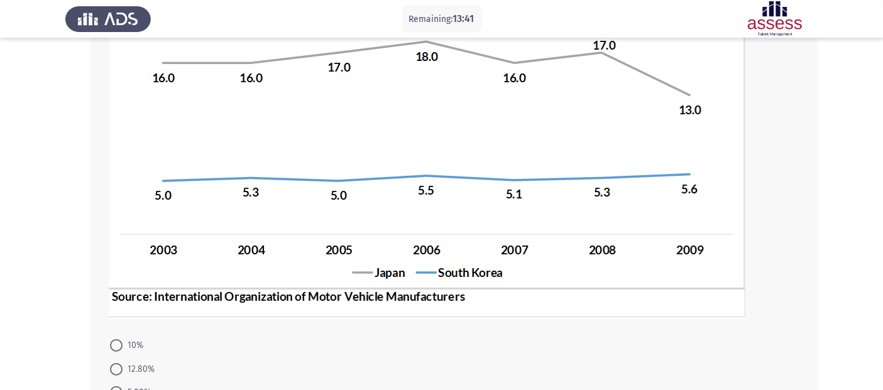
scroll to position [358, 0]
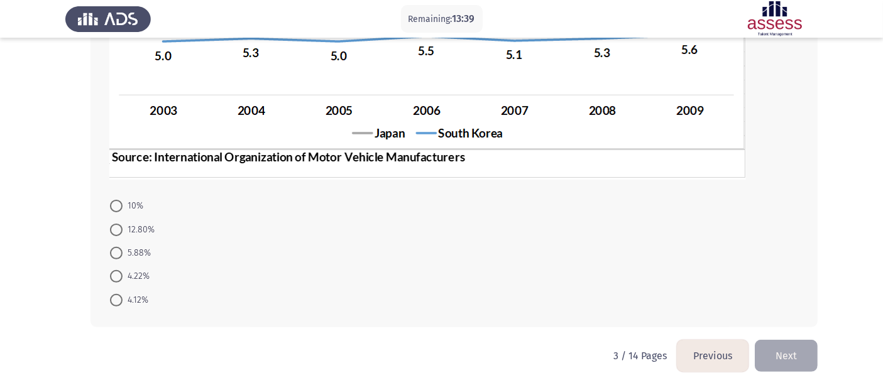
click at [133, 299] on span "4.12%" at bounding box center [136, 300] width 26 height 15
click at [123, 299] on input "4.12%" at bounding box center [116, 300] width 13 height 13
radio input "true"
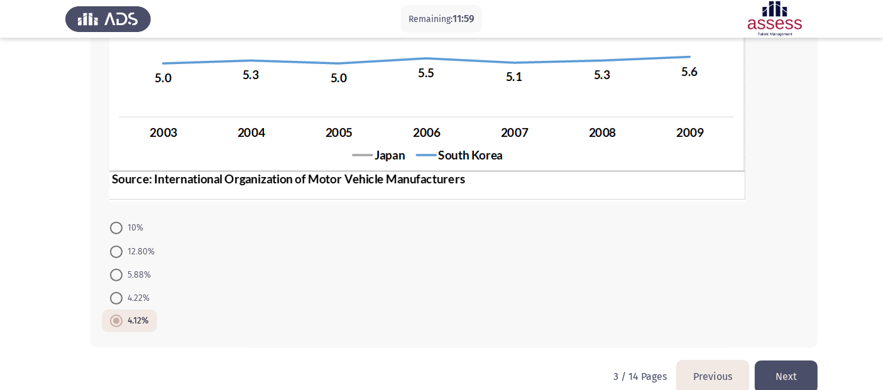
scroll to position [357, 0]
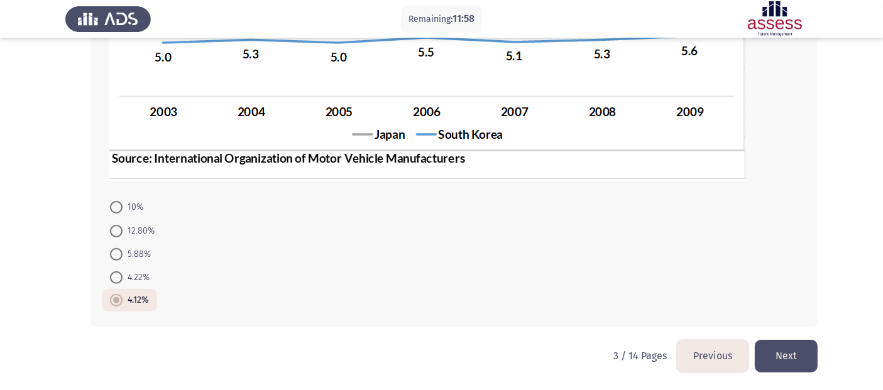
click at [803, 351] on button "Next" at bounding box center [786, 356] width 63 height 32
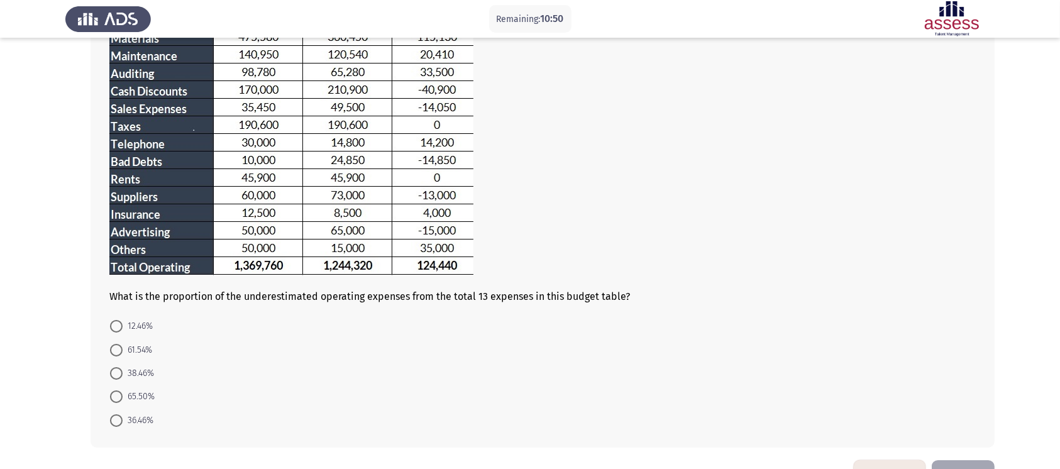
scroll to position [173, 0]
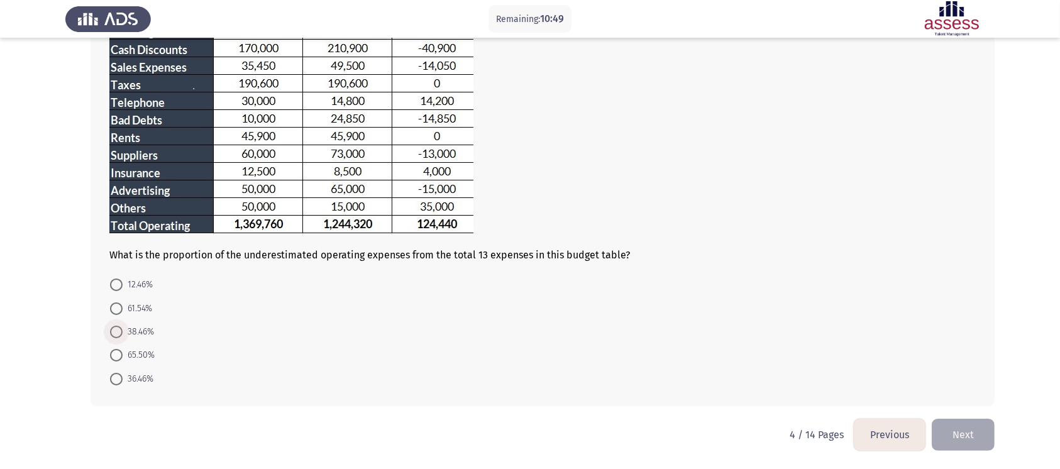
click at [132, 331] on span "38.46%" at bounding box center [138, 331] width 31 height 15
click at [123, 331] on input "38.46%" at bounding box center [116, 332] width 13 height 13
radio input "true"
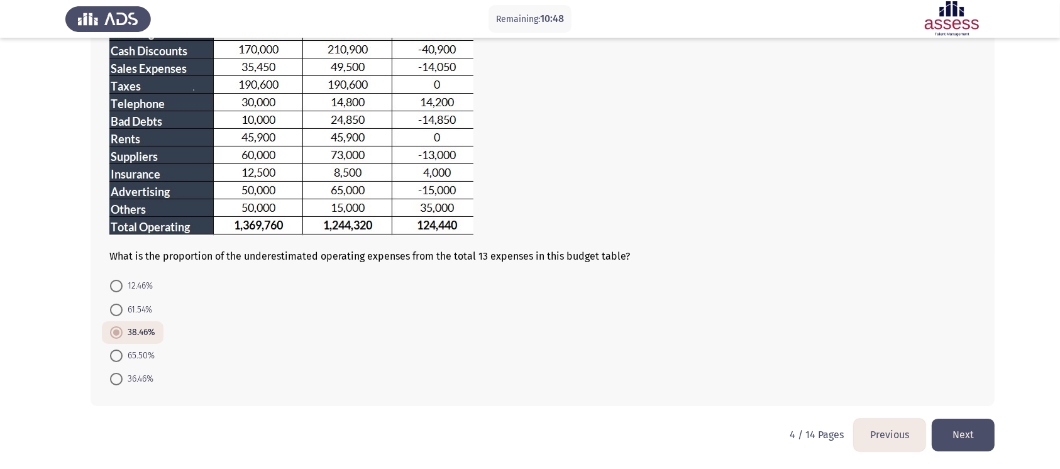
click at [804, 351] on button "Next" at bounding box center [962, 435] width 63 height 32
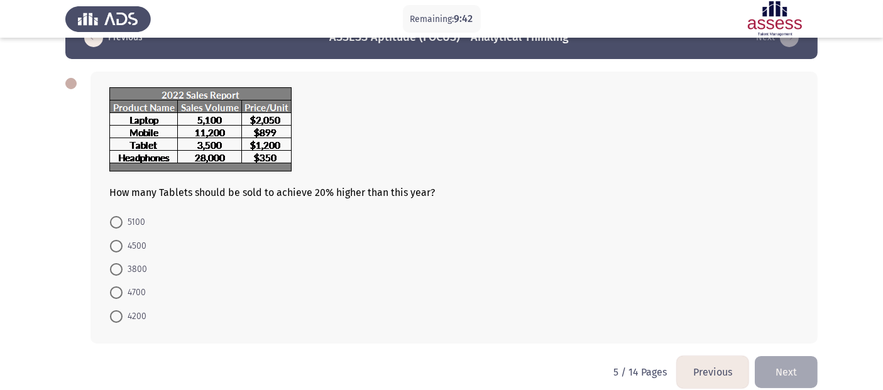
scroll to position [50, 0]
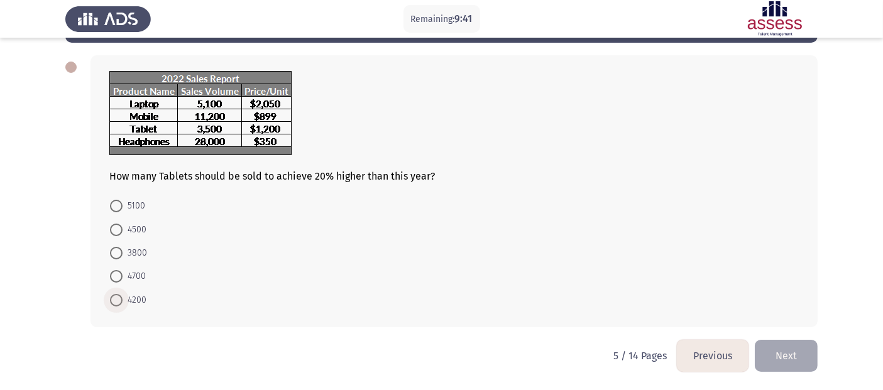
click at [119, 302] on span at bounding box center [116, 300] width 13 height 13
click at [119, 302] on input "4200" at bounding box center [116, 300] width 13 height 13
radio input "true"
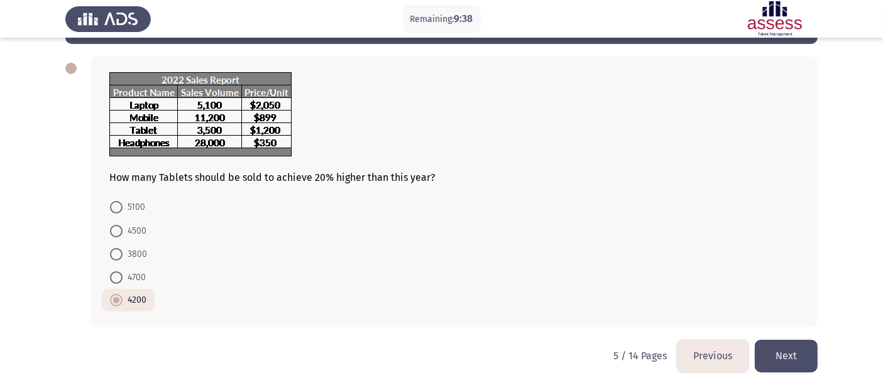
click at [792, 351] on button "Next" at bounding box center [786, 356] width 63 height 32
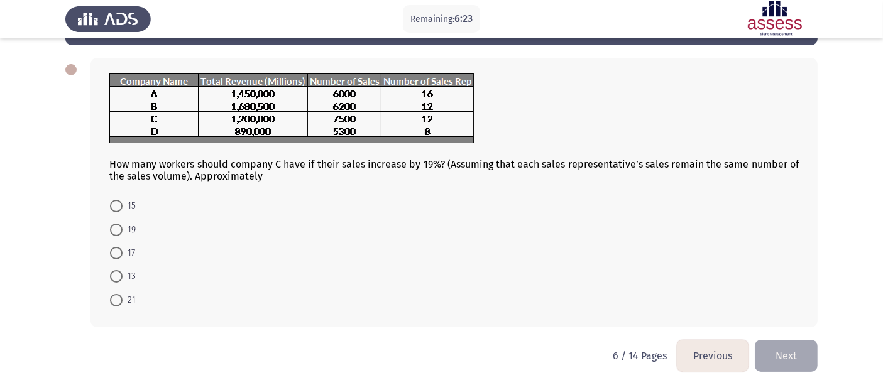
scroll to position [0, 0]
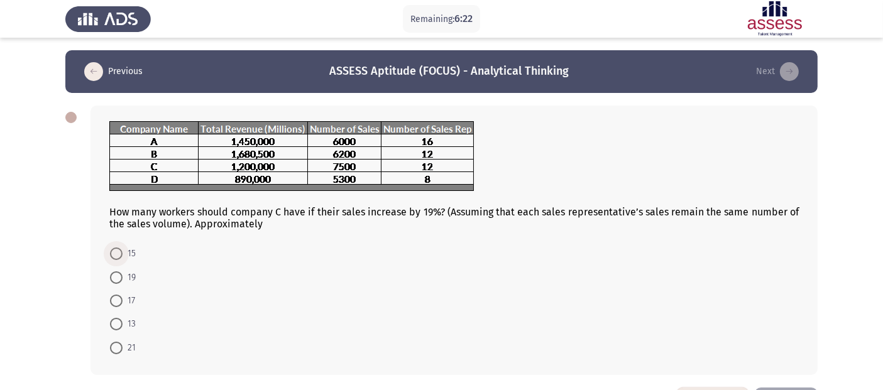
click at [126, 257] on span "15" at bounding box center [129, 253] width 13 height 15
click at [123, 257] on input "15" at bounding box center [116, 254] width 13 height 13
radio input "true"
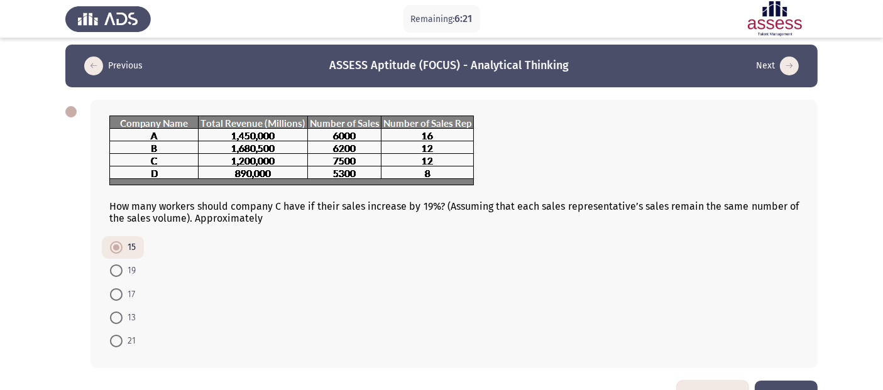
scroll to position [47, 0]
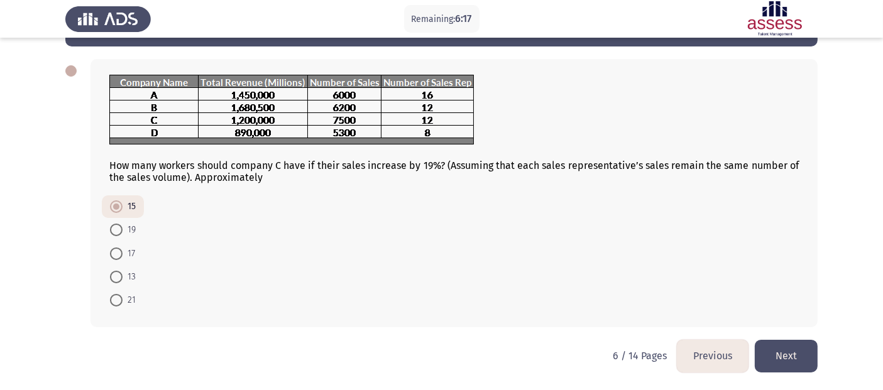
click at [786, 349] on button "Next" at bounding box center [786, 356] width 63 height 32
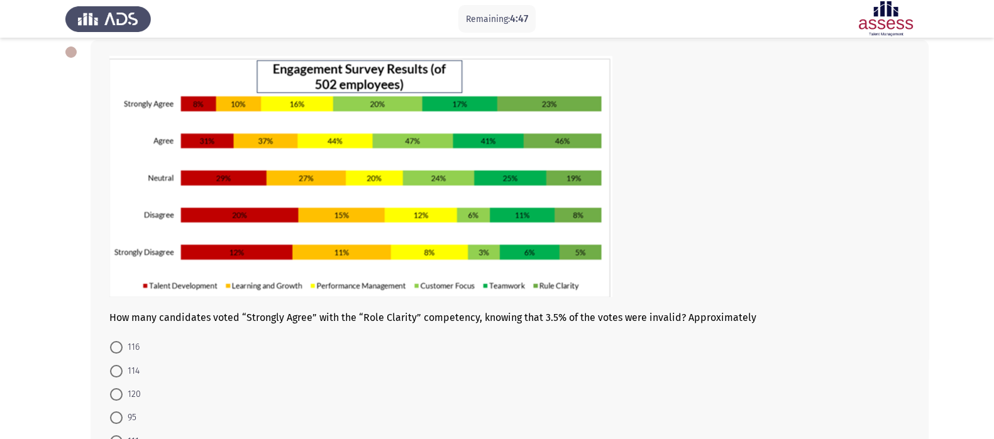
scroll to position [156, 0]
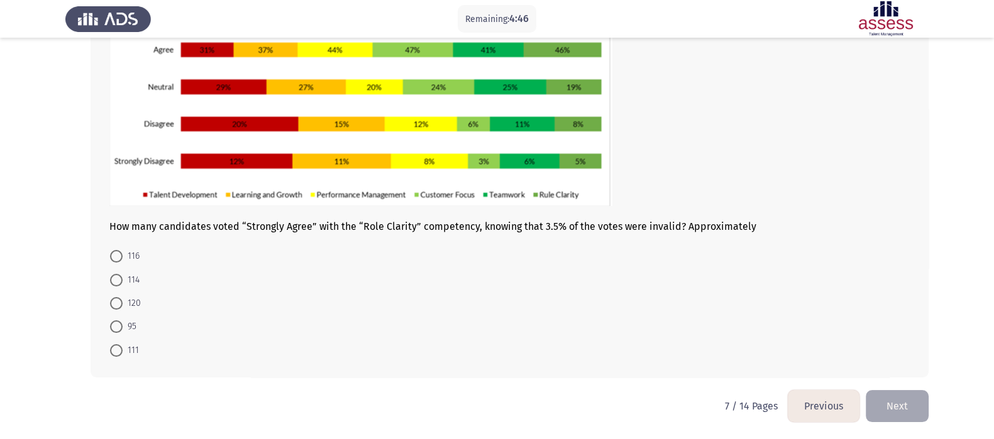
click at [135, 351] on span "111" at bounding box center [131, 350] width 16 height 15
click at [123, 351] on input "111" at bounding box center [116, 350] width 13 height 13
radio input "true"
click at [804, 351] on button "Next" at bounding box center [896, 405] width 63 height 32
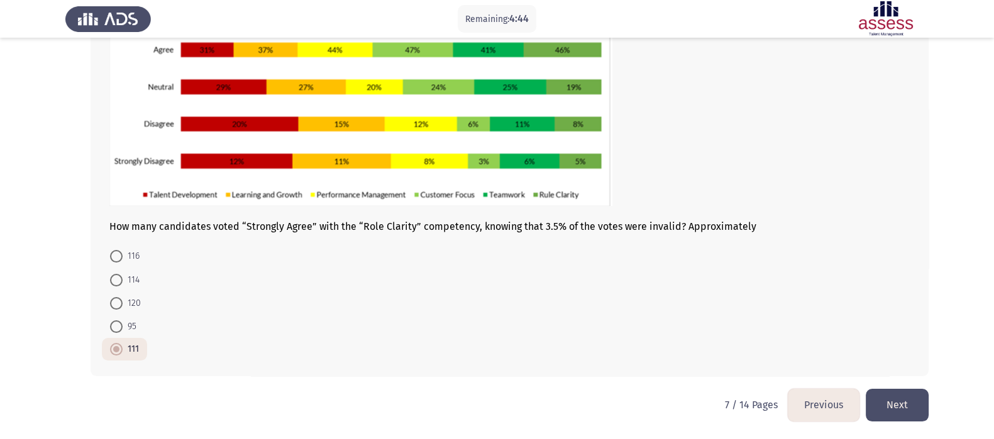
scroll to position [0, 0]
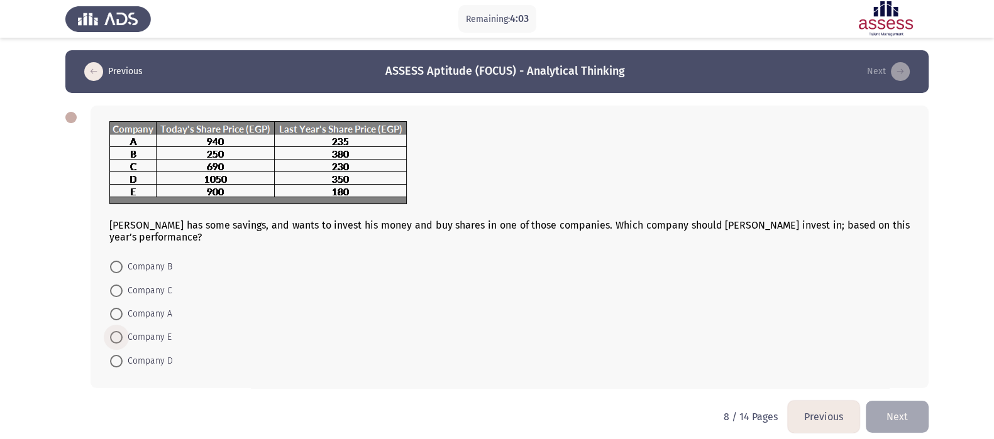
click at [153, 339] on span "Company E" at bounding box center [147, 337] width 49 height 15
click at [123, 339] on input "Company E" at bounding box center [116, 337] width 13 height 13
radio input "true"
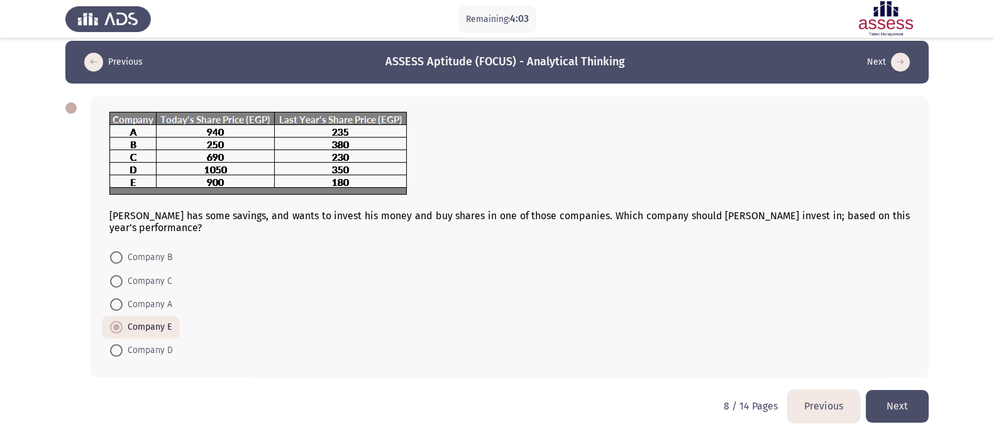
scroll to position [13, 0]
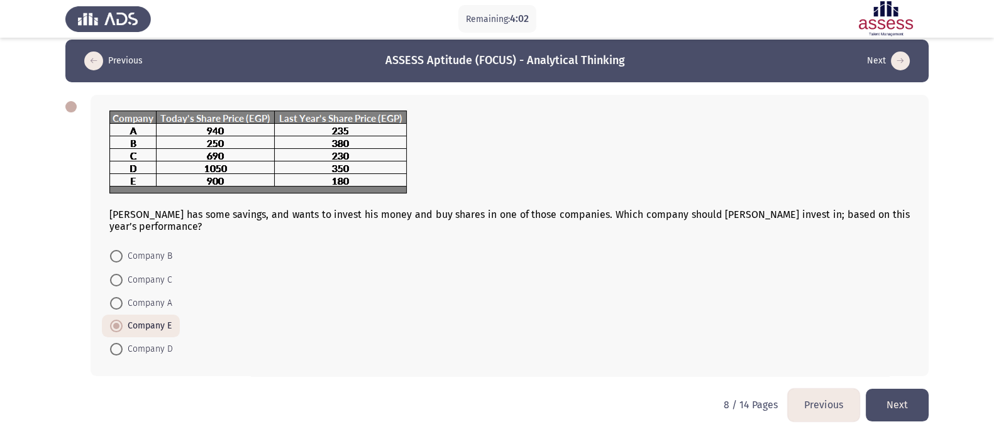
click at [804, 351] on button "Next" at bounding box center [896, 405] width 63 height 32
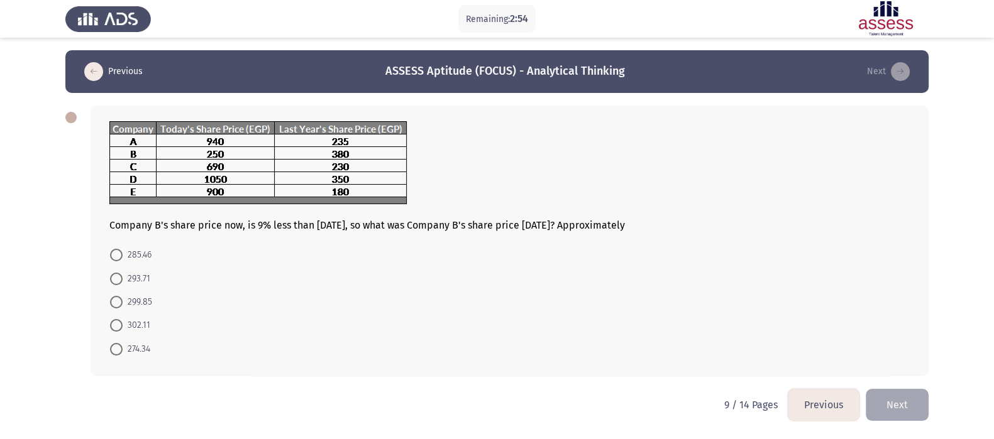
click at [111, 351] on span at bounding box center [116, 349] width 13 height 13
click at [111, 351] on input "274.34" at bounding box center [116, 349] width 13 height 13
radio input "true"
click at [804, 351] on button "Next" at bounding box center [896, 404] width 63 height 32
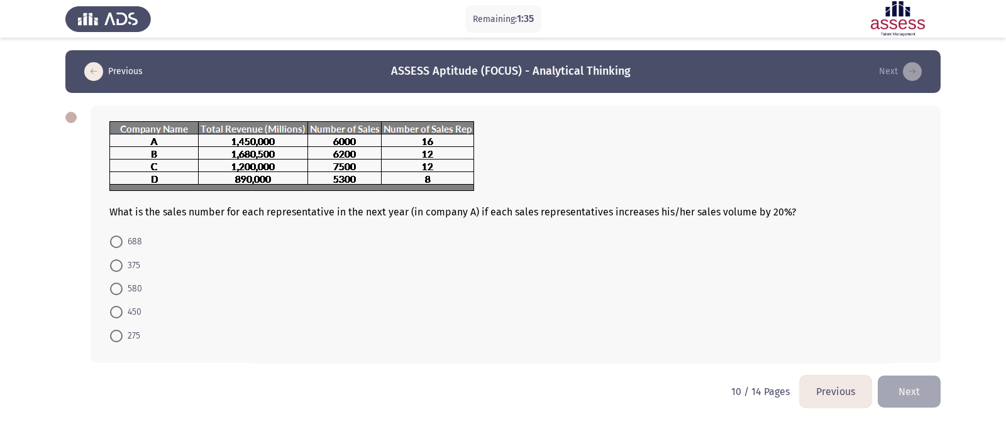
drag, startPoint x: 127, startPoint y: 267, endPoint x: 503, endPoint y: 341, distance: 383.0
click at [129, 268] on span "375" at bounding box center [132, 265] width 18 height 15
click at [123, 268] on input "375" at bounding box center [116, 266] width 13 height 13
radio input "true"
click at [804, 351] on button "Next" at bounding box center [908, 391] width 63 height 32
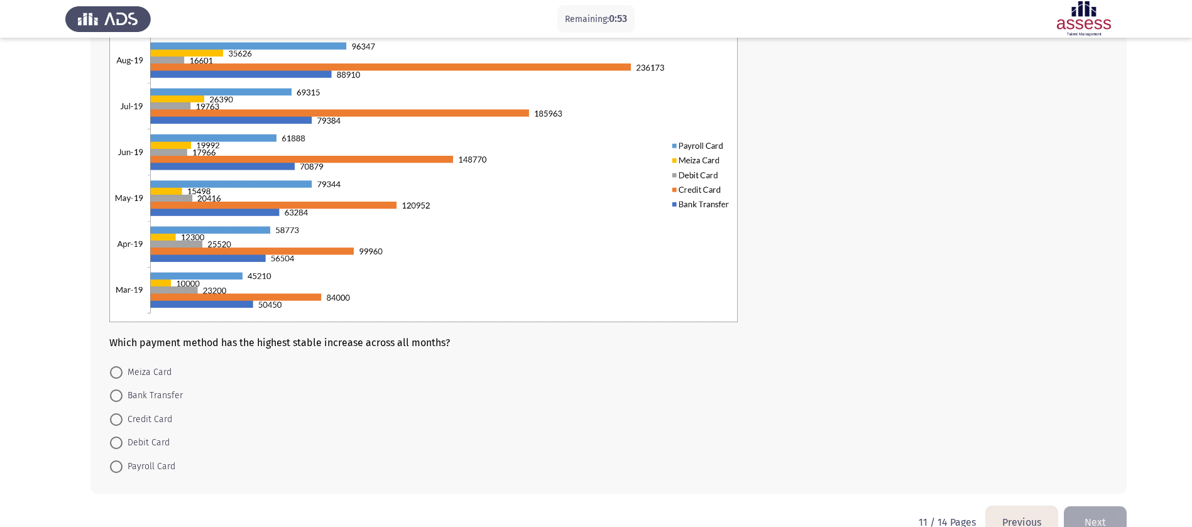
scroll to position [148, 0]
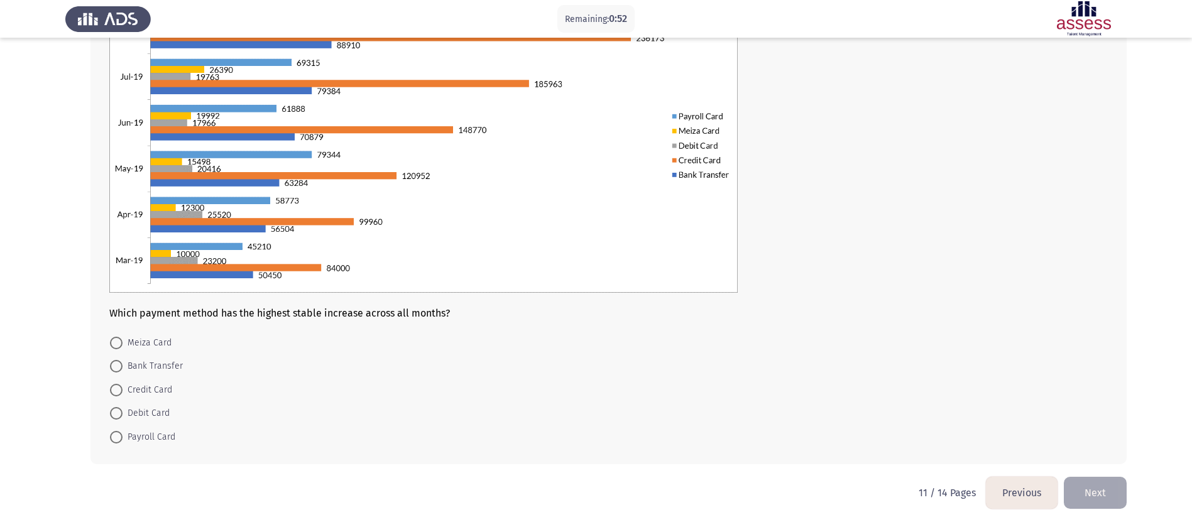
click at [146, 351] on span "Bank Transfer" at bounding box center [153, 366] width 60 height 15
click at [123, 351] on input "Bank Transfer" at bounding box center [116, 366] width 13 height 13
radio input "true"
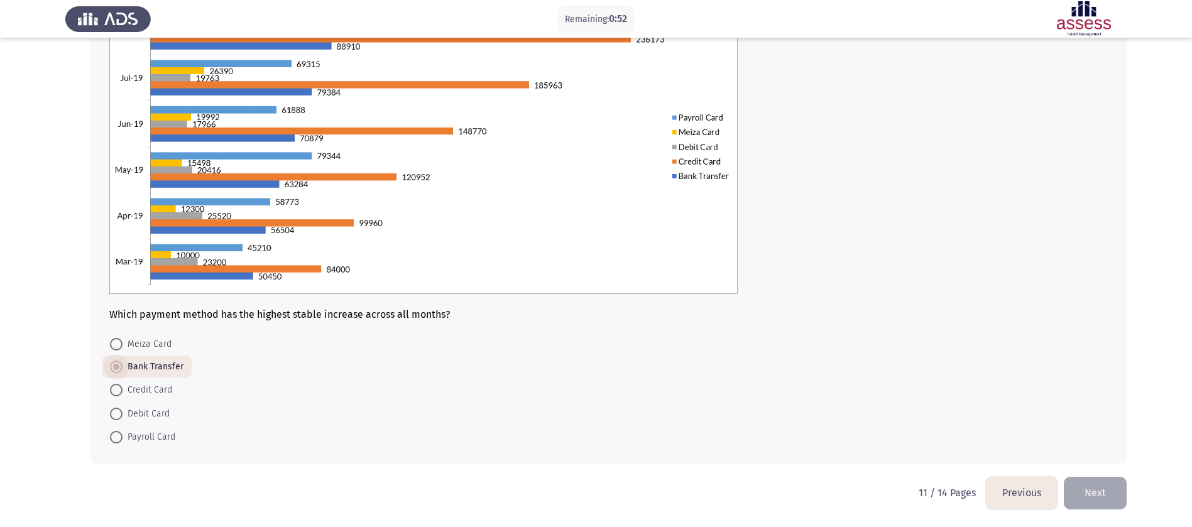
scroll to position [146, 0]
click at [804, 351] on button "Next" at bounding box center [1095, 493] width 63 height 32
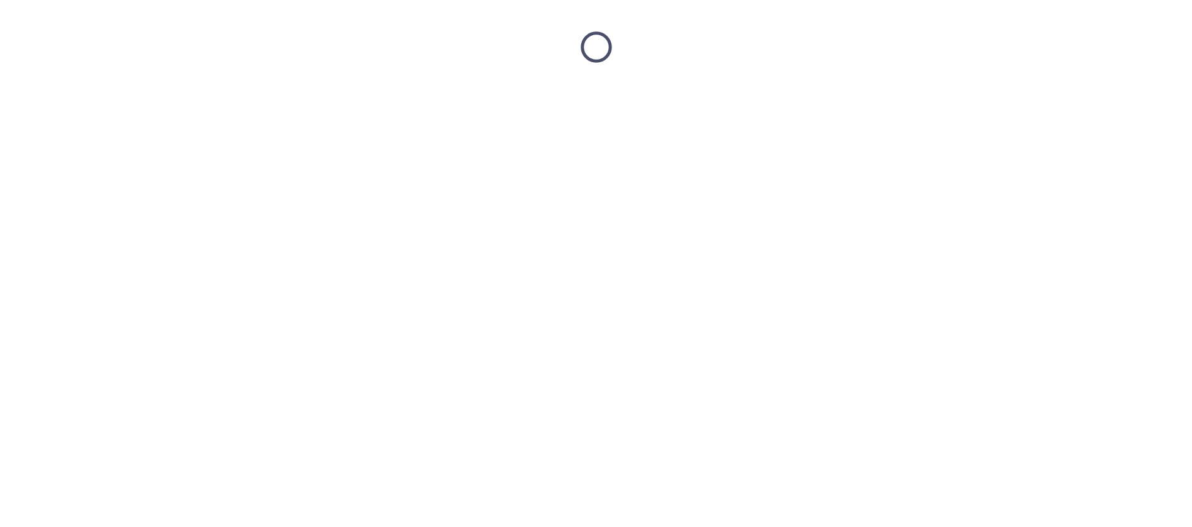
scroll to position [0, 0]
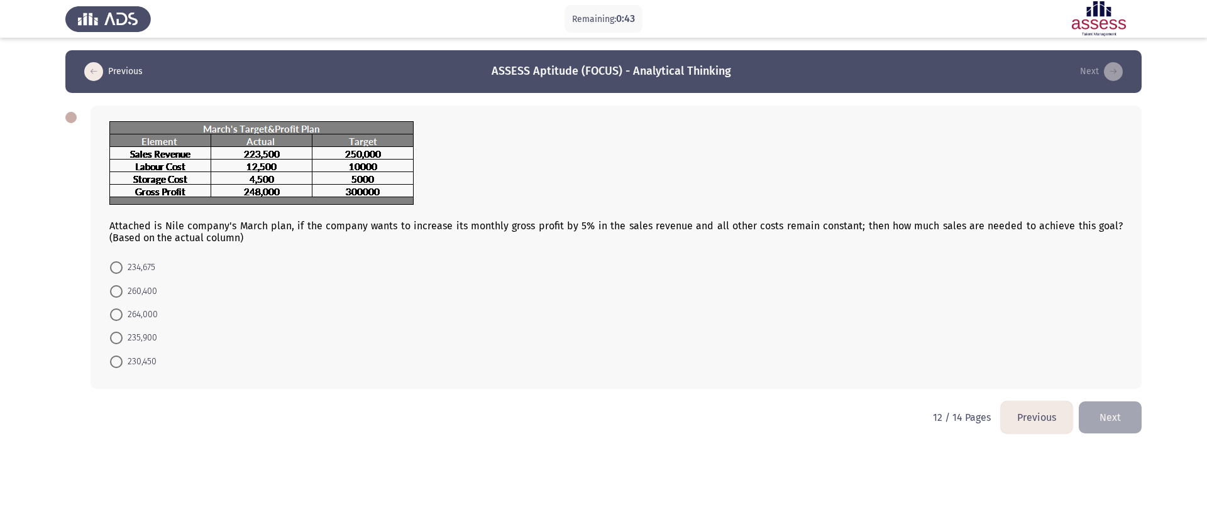
click at [137, 294] on span "260,400" at bounding box center [140, 291] width 35 height 15
click at [123, 294] on input "260,400" at bounding box center [116, 291] width 13 height 13
radio input "true"
click at [804, 351] on button "Next" at bounding box center [1110, 416] width 63 height 32
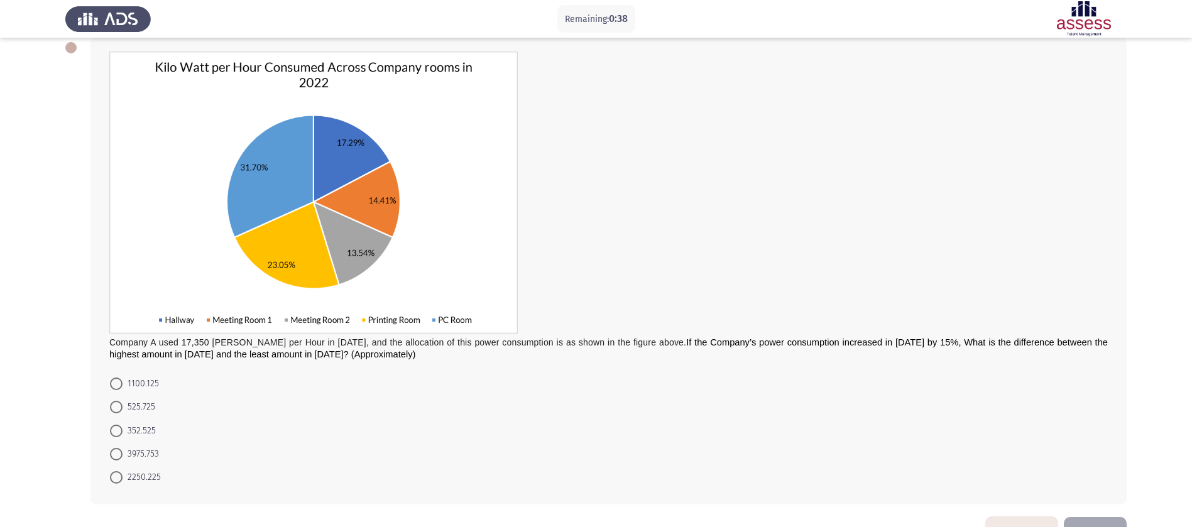
scroll to position [94, 0]
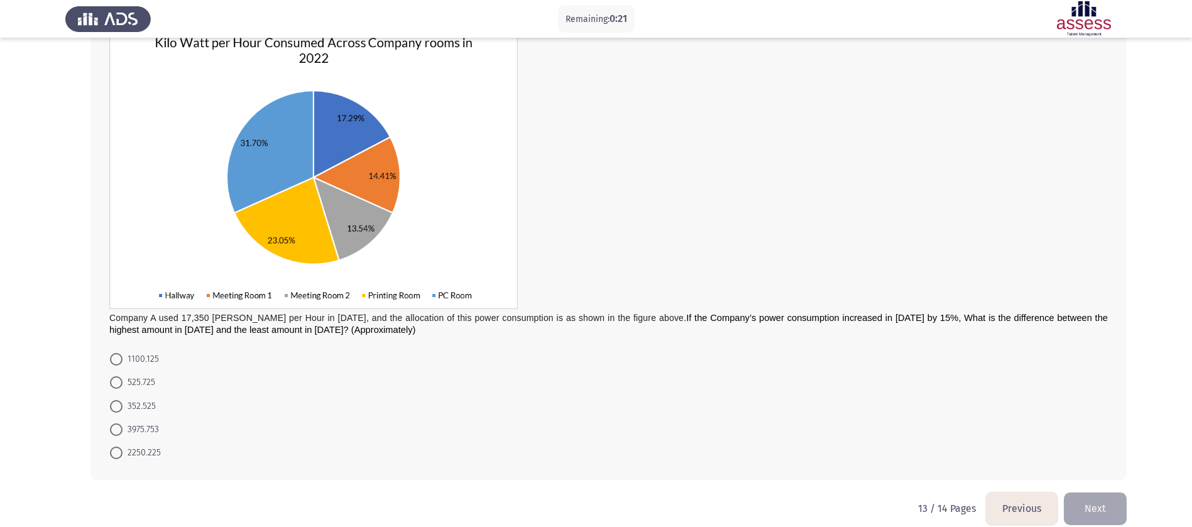
click at [140, 351] on span "352.525" at bounding box center [139, 406] width 33 height 15
click at [123, 351] on input "352.525" at bounding box center [116, 406] width 13 height 13
radio input "true"
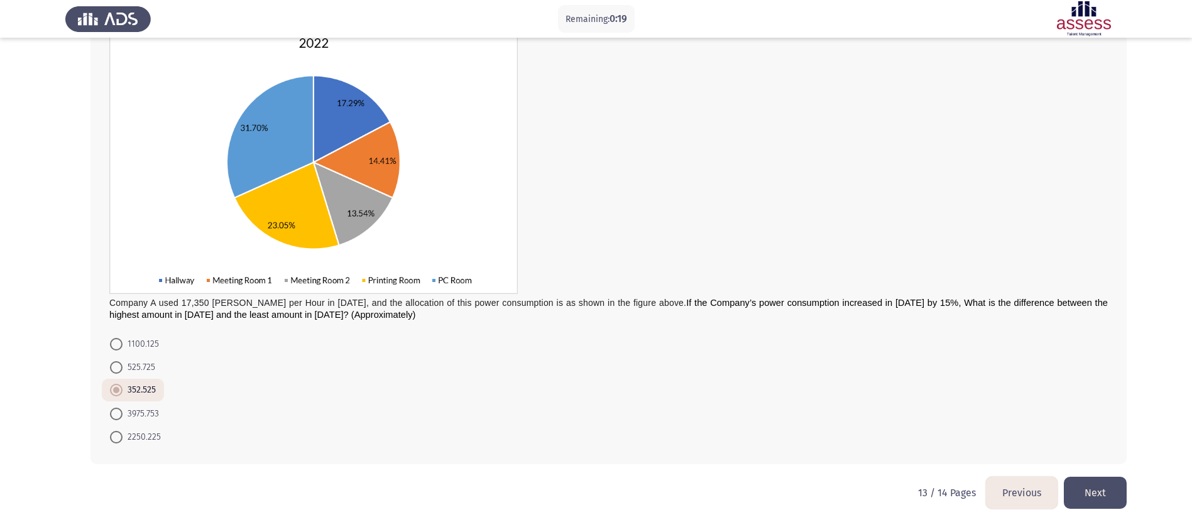
click at [804, 351] on button "Next" at bounding box center [1095, 493] width 63 height 32
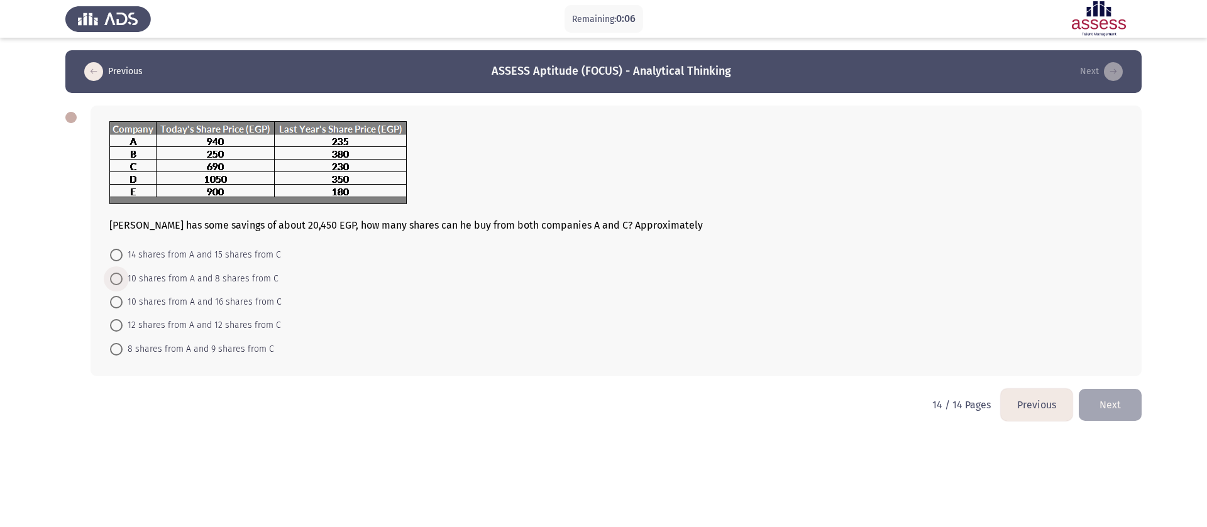
click at [216, 282] on span "10 shares from A and 8 shares from C" at bounding box center [201, 279] width 156 height 15
click at [123, 282] on input "10 shares from A and 8 shares from C" at bounding box center [116, 279] width 13 height 13
radio input "true"
click at [804, 351] on button "Next" at bounding box center [1110, 404] width 63 height 32
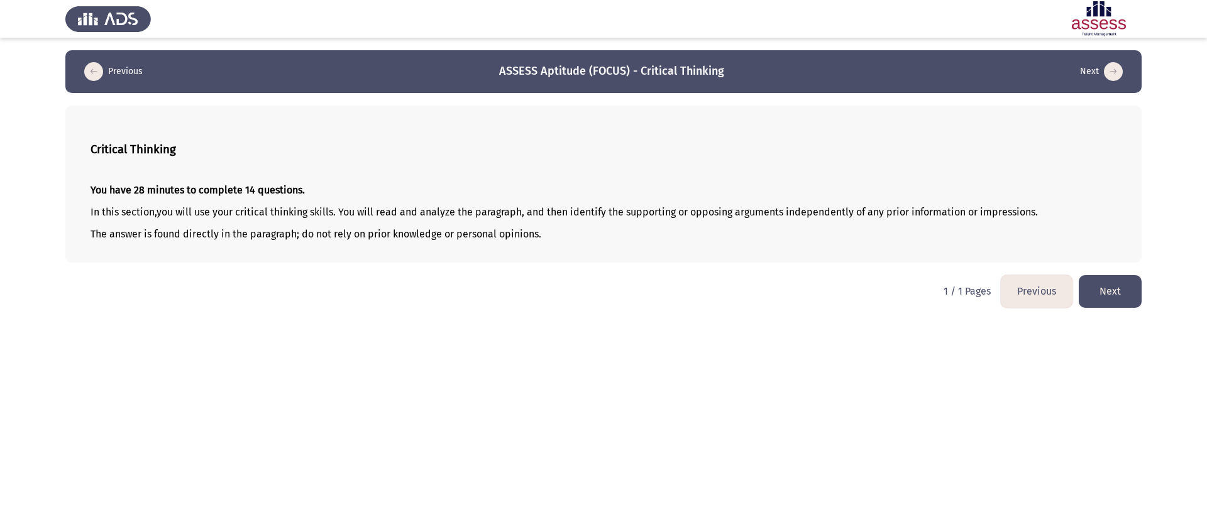
click at [804, 294] on button "Next" at bounding box center [1110, 291] width 63 height 32
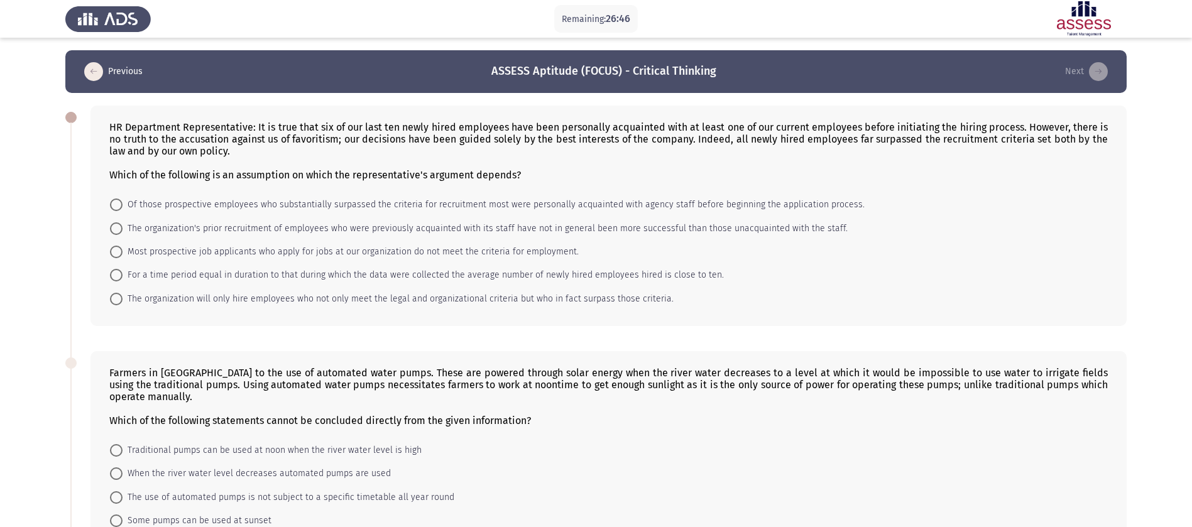
click at [117, 206] on span at bounding box center [116, 205] width 13 height 13
click at [117, 206] on input "Of those prospective employees who substantially surpassed the criteria for rec…" at bounding box center [116, 205] width 13 height 13
radio input "true"
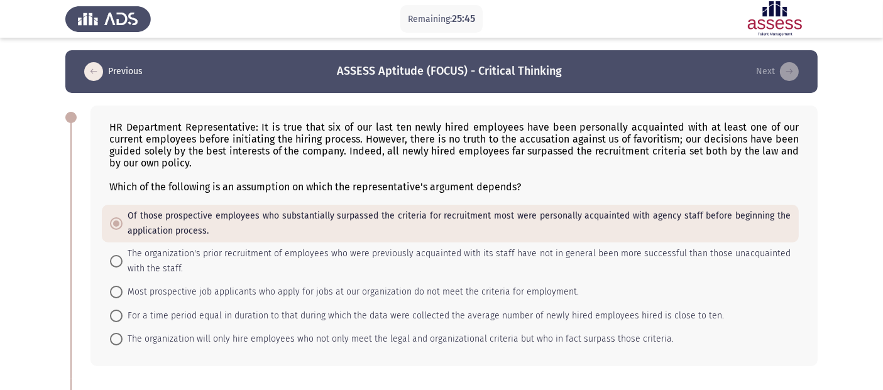
click at [116, 338] on span at bounding box center [116, 339] width 13 height 13
click at [116, 338] on input "The organization will only hire employees who not only meet the legal and organ…" at bounding box center [116, 339] width 13 height 13
radio input "true"
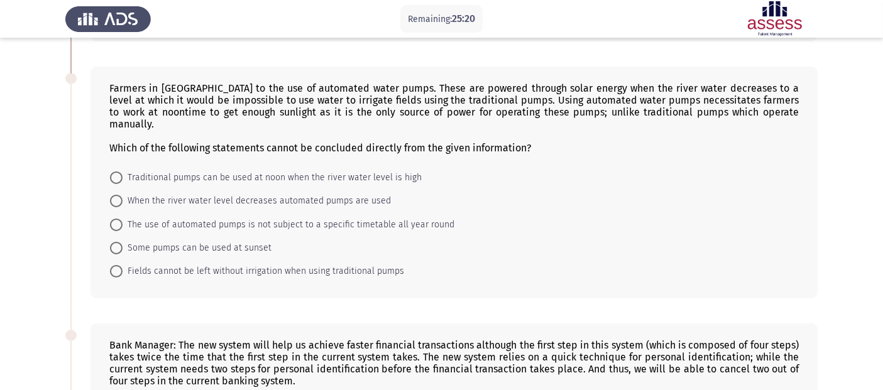
scroll to position [349, 0]
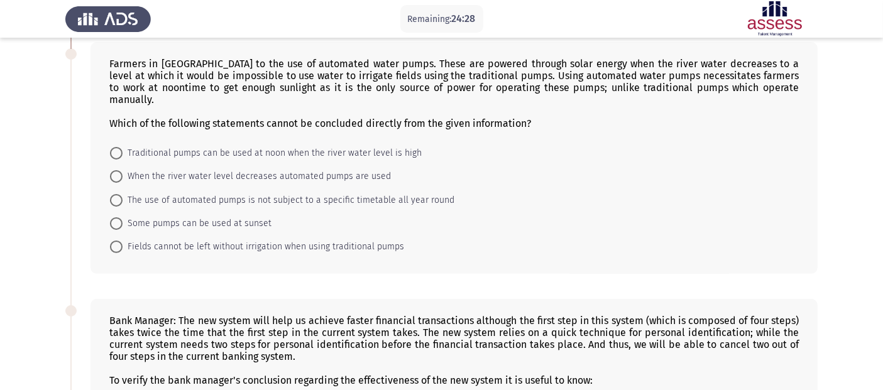
click at [123, 169] on span "When the river water level decreases automated pumps are used" at bounding box center [257, 176] width 268 height 15
click at [123, 170] on input "When the river water level decreases automated pumps are used" at bounding box center [116, 176] width 13 height 13
radio input "true"
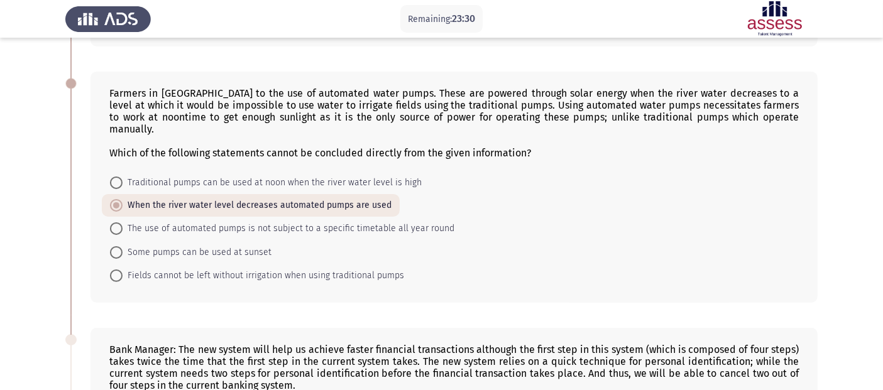
scroll to position [301, 0]
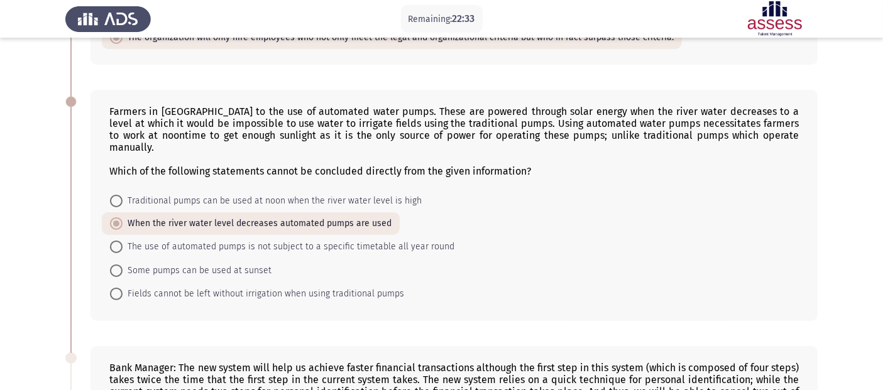
click at [167, 239] on span "The use of automated pumps is not subject to a specific timetable all year round" at bounding box center [289, 246] width 332 height 15
click at [123, 241] on input "The use of automated pumps is not subject to a specific timetable all year round" at bounding box center [116, 247] width 13 height 13
radio input "true"
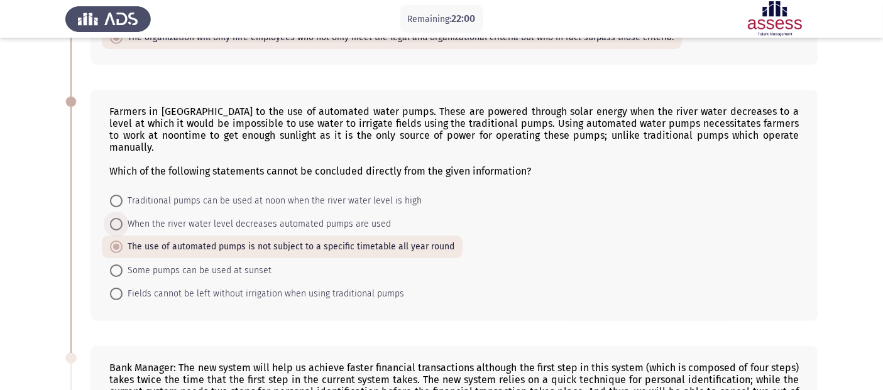
click at [351, 217] on span "When the river water level decreases automated pumps are used" at bounding box center [257, 224] width 268 height 15
click at [123, 218] on input "When the river water level decreases automated pumps are used" at bounding box center [116, 224] width 13 height 13
radio input "true"
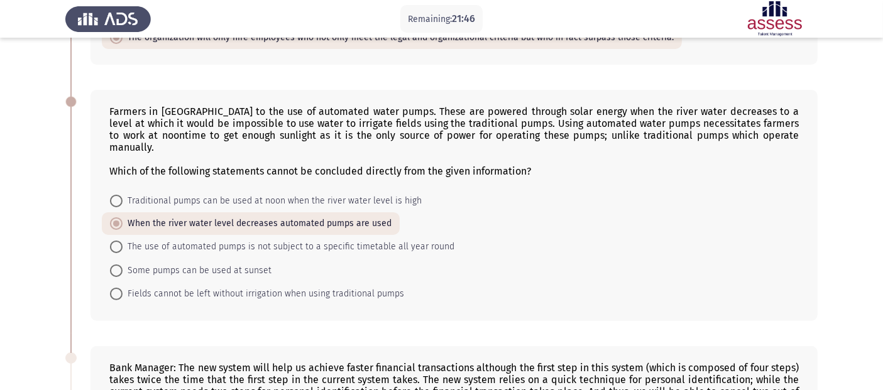
click at [370, 288] on span "Fields cannot be left without irrigation when using traditional pumps" at bounding box center [264, 294] width 282 height 15
click at [123, 288] on input "Fields cannot be left without irrigation when using traditional pumps" at bounding box center [116, 294] width 13 height 13
radio input "true"
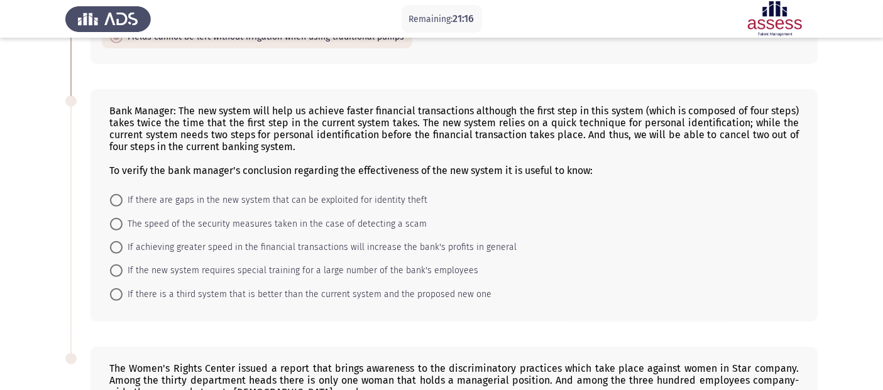
scroll to position [580, 0]
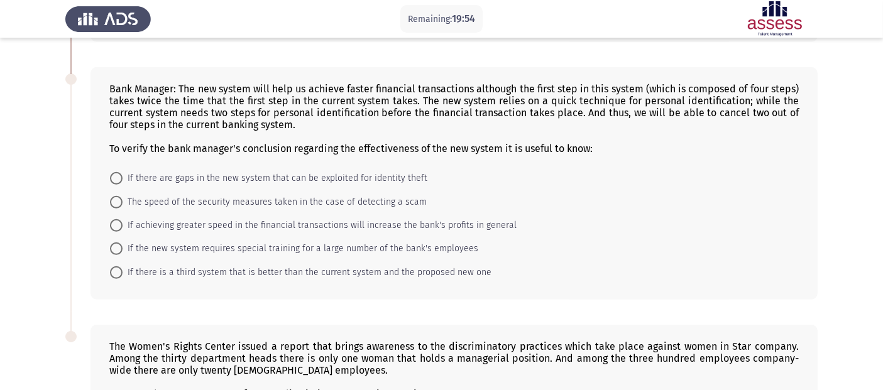
click at [389, 218] on span "If achieving greater speed in the financial transactions will increase the bank…" at bounding box center [320, 225] width 394 height 15
click at [123, 219] on input "If achieving greater speed in the financial transactions will increase the bank…" at bounding box center [116, 225] width 13 height 13
radio input "true"
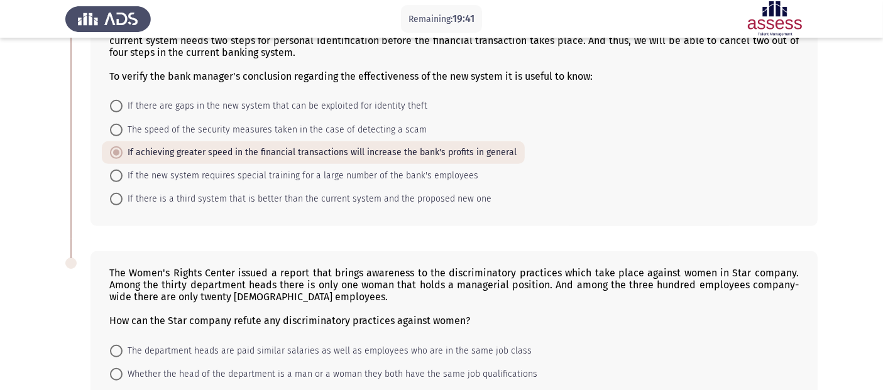
scroll to position [789, 0]
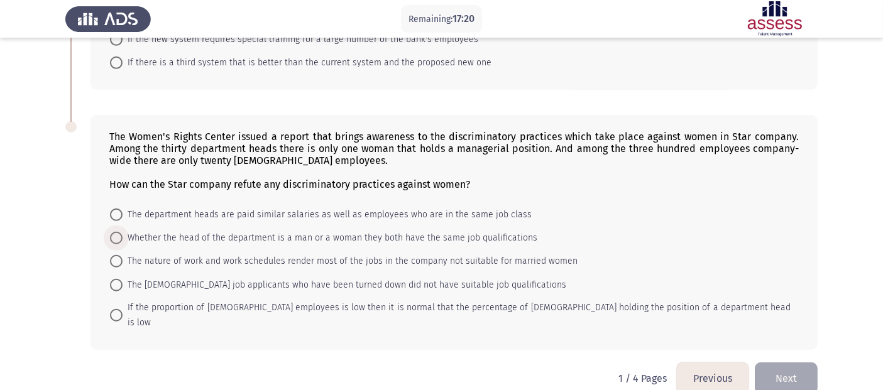
click at [332, 231] on span "Whether the head of the department is a man or a woman they both have the same …" at bounding box center [330, 238] width 415 height 15
click at [123, 232] on input "Whether the head of the department is a man or a woman they both have the same …" at bounding box center [116, 238] width 13 height 13
radio input "true"
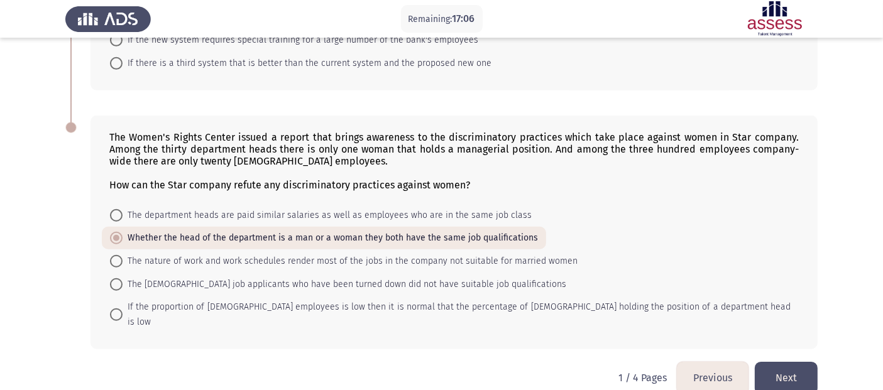
click at [793, 351] on button "Next" at bounding box center [786, 378] width 63 height 32
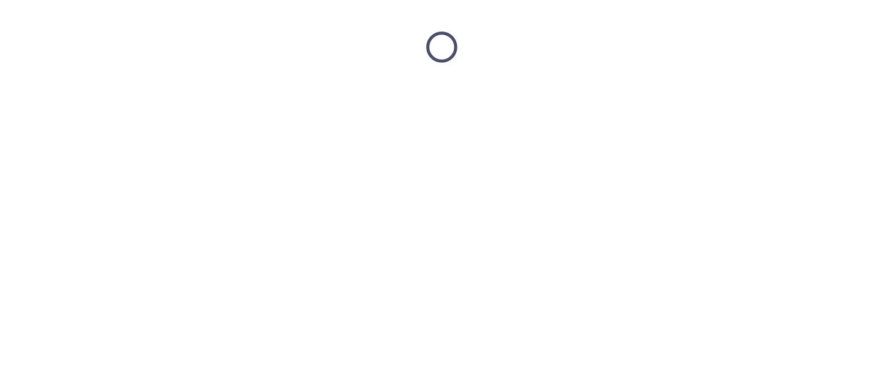
scroll to position [0, 0]
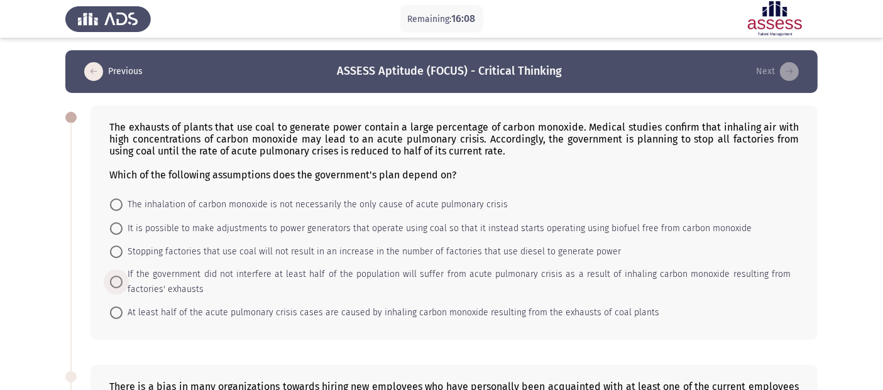
click at [723, 280] on span "If the government did not interfere at least half of the population will suffer…" at bounding box center [457, 282] width 668 height 30
click at [123, 280] on input "If the government did not interfere at least half of the population will suffer…" at bounding box center [116, 282] width 13 height 13
radio input "true"
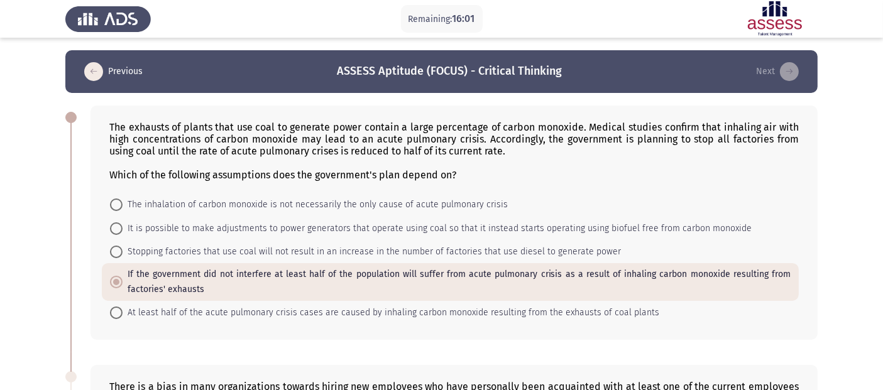
click at [625, 316] on span "At least half of the acute pulmonary crisis cases are caused by inhaling carbon…" at bounding box center [391, 312] width 537 height 15
click at [123, 316] on input "At least half of the acute pulmonary crisis cases are caused by inhaling carbon…" at bounding box center [116, 313] width 13 height 13
radio input "true"
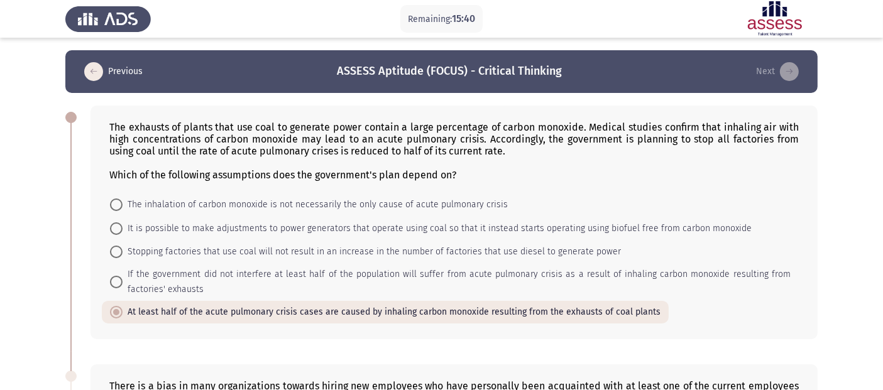
click at [166, 283] on span "If the government did not interfere at least half of the population will suffer…" at bounding box center [457, 282] width 668 height 30
click at [123, 283] on input "If the government did not interfere at least half of the population will suffer…" at bounding box center [116, 282] width 13 height 13
radio input "true"
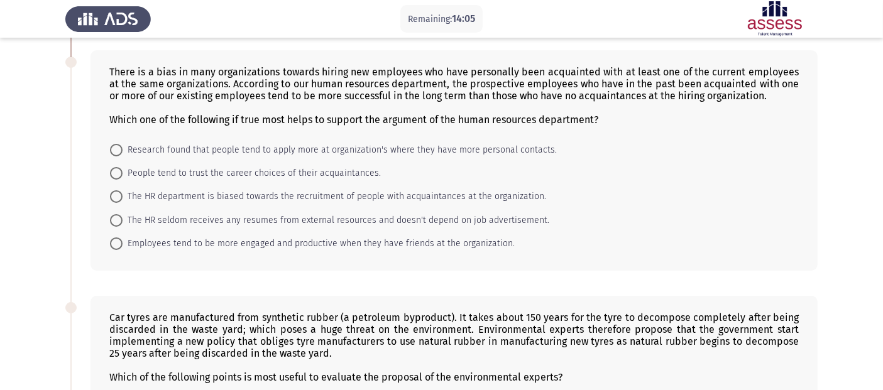
scroll to position [318, 0]
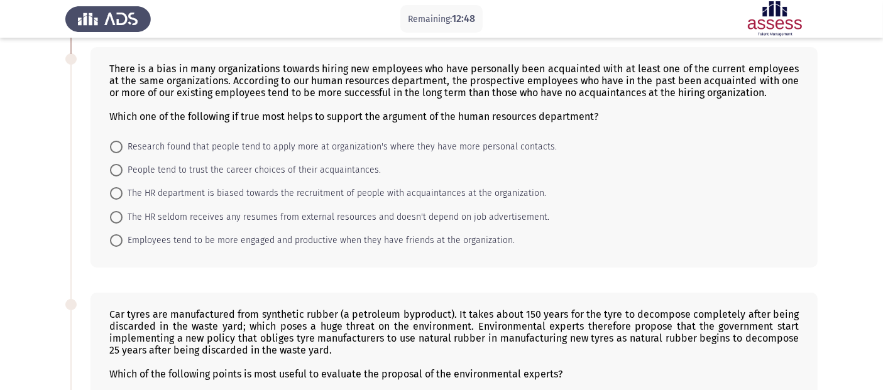
click at [416, 238] on span "Employees tend to be more engaged and productive when they have friends at the …" at bounding box center [319, 240] width 392 height 15
click at [123, 238] on input "Employees tend to be more engaged and productive when they have friends at the …" at bounding box center [116, 240] width 13 height 13
radio input "true"
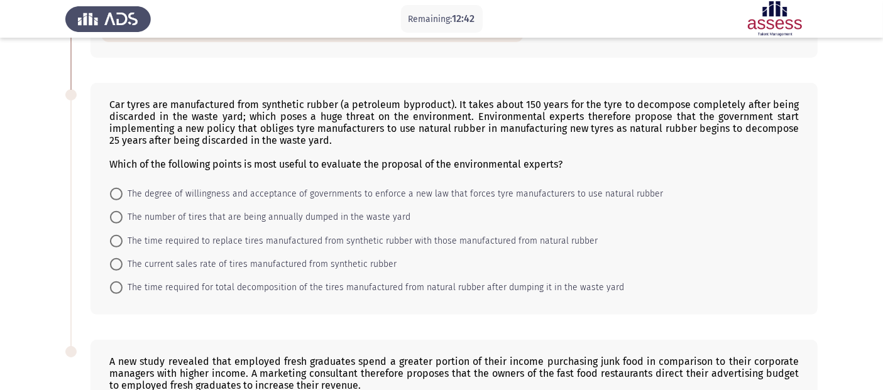
scroll to position [528, 0]
click at [510, 243] on span "The time required to replace tires manufactured from synthetic rubber with thos…" at bounding box center [360, 240] width 475 height 15
click at [123, 243] on input "The time required to replace tires manufactured from synthetic rubber with thos…" at bounding box center [116, 240] width 13 height 13
radio input "true"
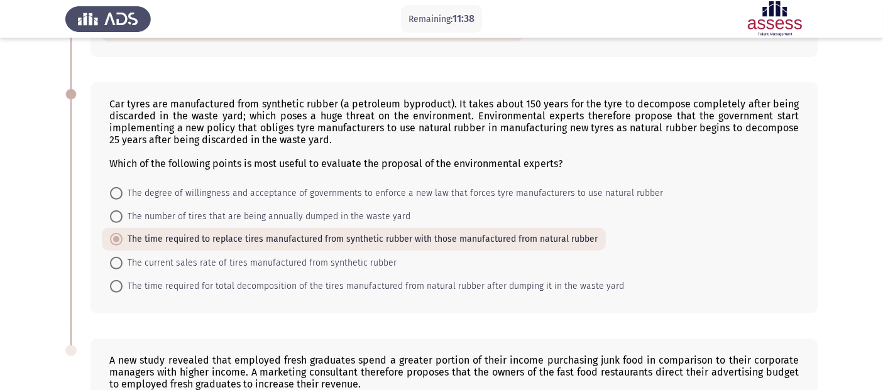
click at [331, 288] on span "The time required for total decomposition of the tires manufactured from natura…" at bounding box center [374, 286] width 502 height 15
click at [123, 288] on input "The time required for total decomposition of the tires manufactured from natura…" at bounding box center [116, 286] width 13 height 13
radio input "true"
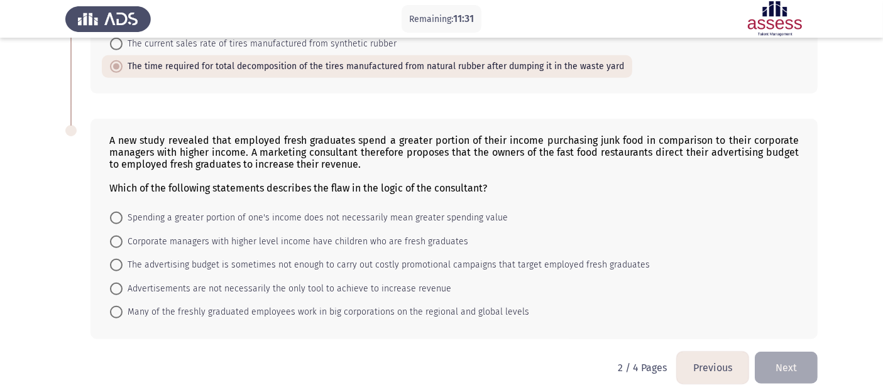
scroll to position [763, 0]
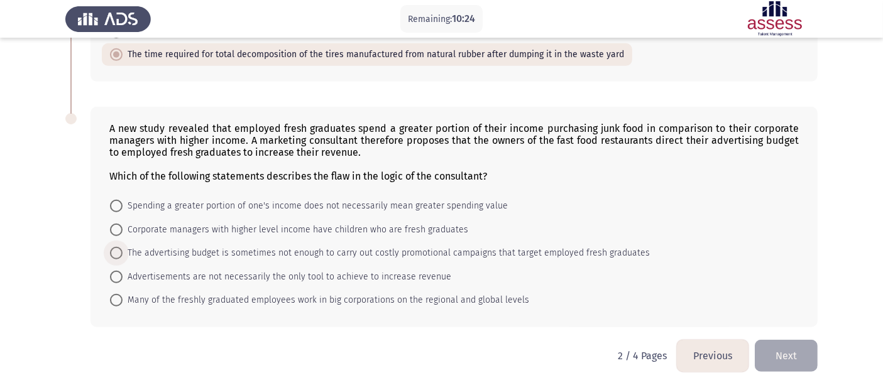
click at [537, 259] on span "The advertising budget is sometimes not enough to carry out costly promotional …" at bounding box center [386, 253] width 527 height 15
click at [123, 259] on input "The advertising budget is sometimes not enough to carry out costly promotional …" at bounding box center [116, 253] width 13 height 13
radio input "true"
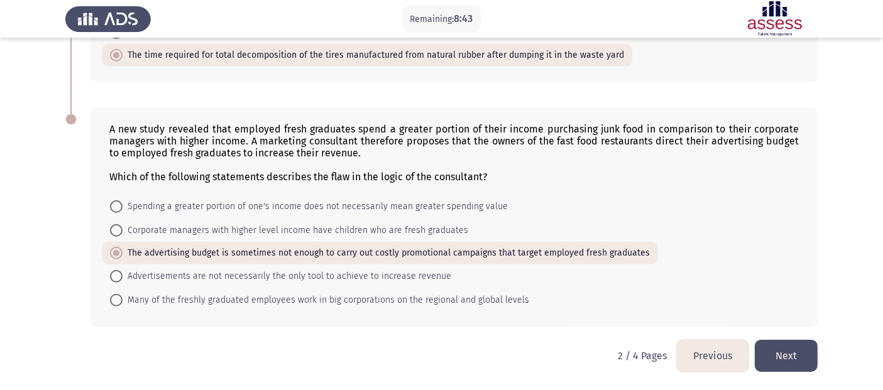
click at [794, 351] on button "Next" at bounding box center [786, 356] width 63 height 32
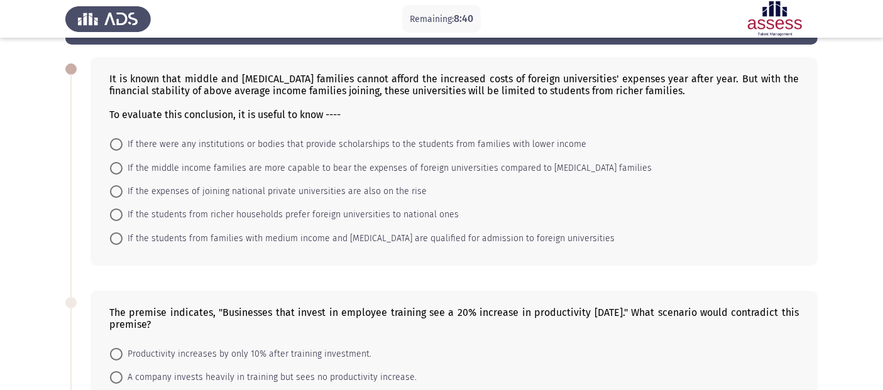
scroll to position [70, 0]
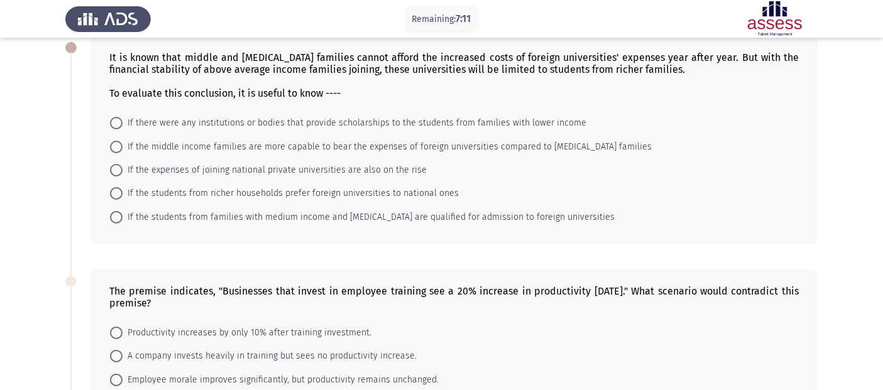
click at [546, 125] on span "If there were any institutions or bodies that provide scholarships to the stude…" at bounding box center [355, 123] width 464 height 15
click at [123, 125] on input "If there were any institutions or bodies that provide scholarships to the stude…" at bounding box center [116, 123] width 13 height 13
radio input "true"
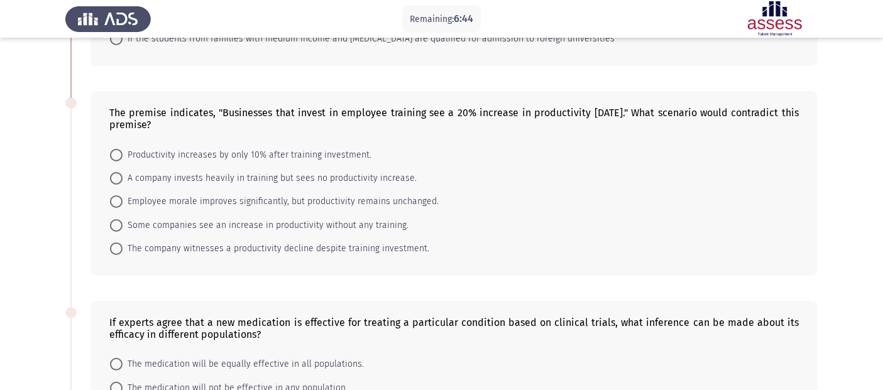
scroll to position [279, 0]
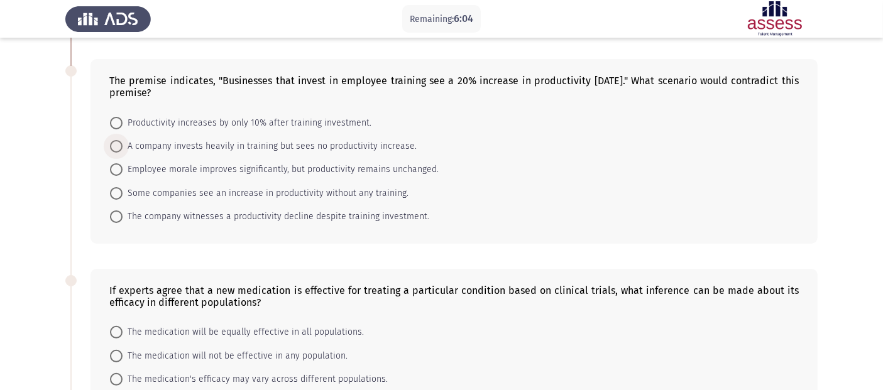
click at [377, 151] on span "A company invests heavily in training but sees no productivity increase." at bounding box center [270, 146] width 294 height 15
click at [123, 151] on input "A company invests heavily in training but sees no productivity increase." at bounding box center [116, 146] width 13 height 13
radio input "true"
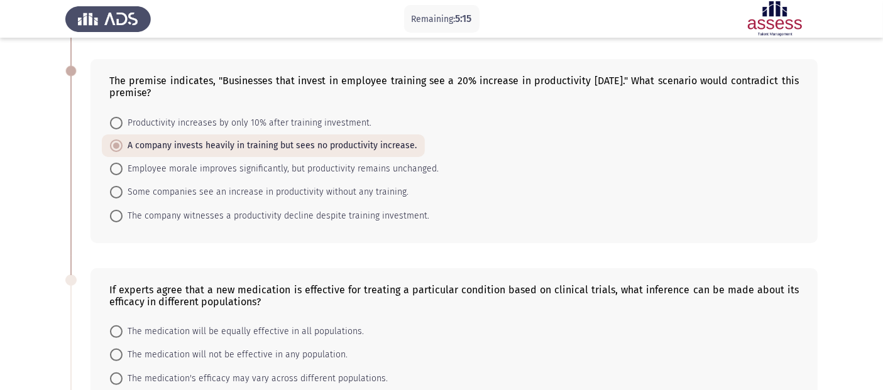
click at [278, 222] on span "The company witnesses a productivity decline despite training investment." at bounding box center [276, 216] width 307 height 15
click at [123, 222] on input "The company witnesses a productivity decline despite training investment." at bounding box center [116, 216] width 13 height 13
radio input "true"
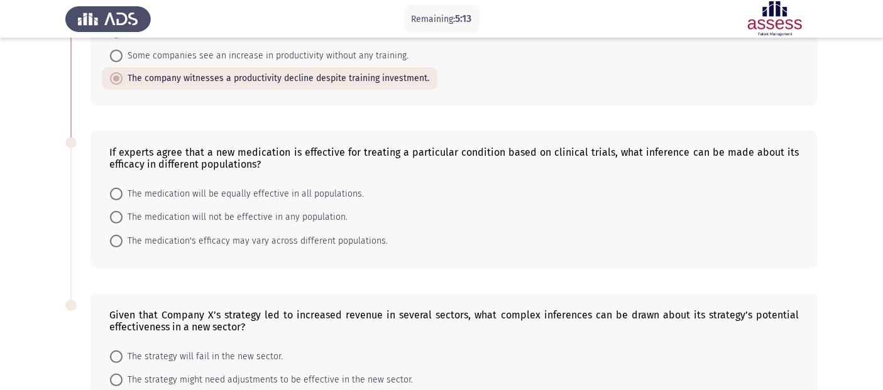
scroll to position [419, 0]
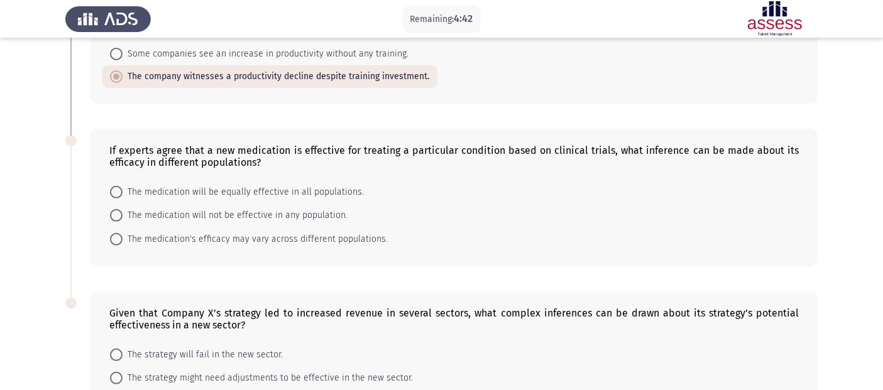
click at [348, 243] on span "The medication's efficacy may vary across different populations." at bounding box center [255, 239] width 265 height 15
click at [123, 243] on input "The medication's efficacy may vary across different populations." at bounding box center [116, 239] width 13 height 13
radio input "true"
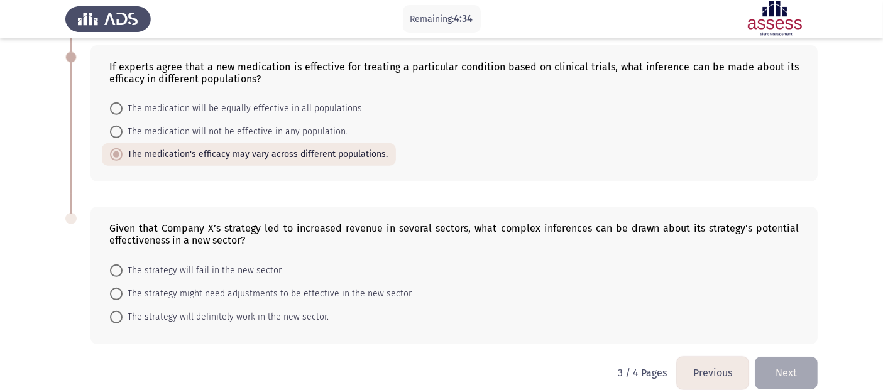
scroll to position [521, 0]
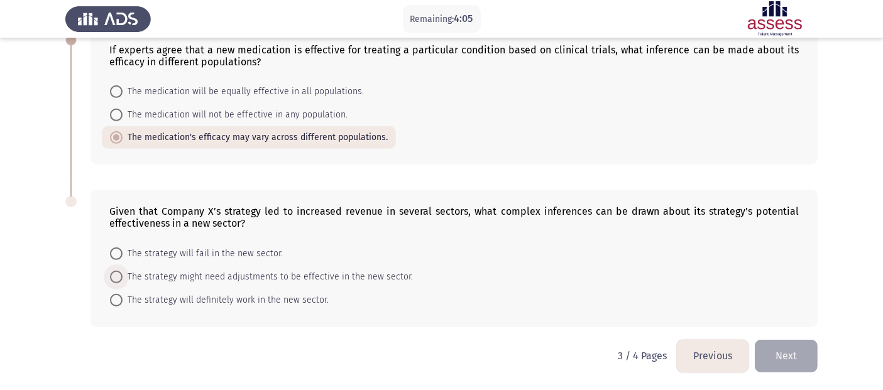
click at [274, 278] on span "The strategy might need adjustments to be effective in the new sector." at bounding box center [268, 277] width 290 height 15
click at [123, 278] on input "The strategy might need adjustments to be effective in the new sector." at bounding box center [116, 277] width 13 height 13
radio input "true"
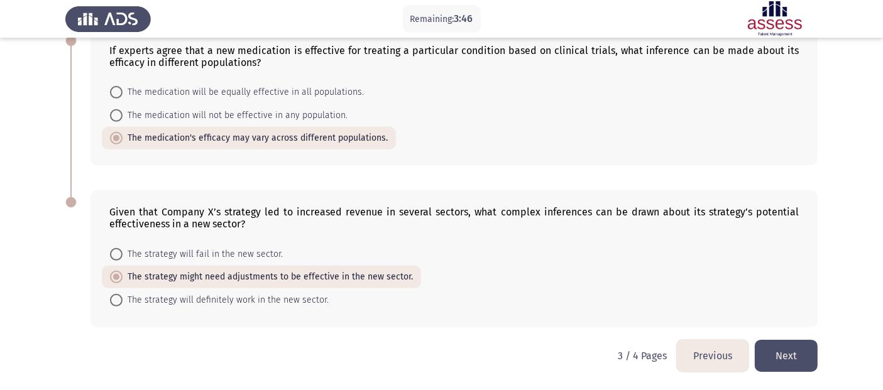
click at [790, 351] on button "Next" at bounding box center [786, 356] width 63 height 32
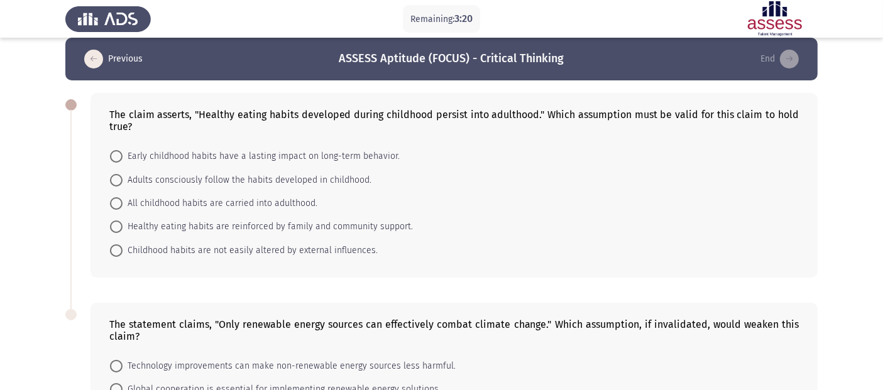
scroll to position [14, 0]
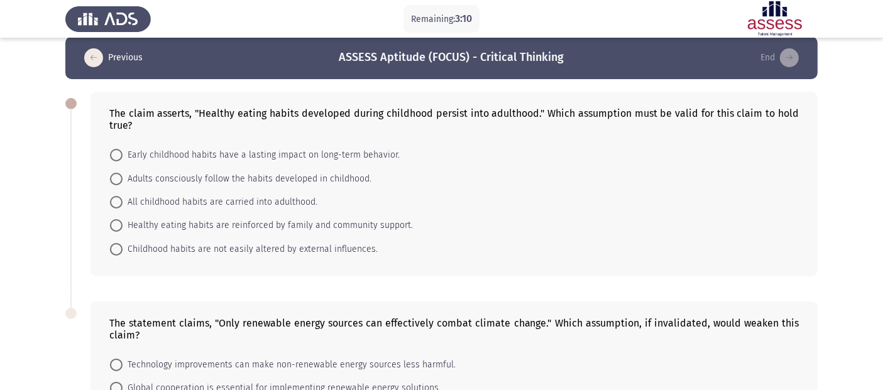
click at [253, 150] on span "Early childhood habits have a lasting impact on long-term behavior." at bounding box center [261, 155] width 277 height 15
click at [123, 150] on input "Early childhood habits have a lasting impact on long-term behavior." at bounding box center [116, 155] width 13 height 13
radio input "true"
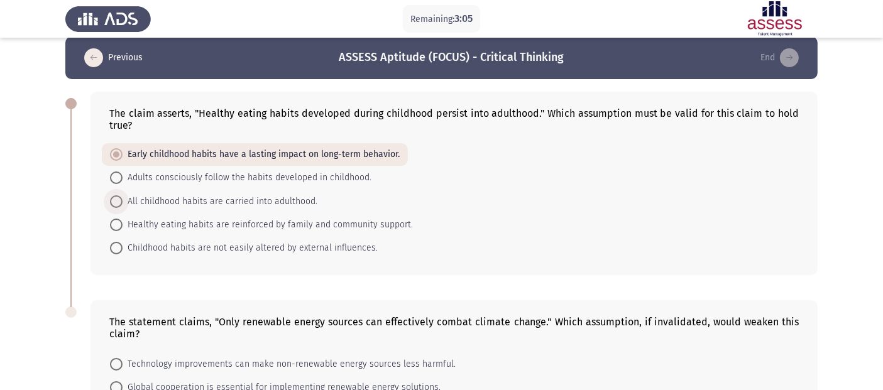
click at [275, 204] on span "All childhood habits are carried into adulthood." at bounding box center [220, 201] width 195 height 15
click at [123, 204] on input "All childhood habits are carried into adulthood." at bounding box center [116, 201] width 13 height 13
radio input "true"
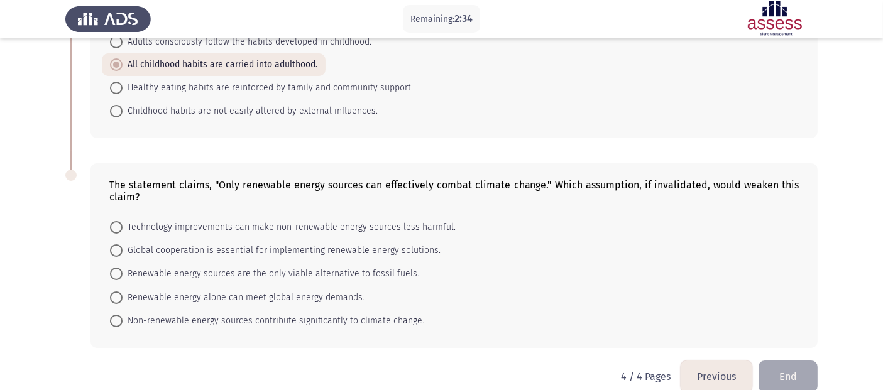
scroll to position [153, 0]
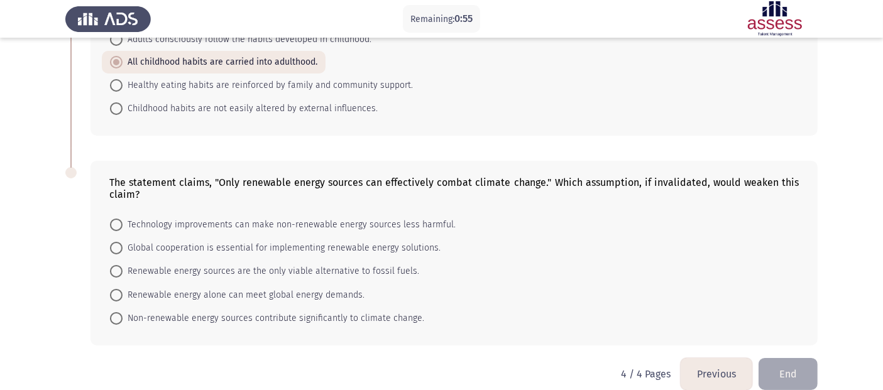
click at [249, 275] on span "Renewable energy sources are the only viable alternative to fossil fuels." at bounding box center [271, 271] width 297 height 15
click at [123, 275] on input "Renewable energy sources are the only viable alternative to fossil fuels." at bounding box center [116, 271] width 13 height 13
radio input "true"
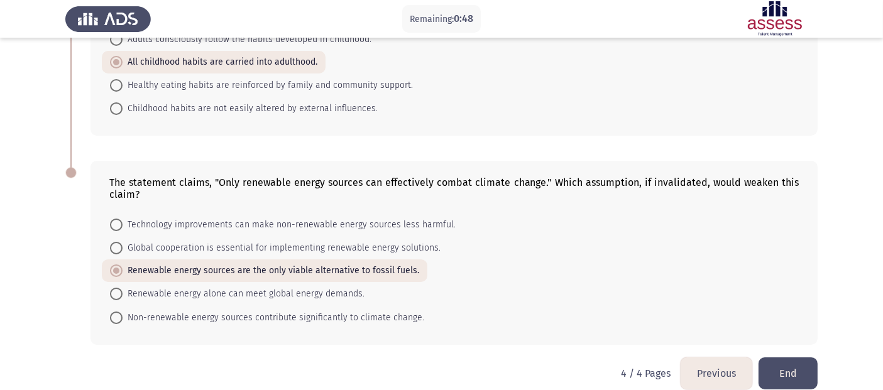
click at [263, 293] on span "Renewable energy alone can meet global energy demands." at bounding box center [244, 294] width 242 height 15
click at [123, 293] on input "Renewable energy alone can meet global energy demands." at bounding box center [116, 294] width 13 height 13
radio input "true"
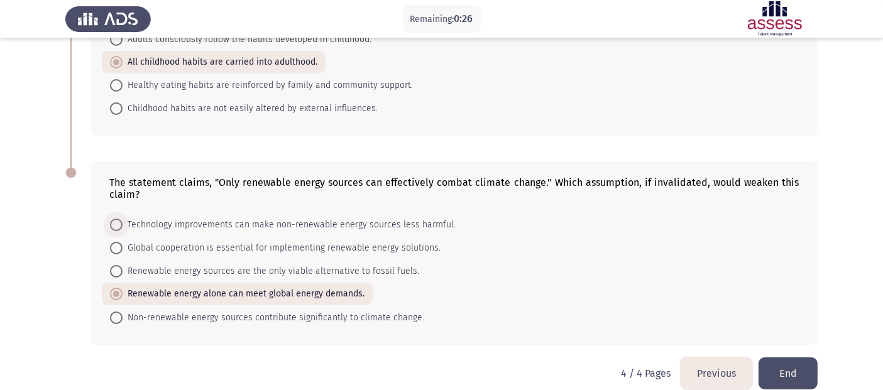
click at [261, 224] on span "Technology improvements can make non-renewable energy sources less harmful." at bounding box center [289, 224] width 333 height 15
click at [123, 224] on input "Technology improvements can make non-renewable energy sources less harmful." at bounding box center [116, 225] width 13 height 13
radio input "true"
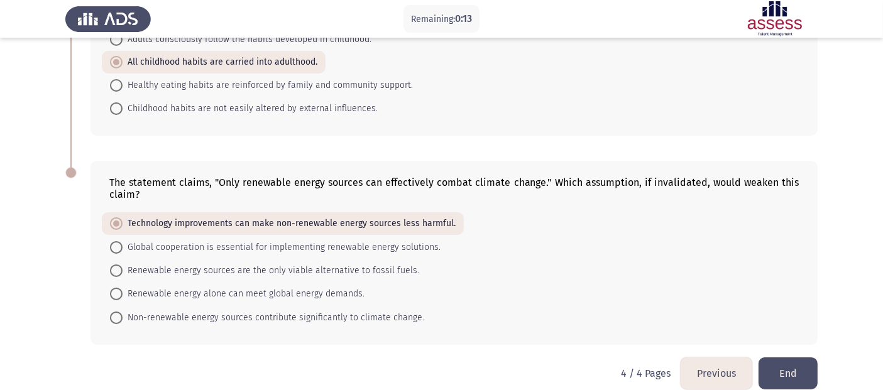
scroll to position [171, 0]
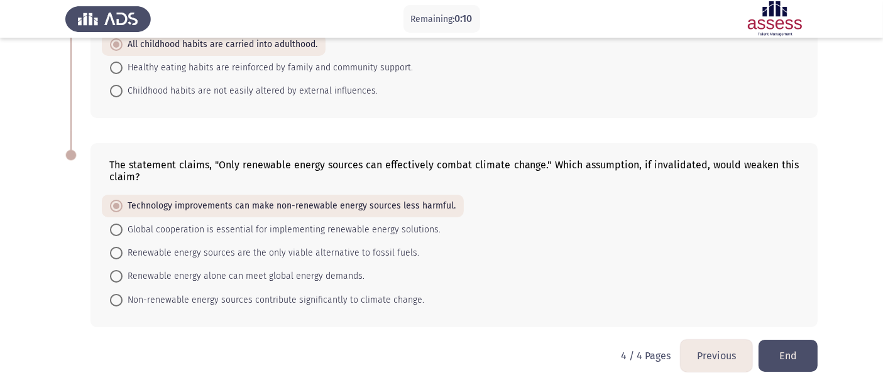
click at [780, 351] on button "End" at bounding box center [788, 356] width 59 height 32
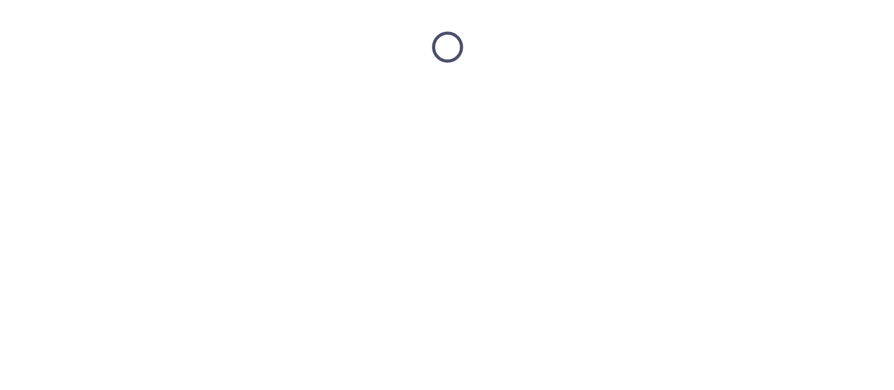
scroll to position [0, 0]
